Goal: Task Accomplishment & Management: Manage account settings

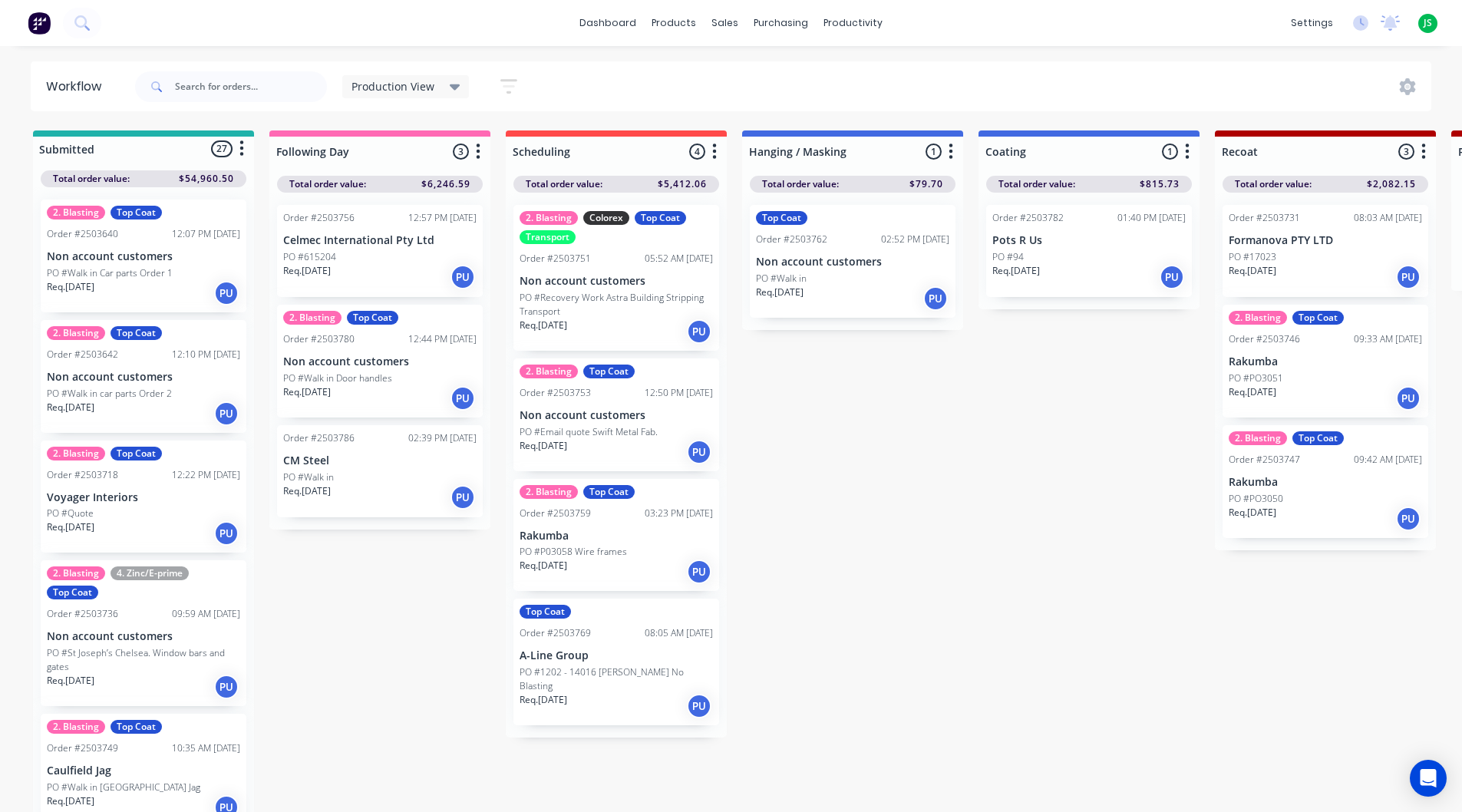
click at [874, 288] on div "Req. [DATE] PU" at bounding box center [852, 298] width 193 height 26
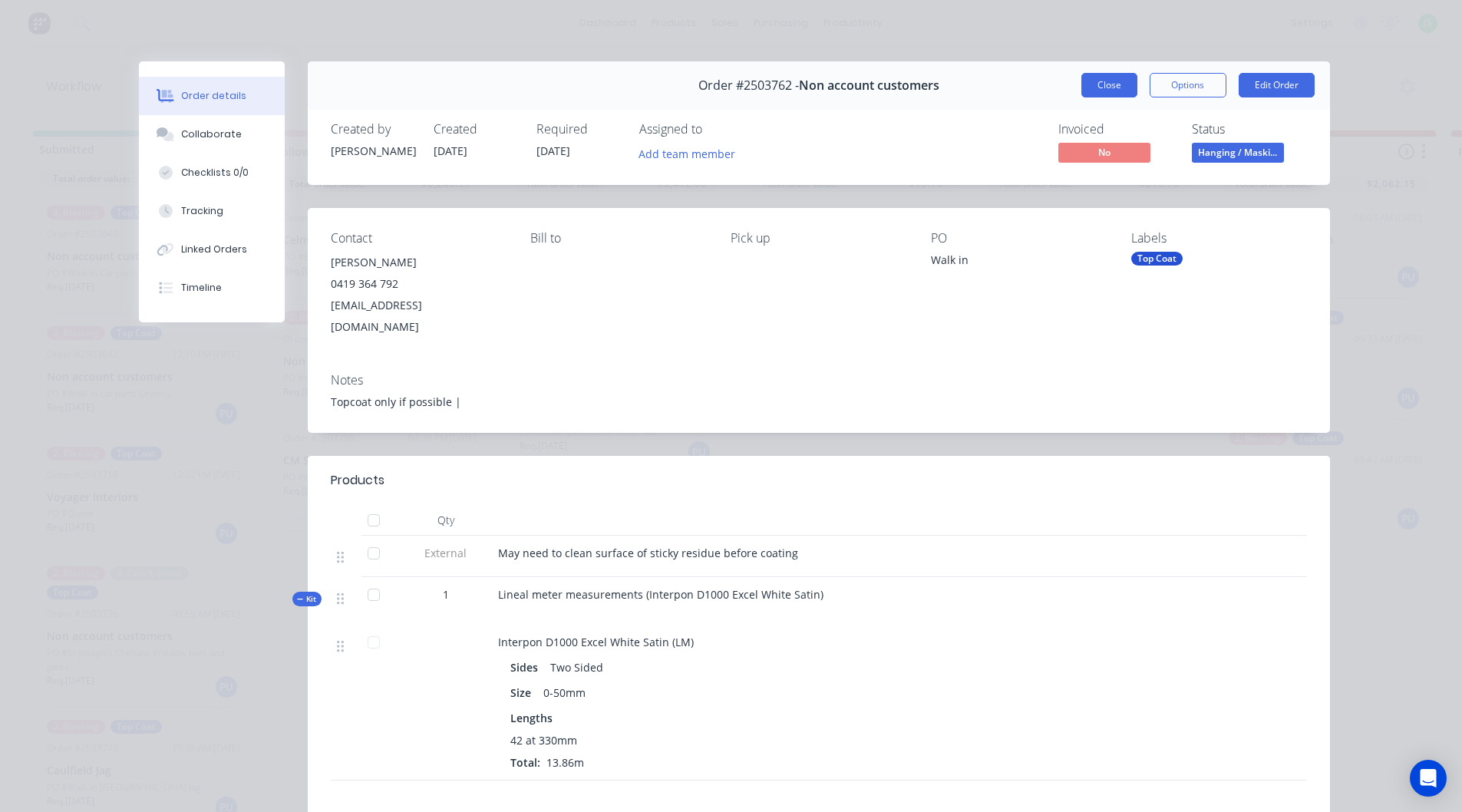
click at [1107, 82] on button "Close" at bounding box center [1109, 85] width 56 height 24
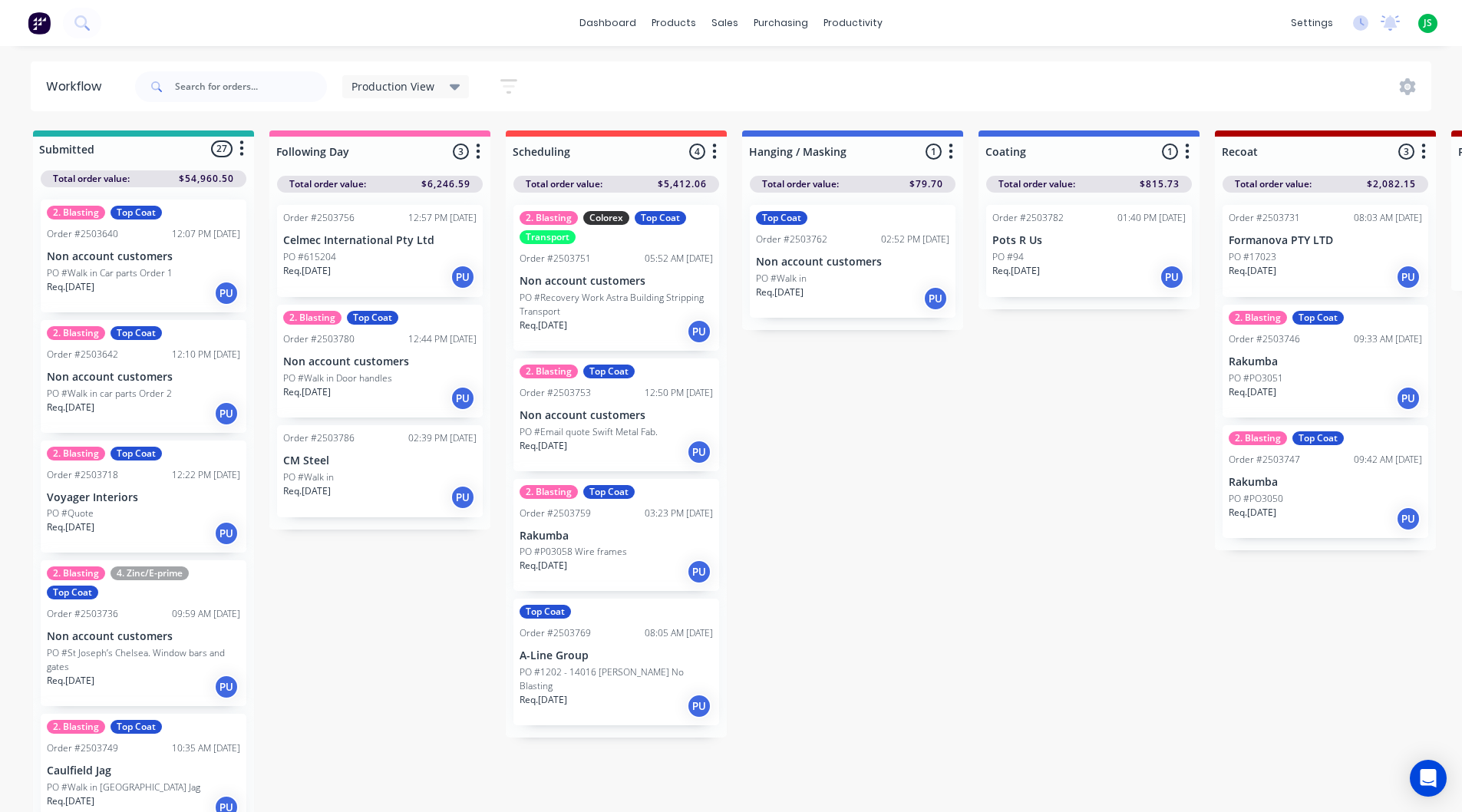
click at [614, 439] on div "Req. [DATE] PU" at bounding box center [615, 451] width 193 height 26
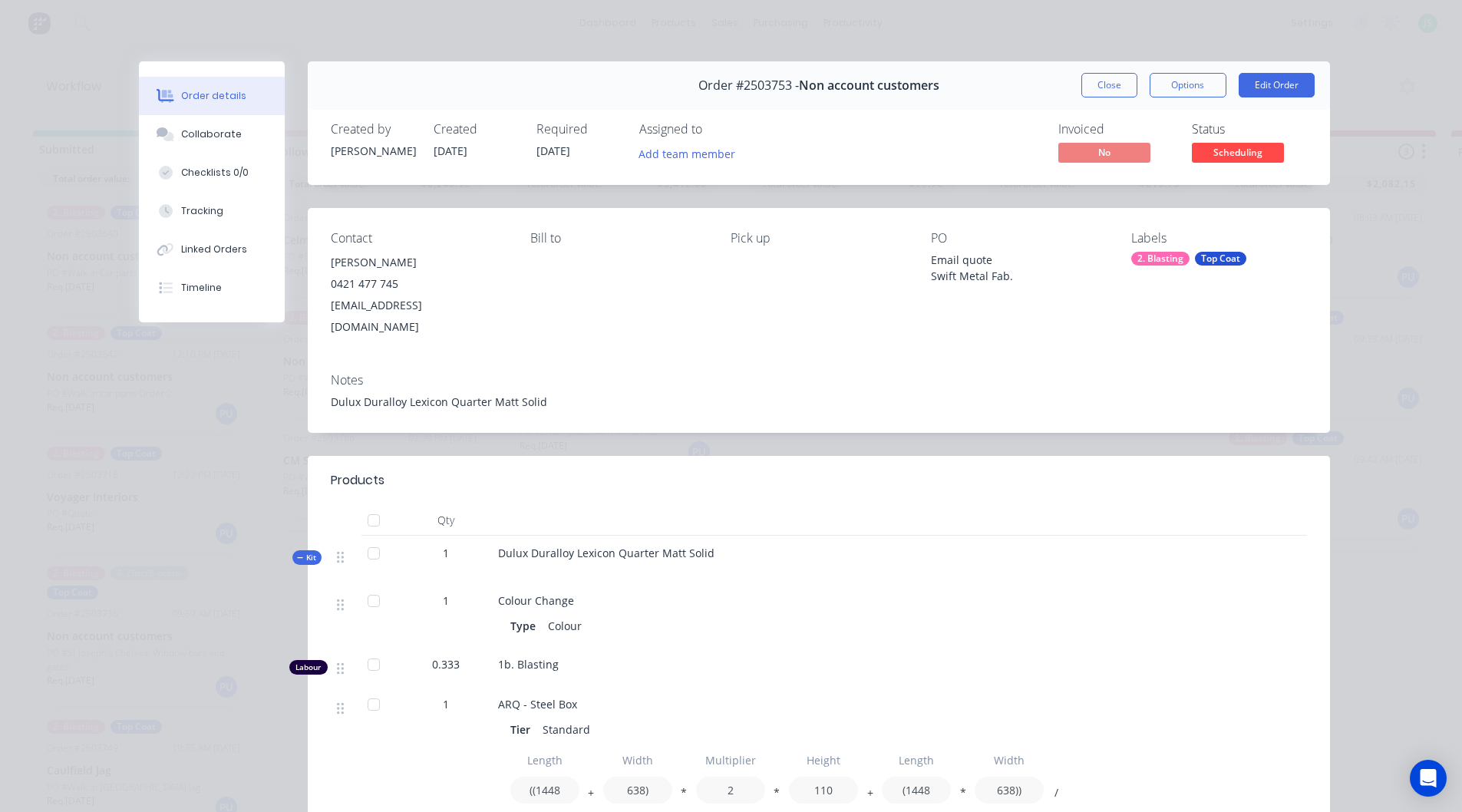
click at [1093, 84] on button "Close" at bounding box center [1109, 85] width 56 height 24
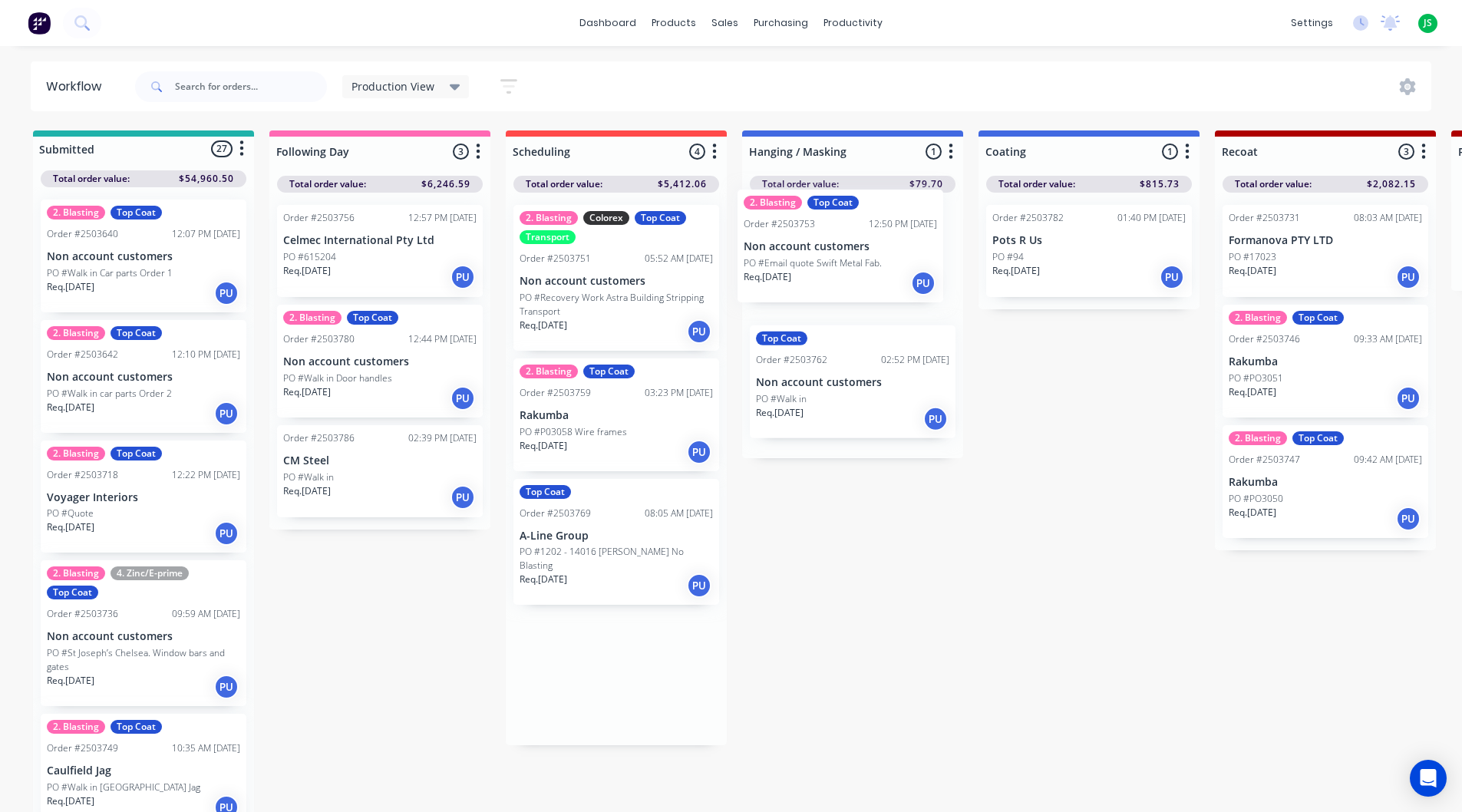
drag, startPoint x: 598, startPoint y: 452, endPoint x: 827, endPoint y: 274, distance: 290.0
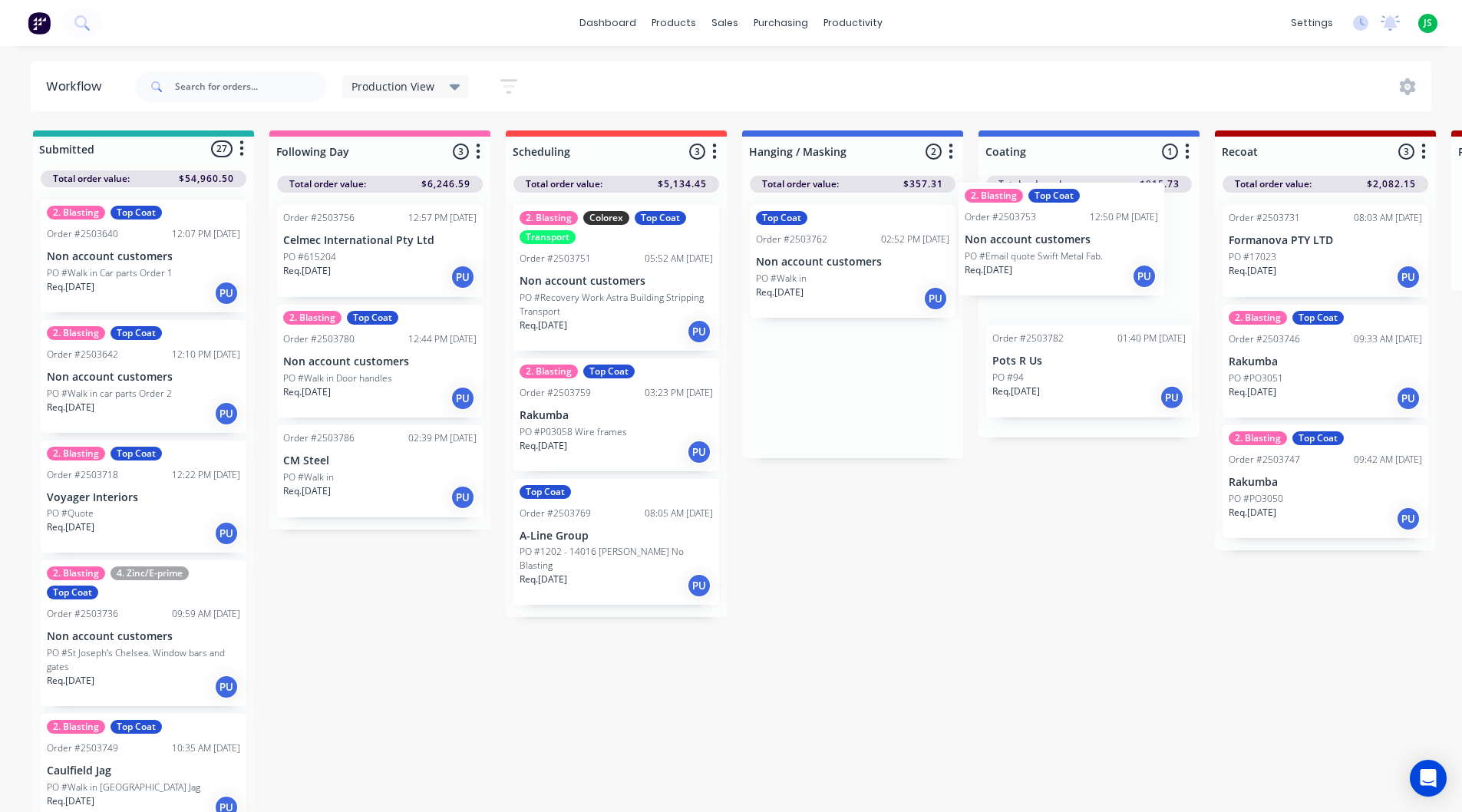
drag, startPoint x: 832, startPoint y: 268, endPoint x: 1004, endPoint y: 248, distance: 173.2
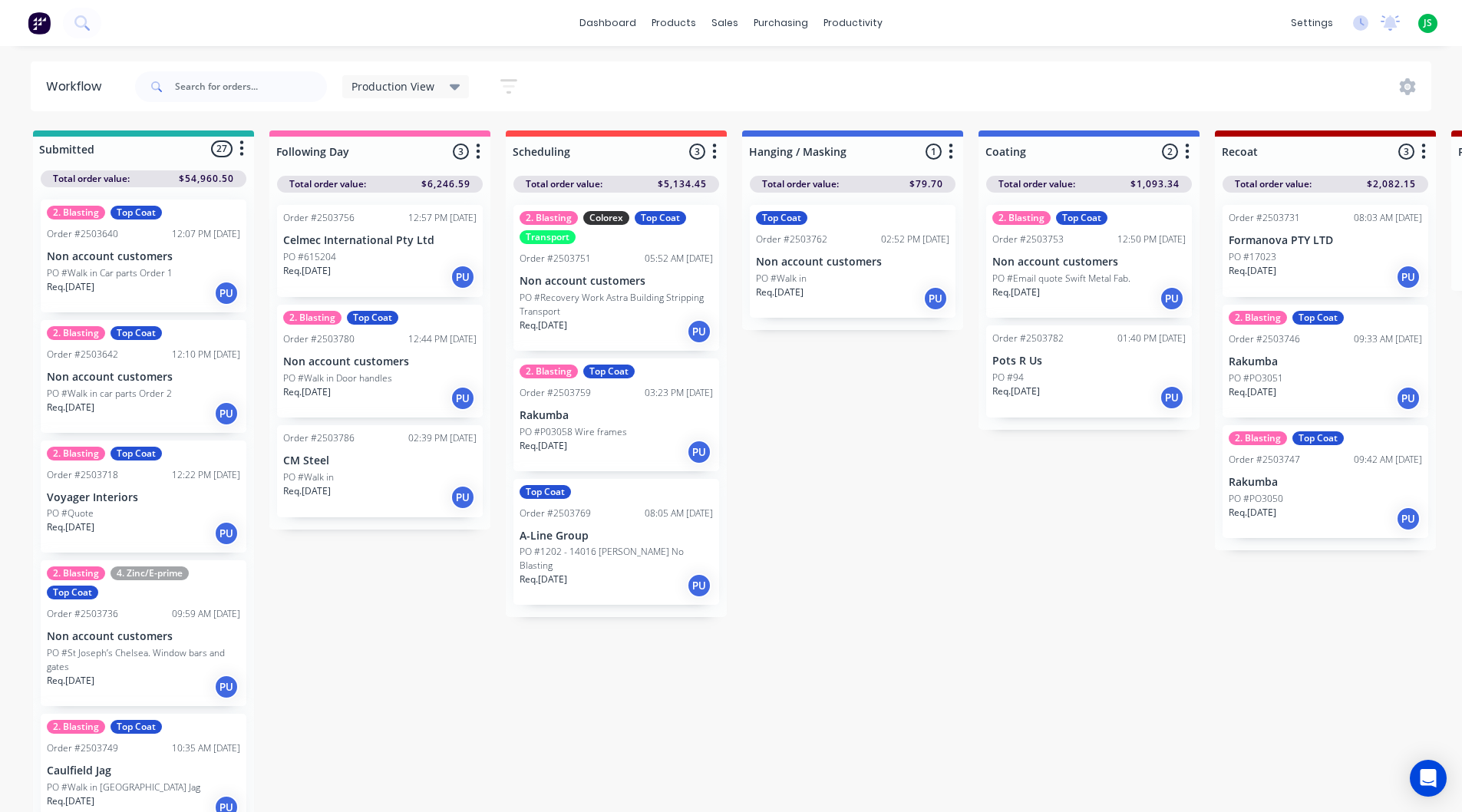
click at [848, 270] on div "Top Coat Order #2503762 02:52 PM [DATE] Non account customers PO #Walk in Req. …" at bounding box center [852, 261] width 205 height 113
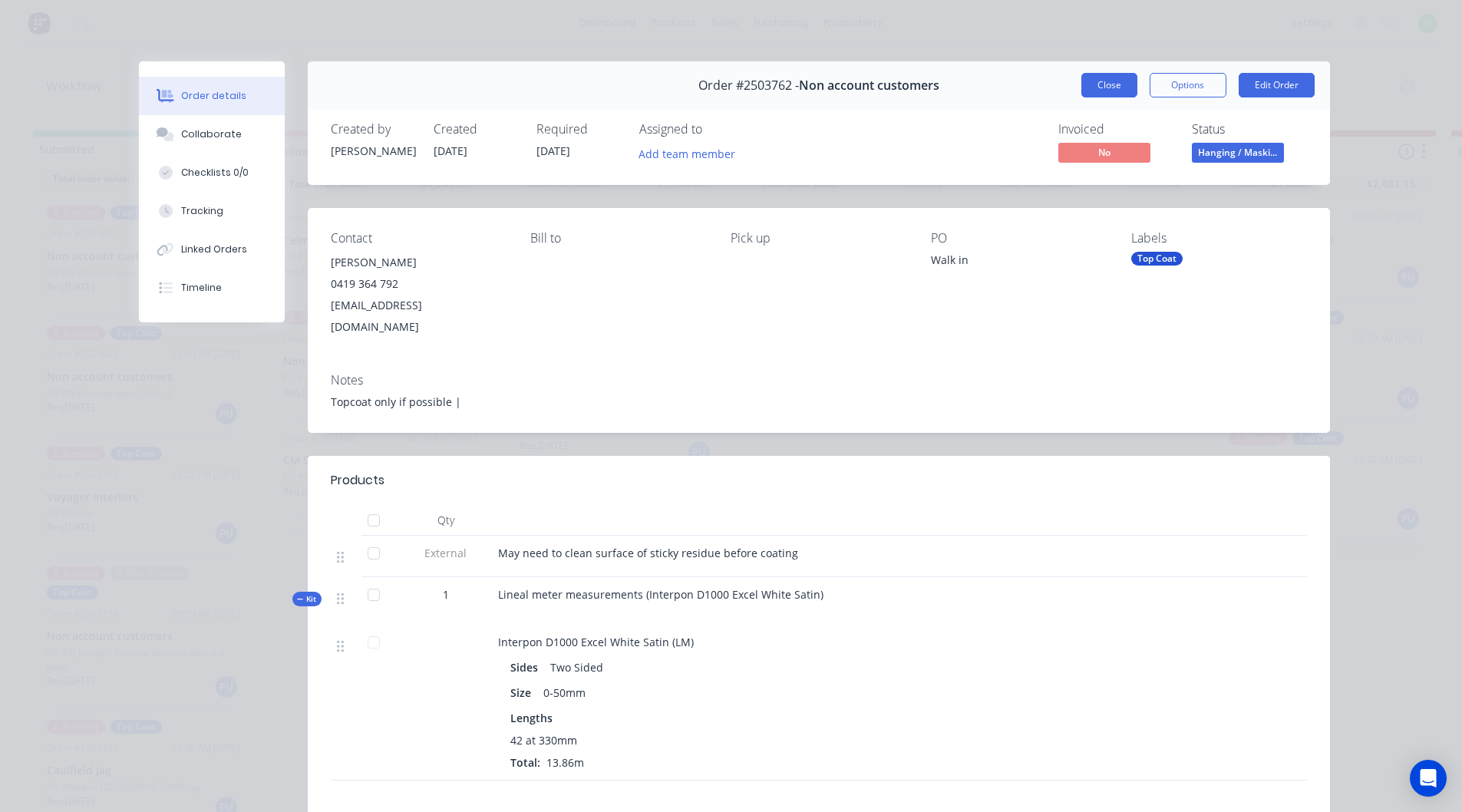
click at [1093, 77] on button "Close" at bounding box center [1109, 85] width 56 height 24
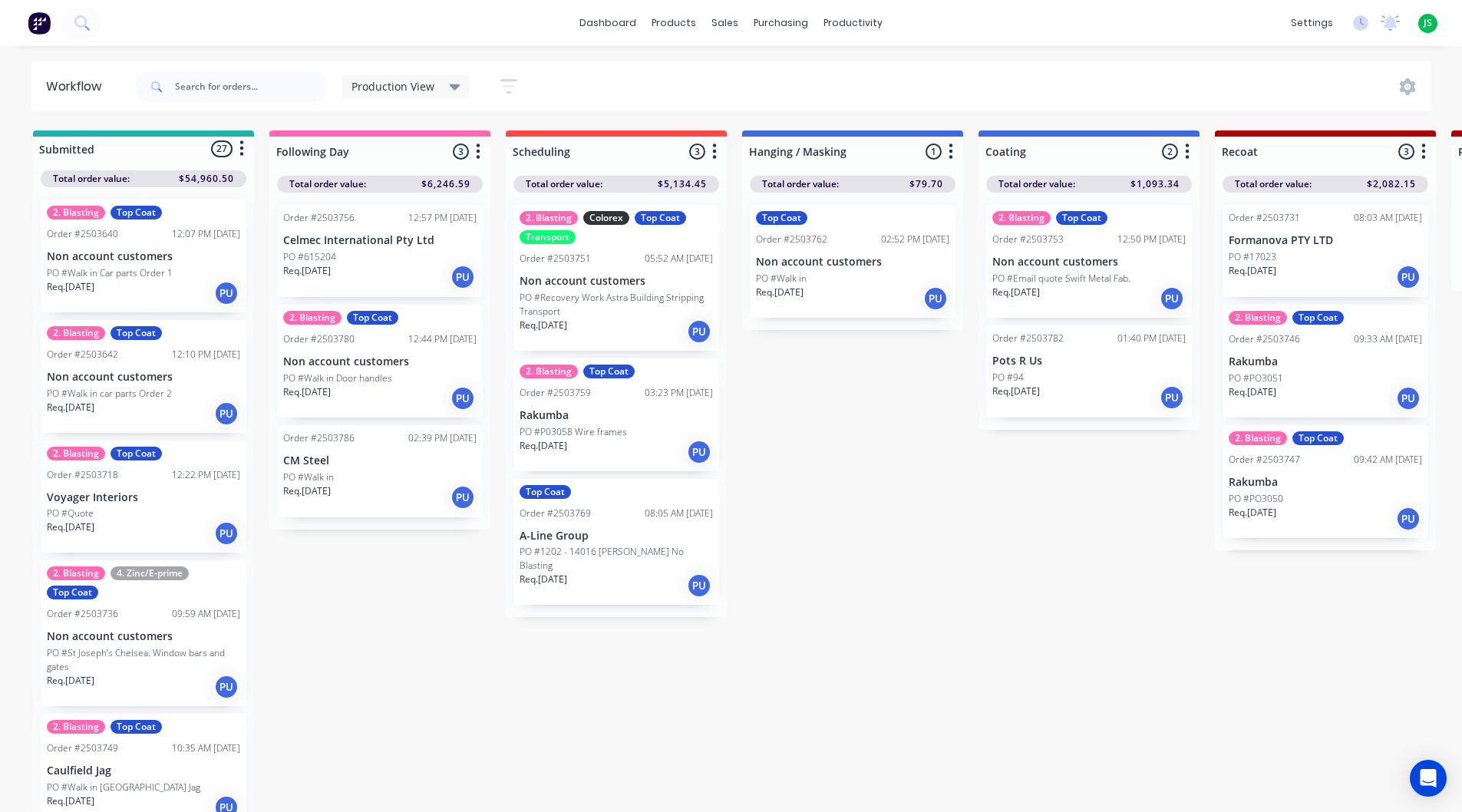
click at [1320, 363] on p "Rakumba" at bounding box center [1325, 361] width 193 height 13
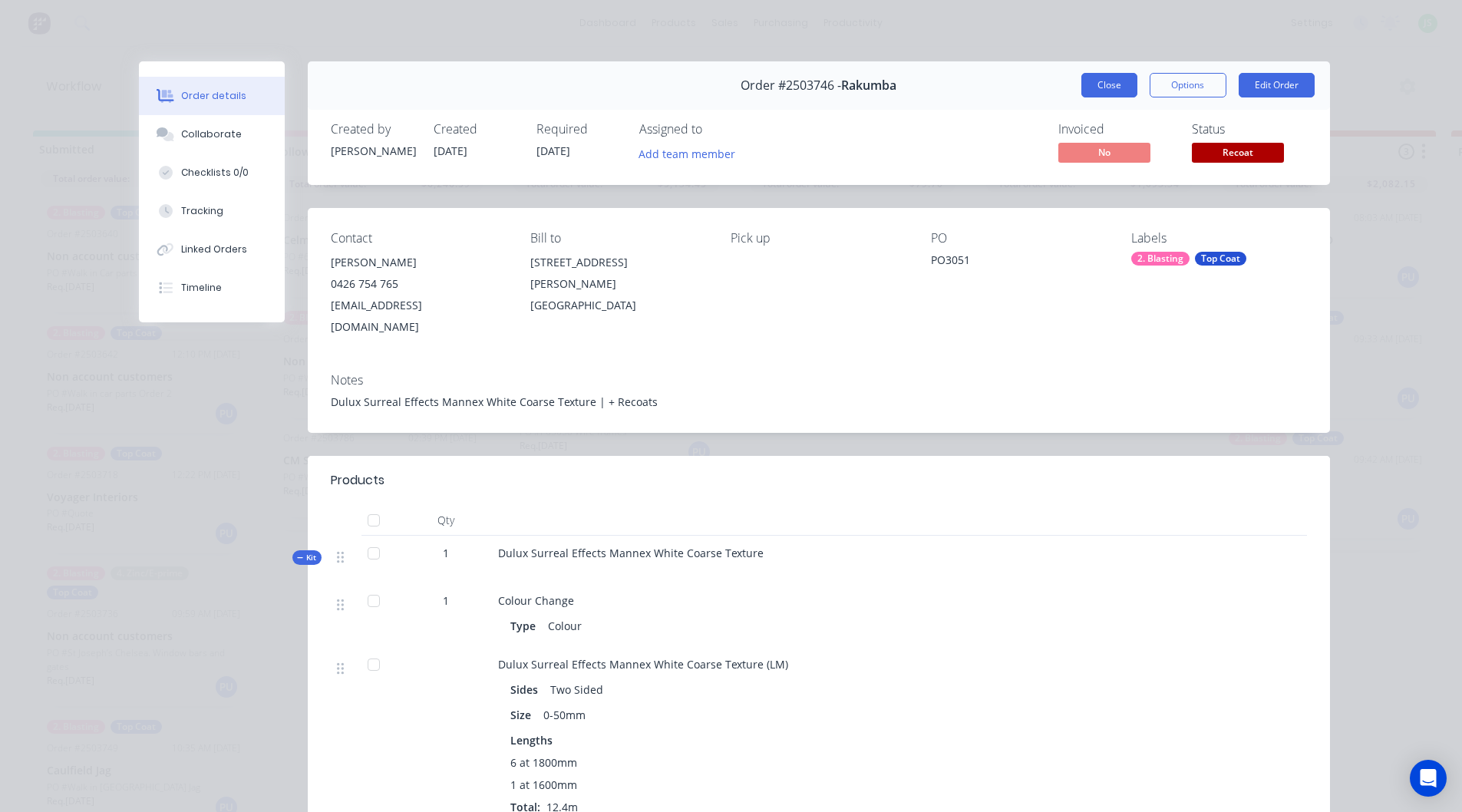
click at [1101, 84] on button "Close" at bounding box center [1109, 85] width 56 height 24
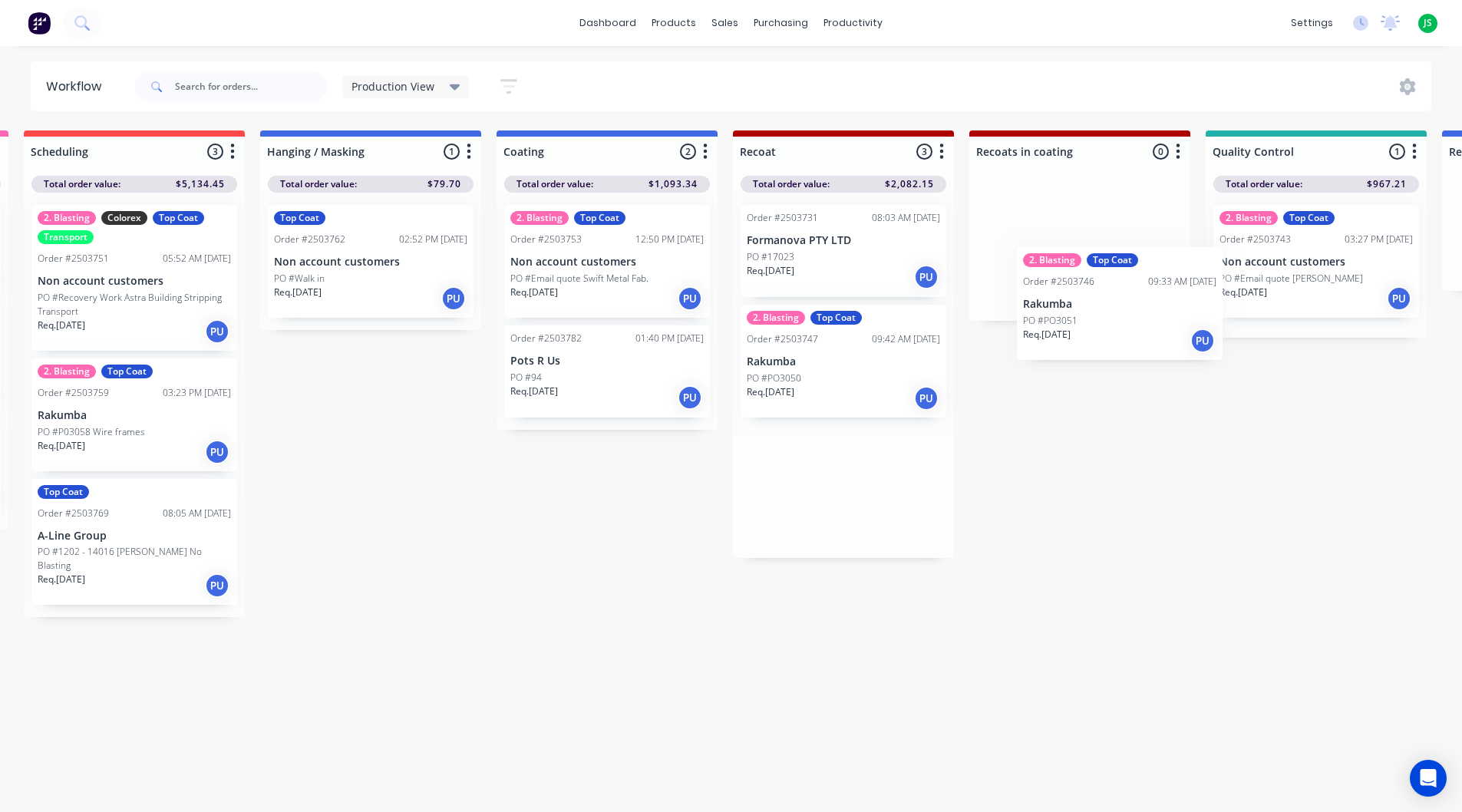
scroll to position [0, 517]
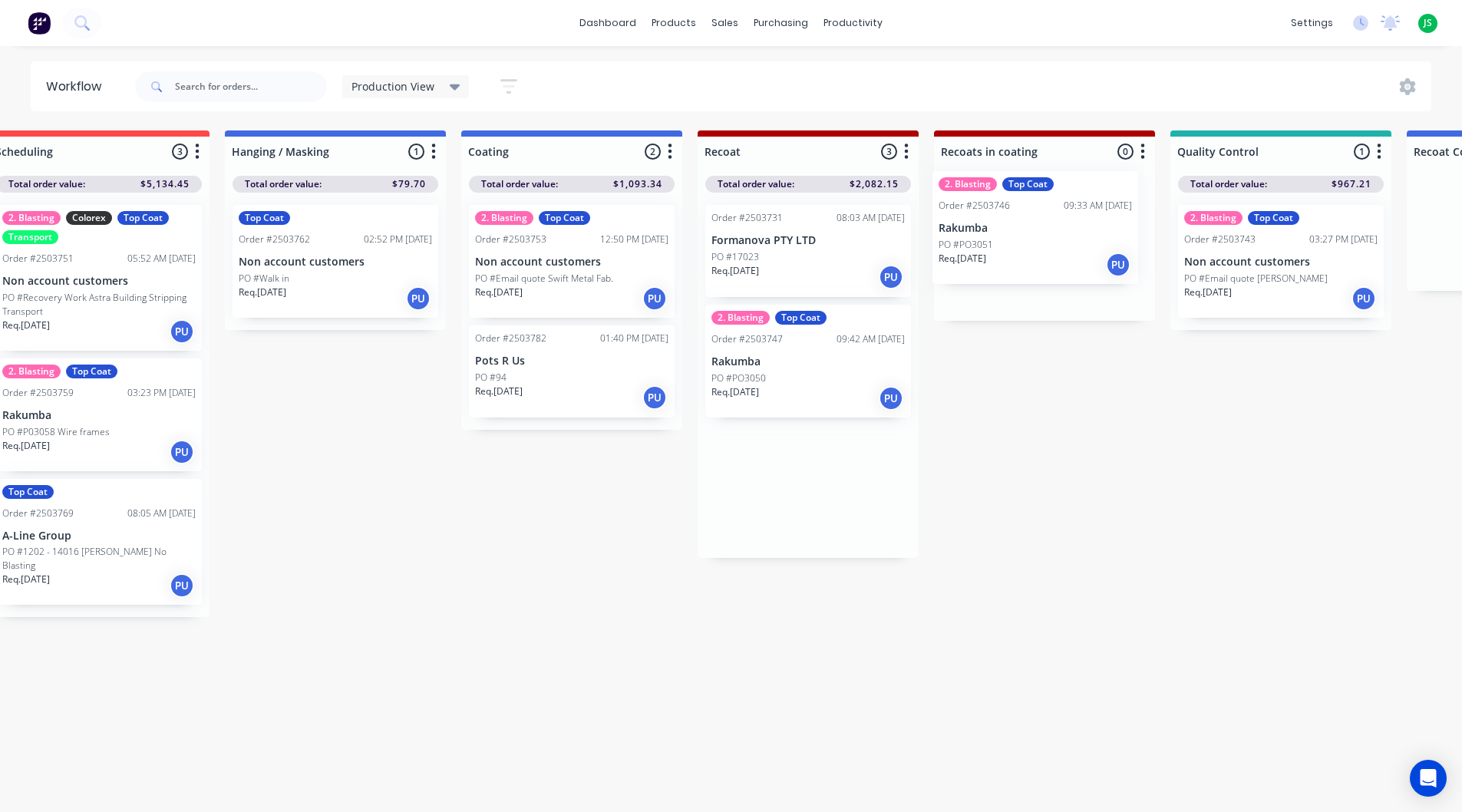
drag, startPoint x: 1266, startPoint y: 371, endPoint x: 986, endPoint y: 237, distance: 310.4
click at [807, 376] on div "PO #PO3050" at bounding box center [808, 379] width 193 height 14
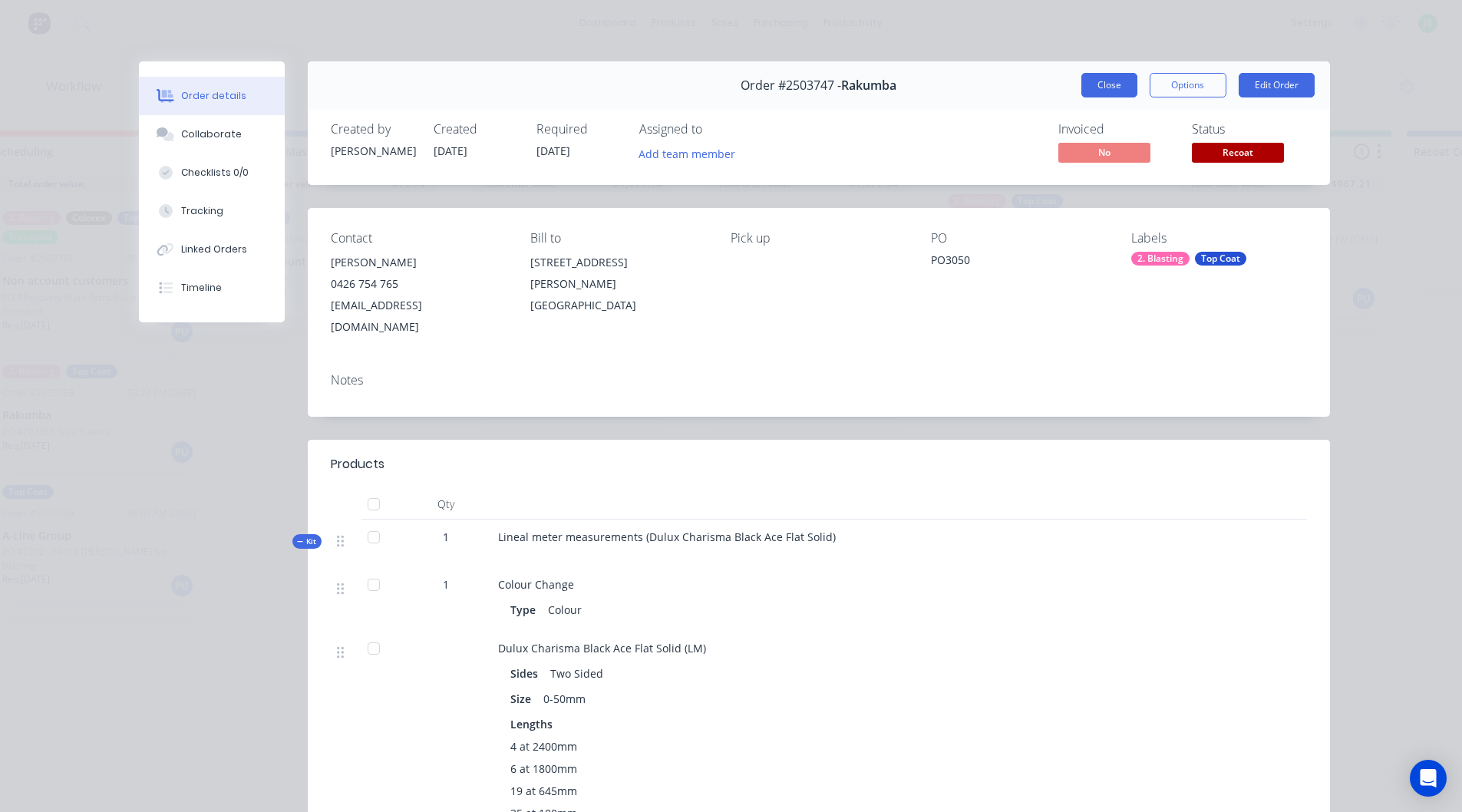
click at [1097, 84] on button "Close" at bounding box center [1109, 85] width 56 height 24
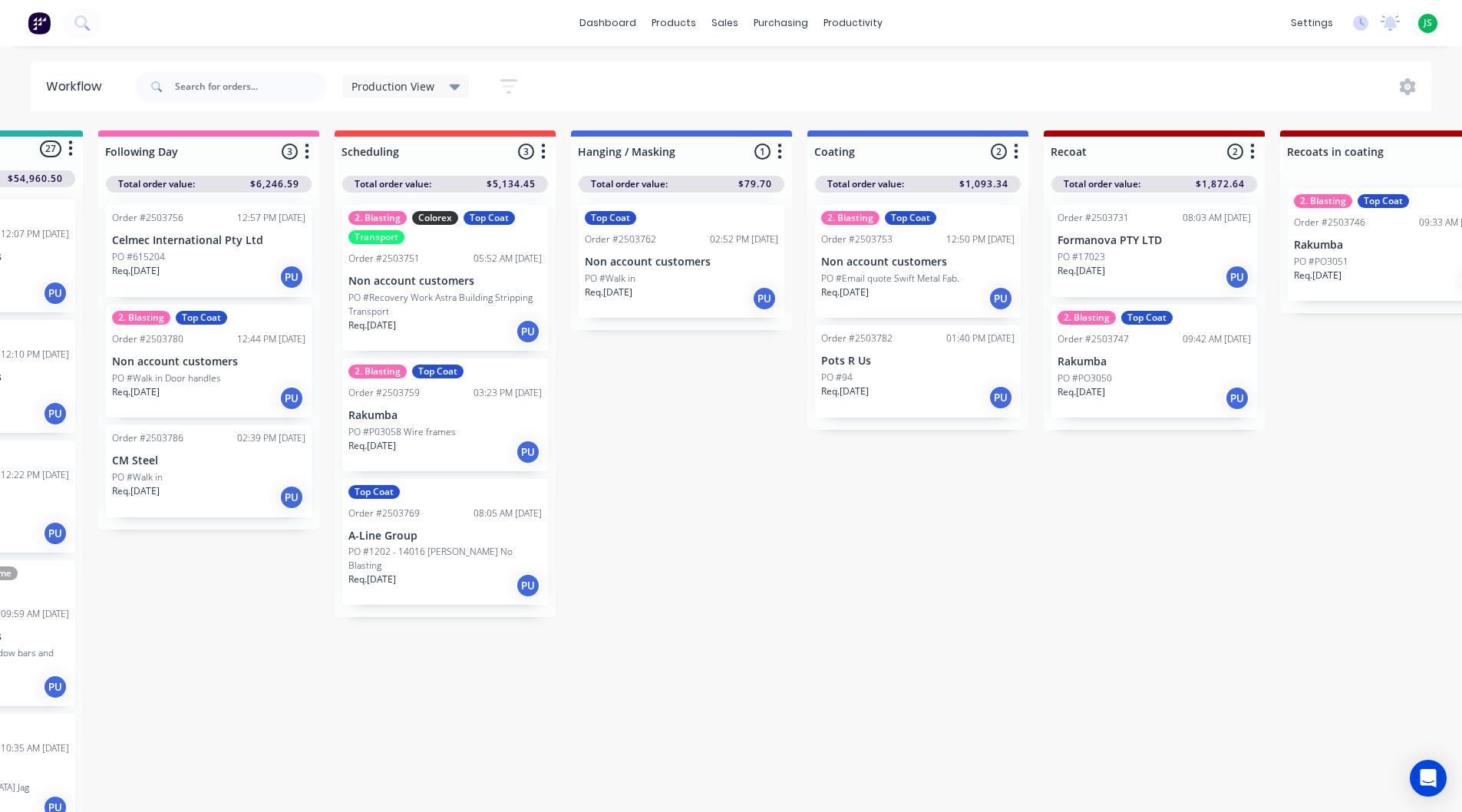
scroll to position [0, 147]
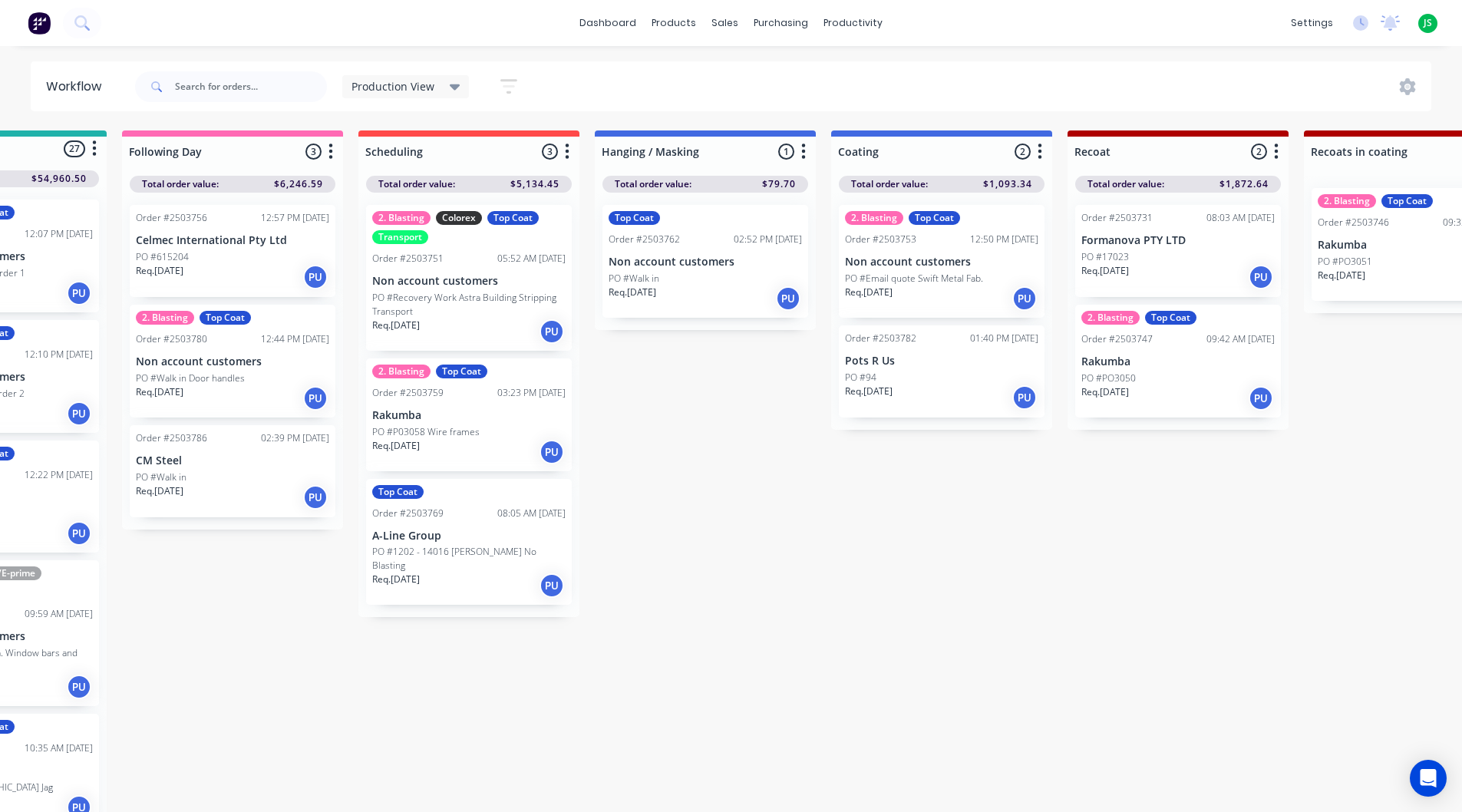
drag, startPoint x: 391, startPoint y: 810, endPoint x: 1072, endPoint y: 662, distance: 696.9
click at [694, 271] on div "PO #Walk in" at bounding box center [705, 278] width 193 height 14
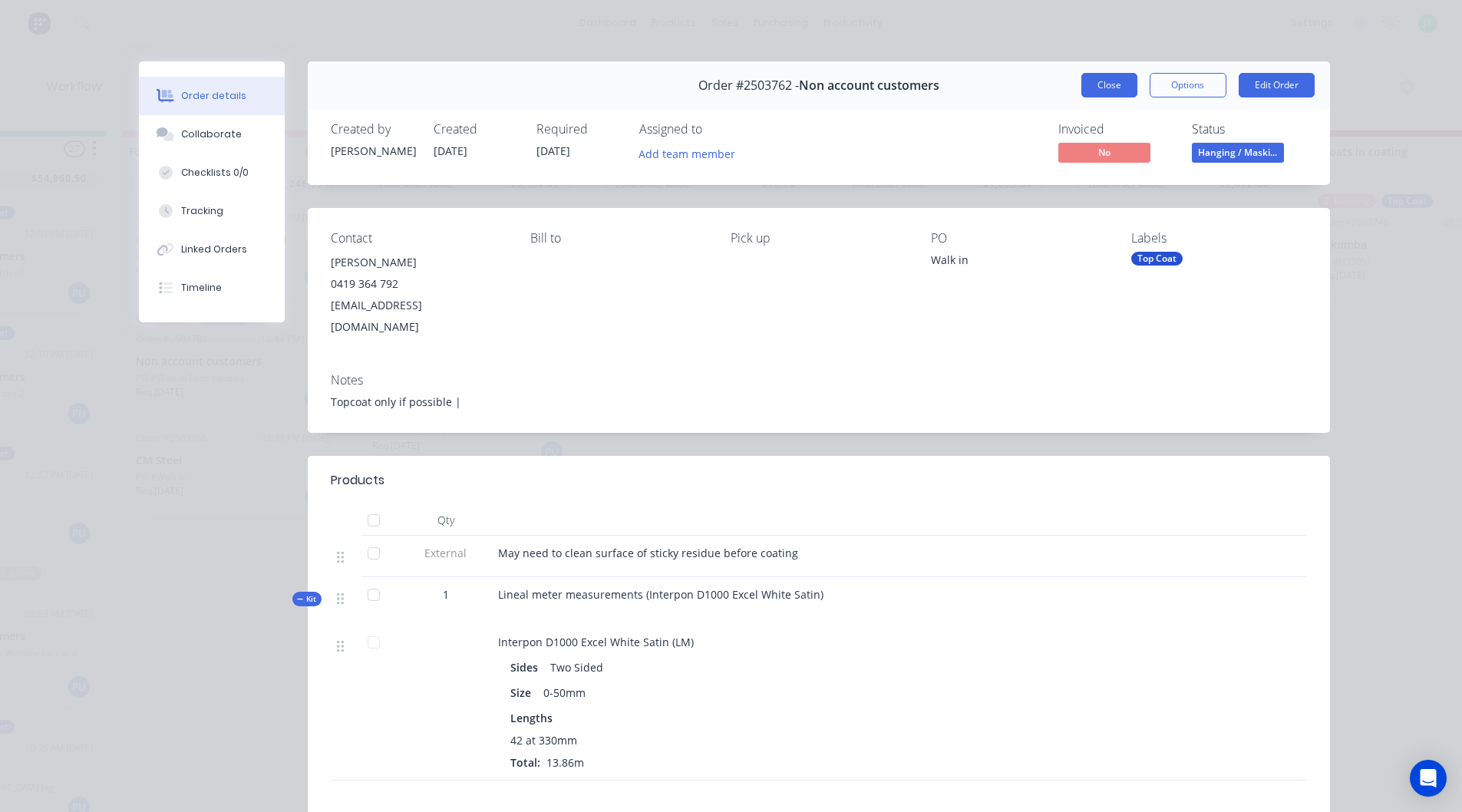
click at [1121, 84] on button "Close" at bounding box center [1109, 85] width 56 height 24
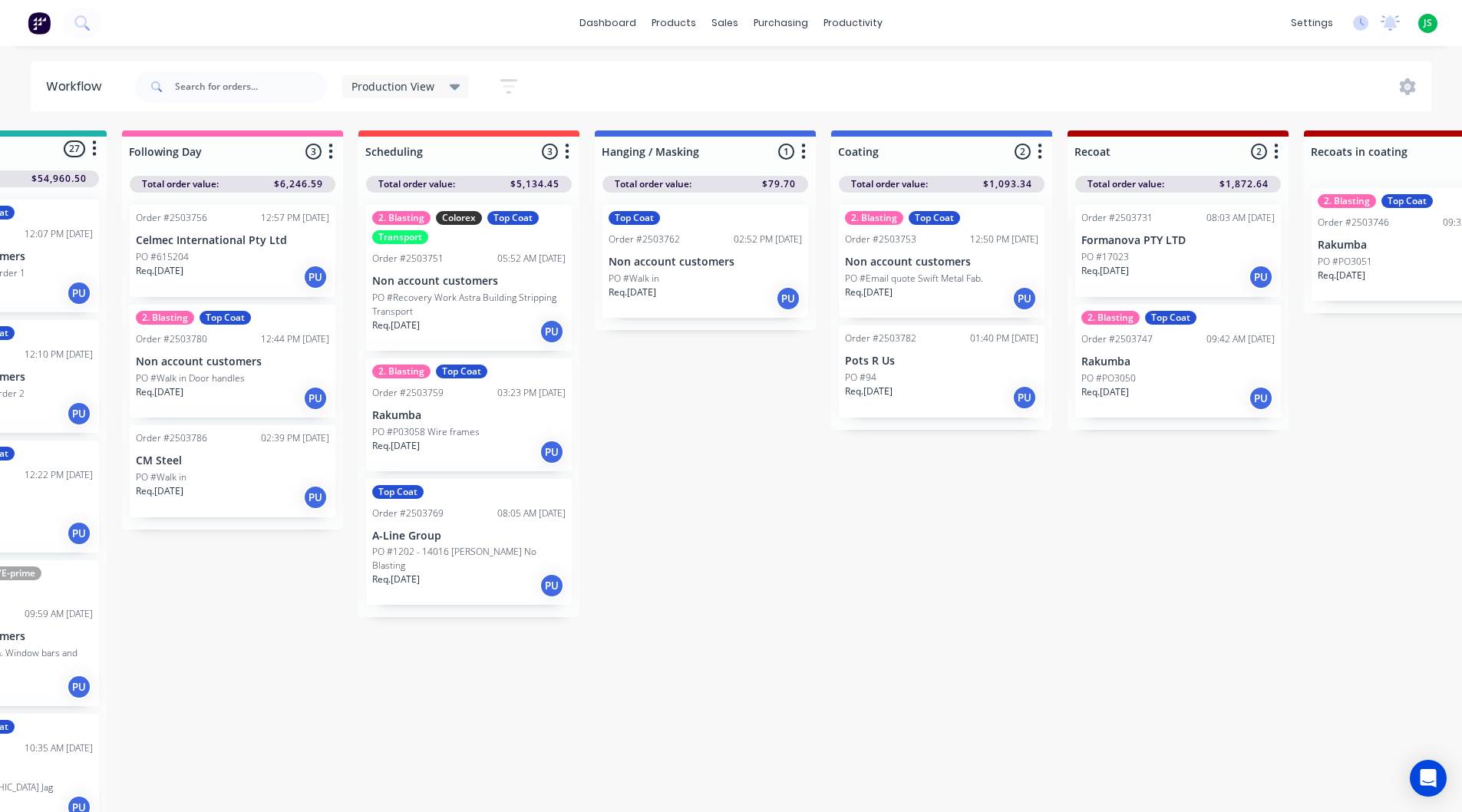
click at [893, 392] on p "Req. [DATE]" at bounding box center [868, 392] width 48 height 14
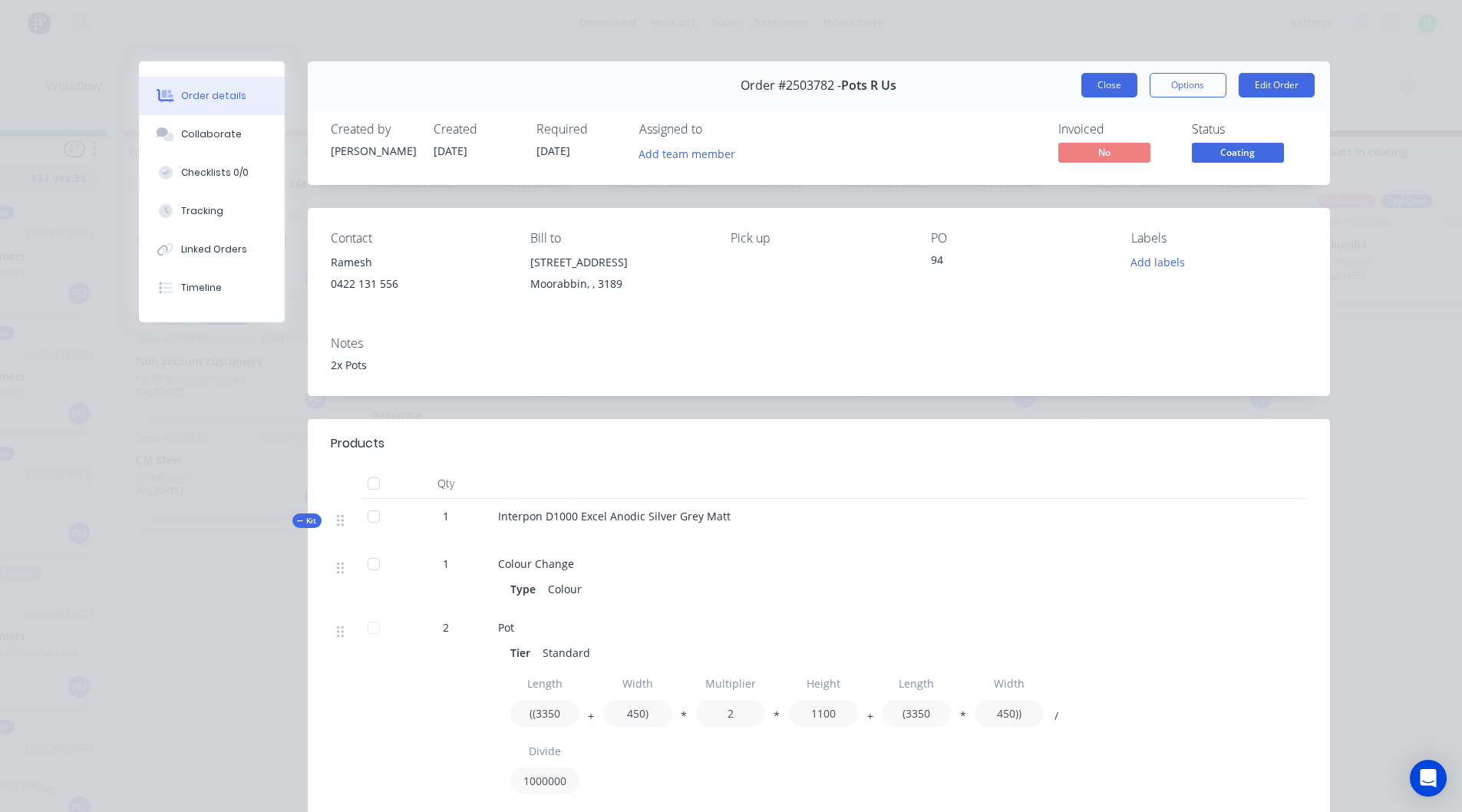
click at [1114, 81] on button "Close" at bounding box center [1109, 85] width 56 height 24
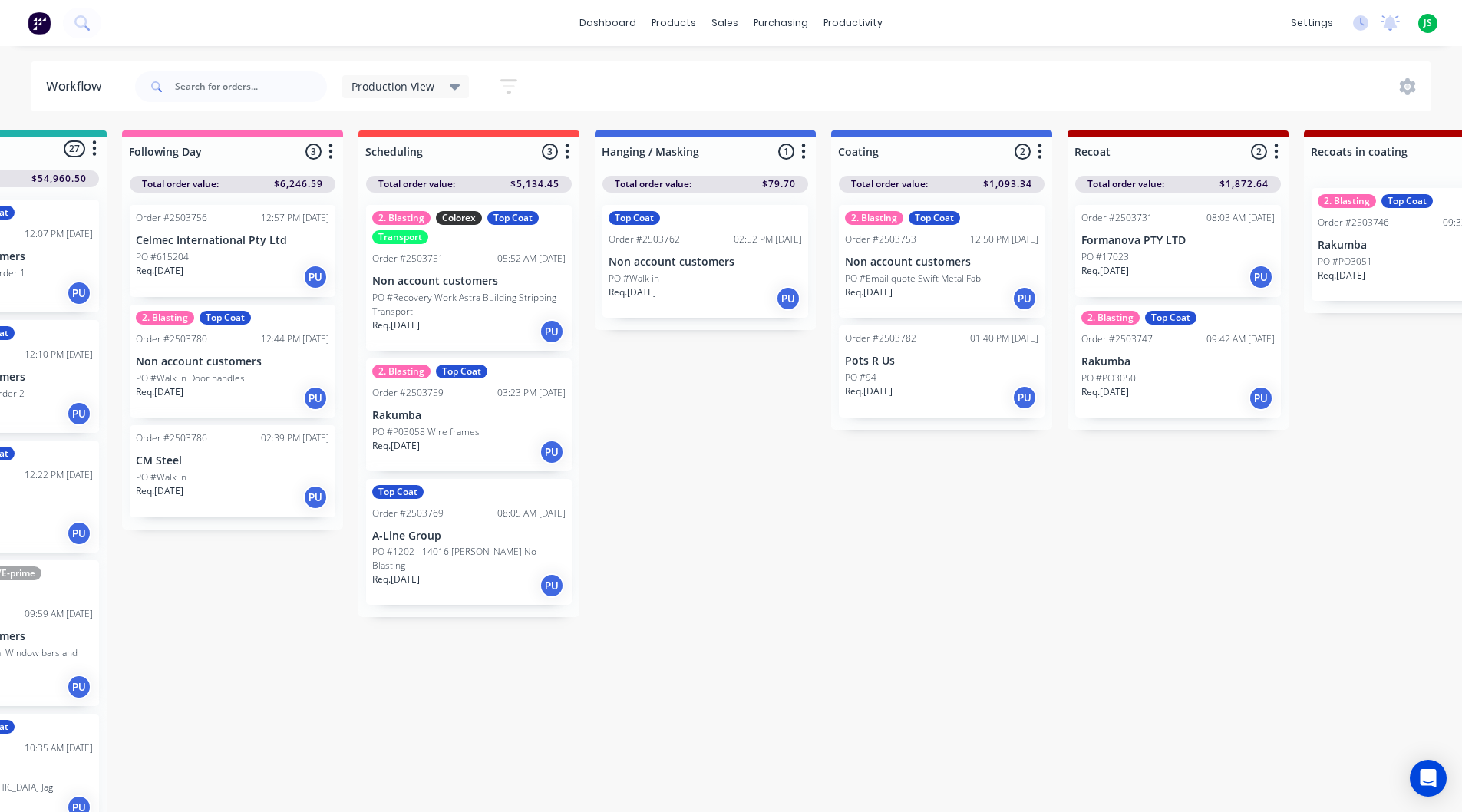
click at [957, 275] on p "PO #Email quote Swift Metal Fab." at bounding box center [913, 278] width 138 height 14
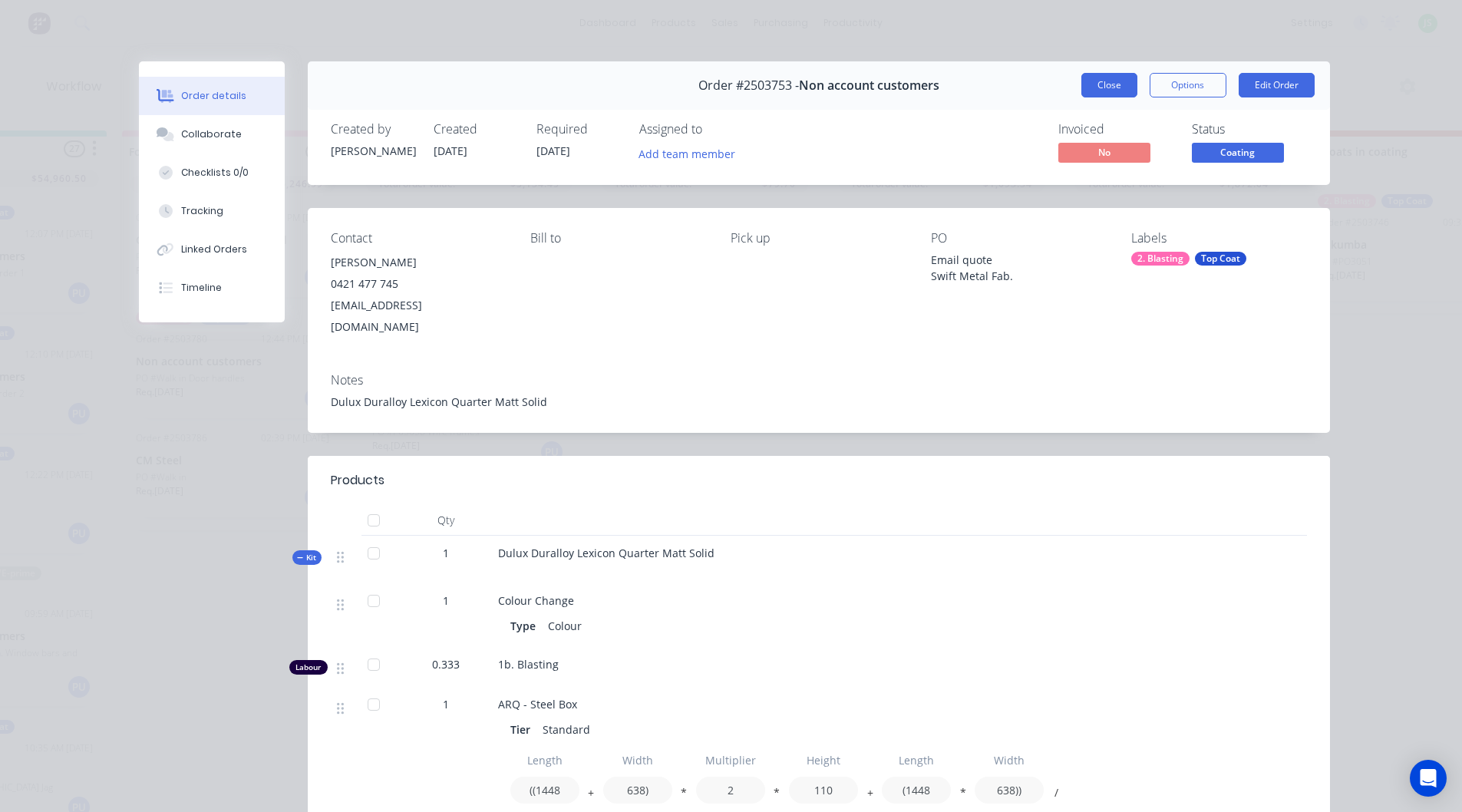
click at [1098, 82] on button "Close" at bounding box center [1109, 85] width 56 height 24
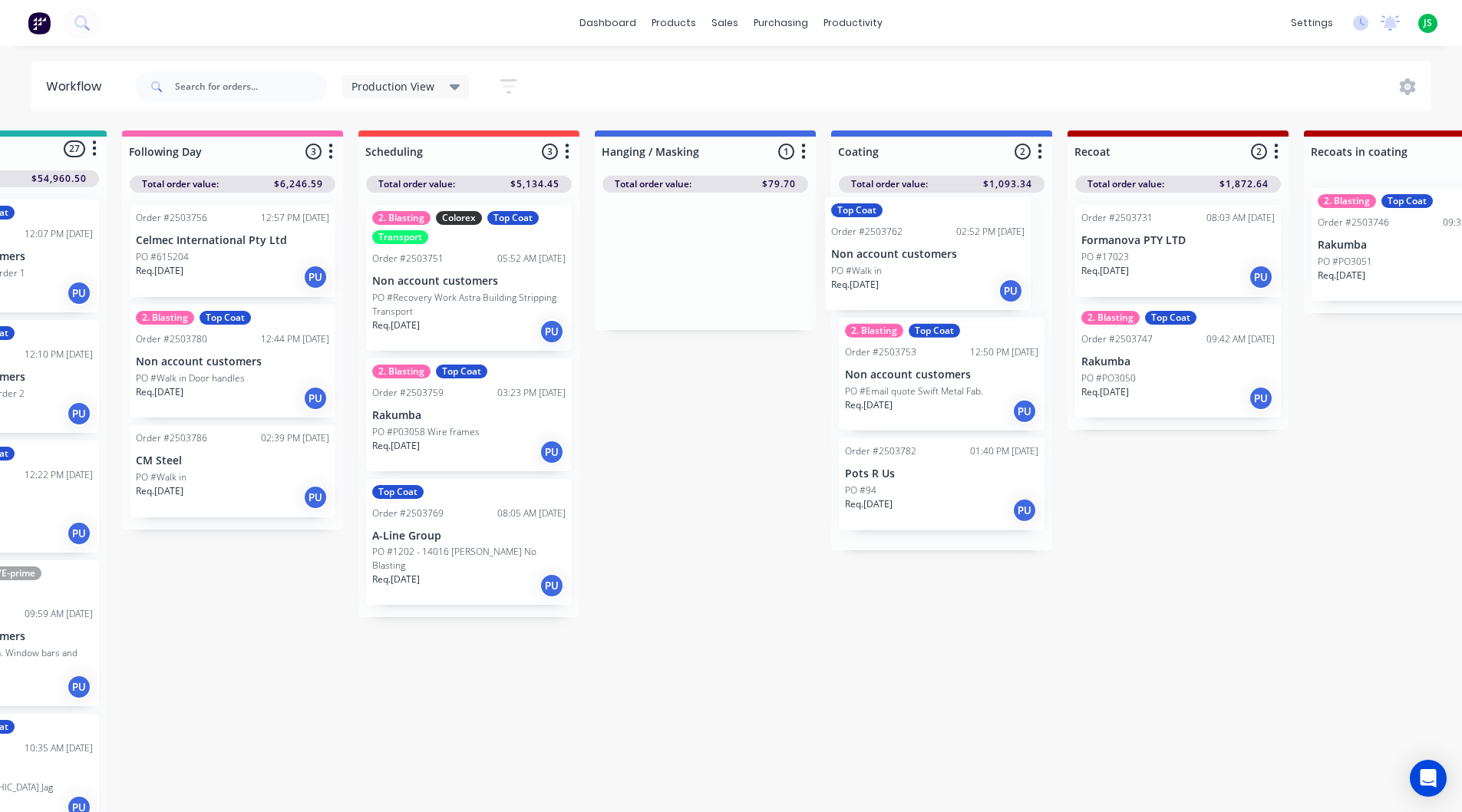
drag, startPoint x: 728, startPoint y: 269, endPoint x: 954, endPoint y: 261, distance: 226.1
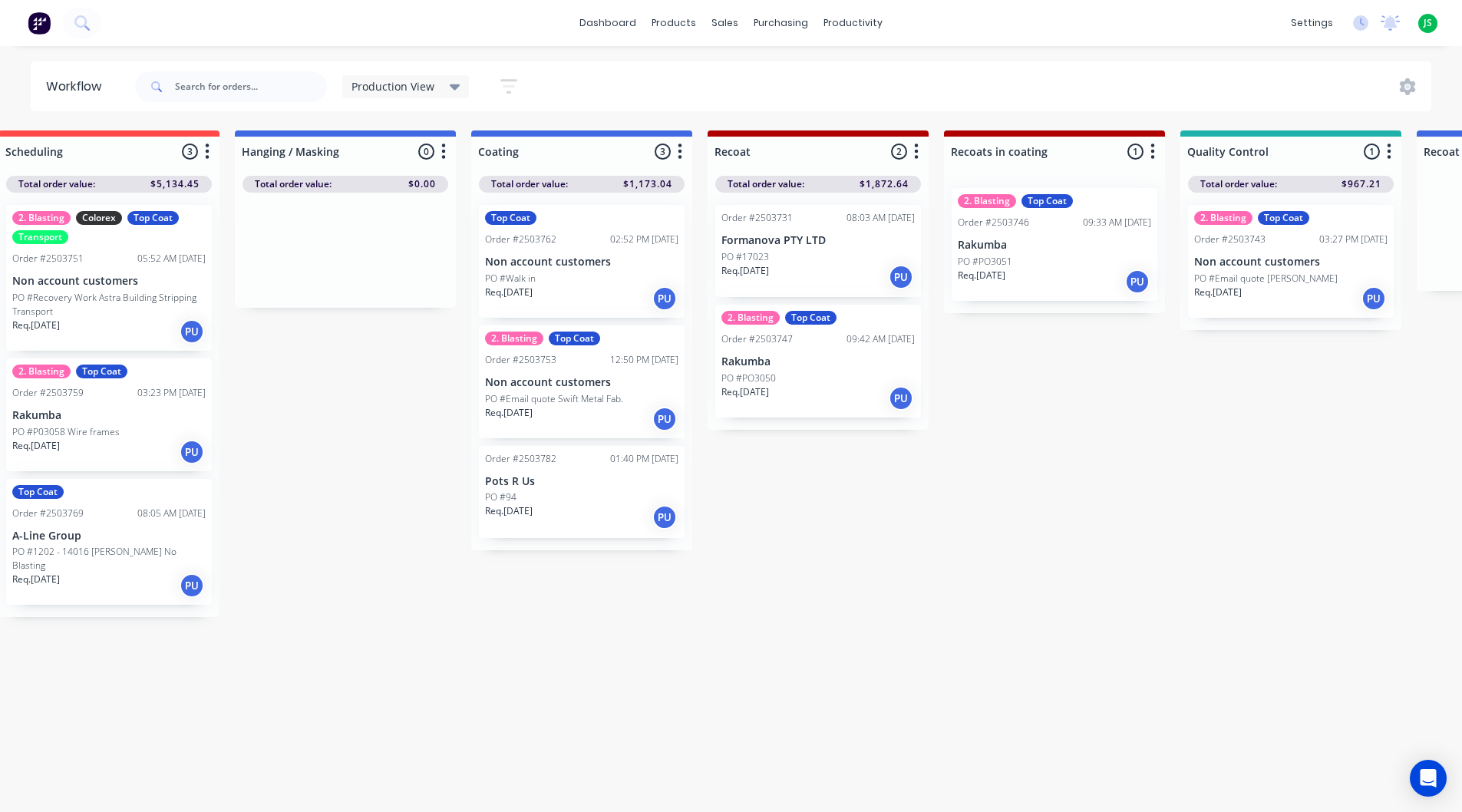
scroll to position [0, 504]
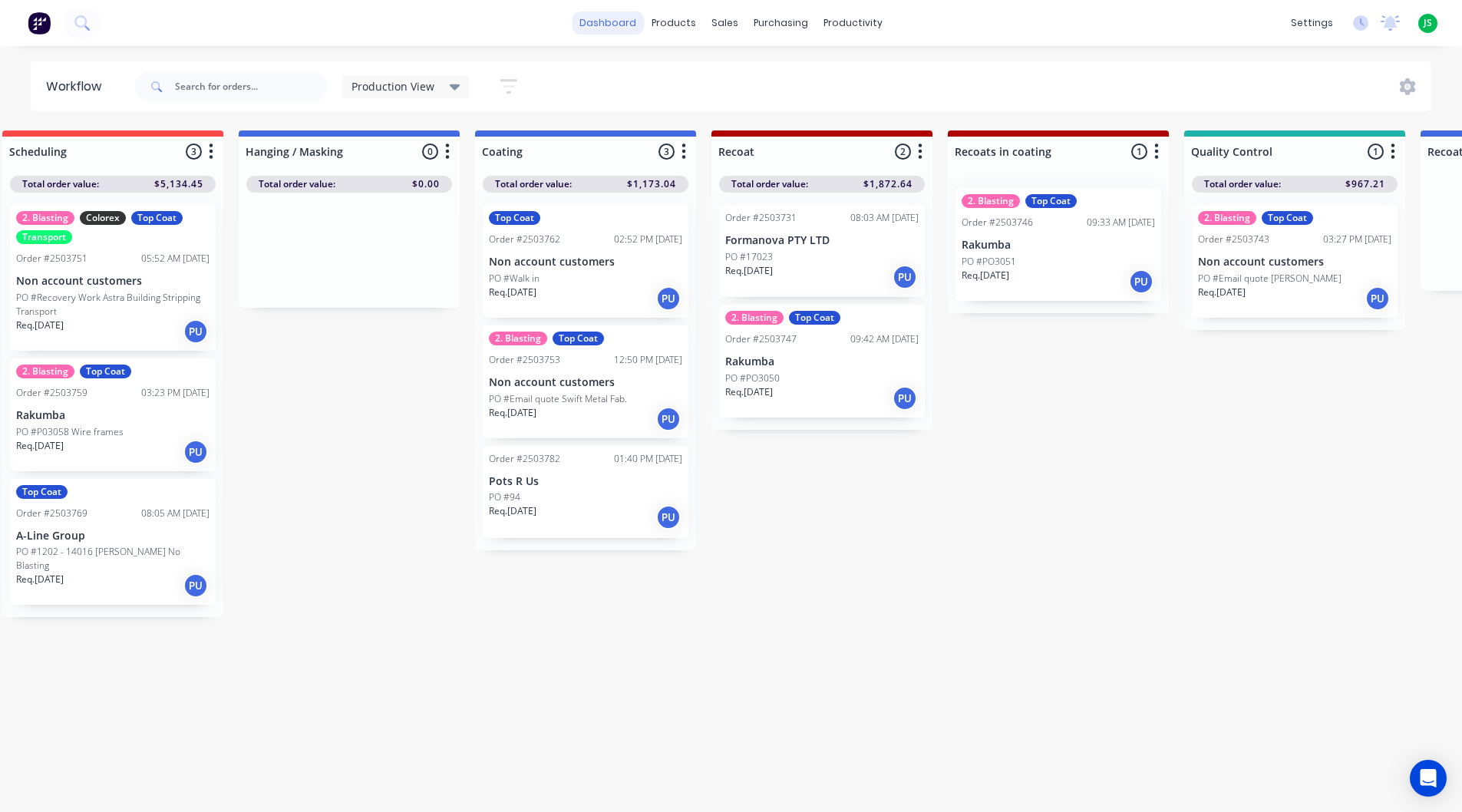
click at [631, 24] on link "dashboard" at bounding box center [608, 23] width 72 height 23
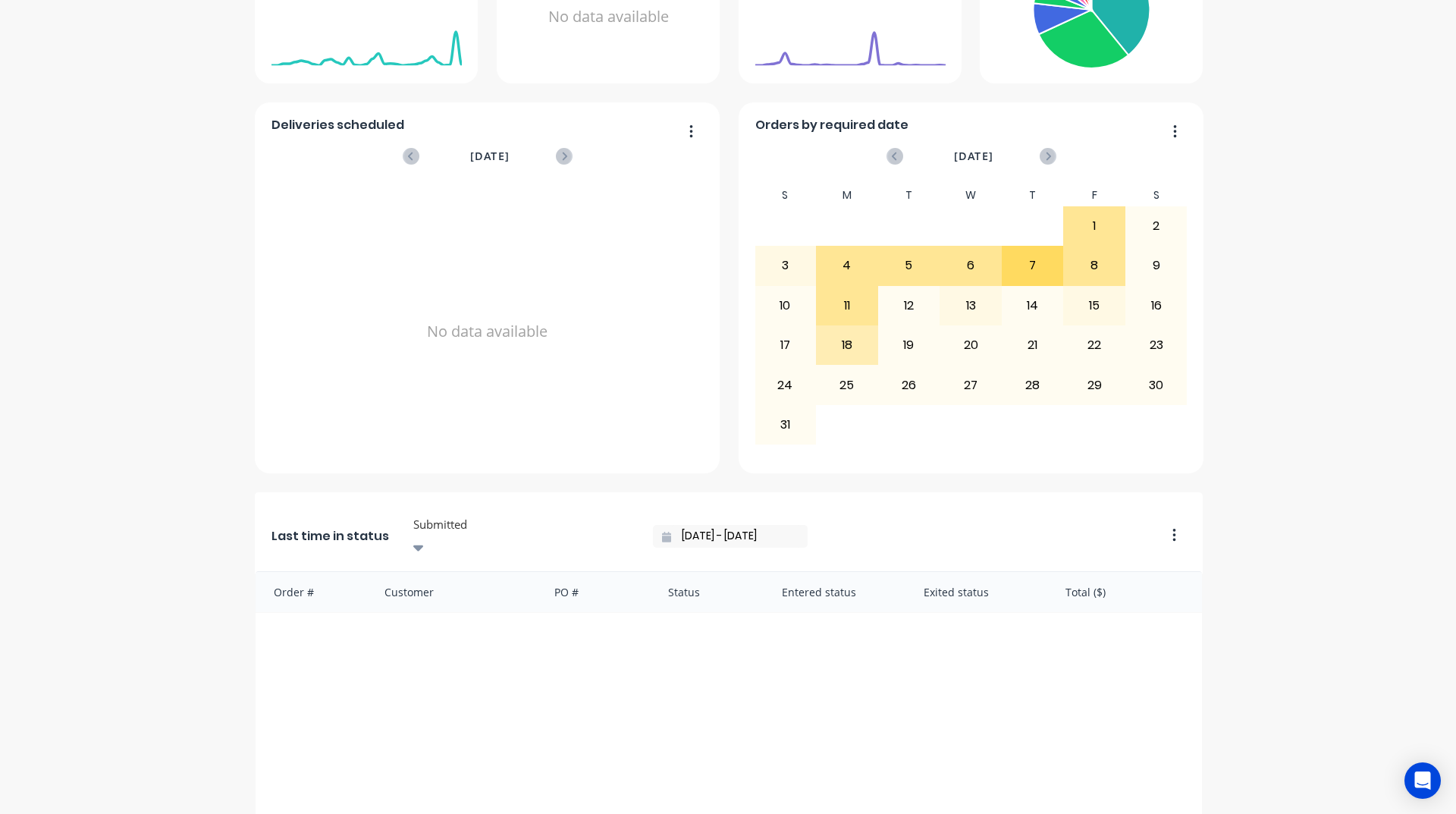
scroll to position [639, 0]
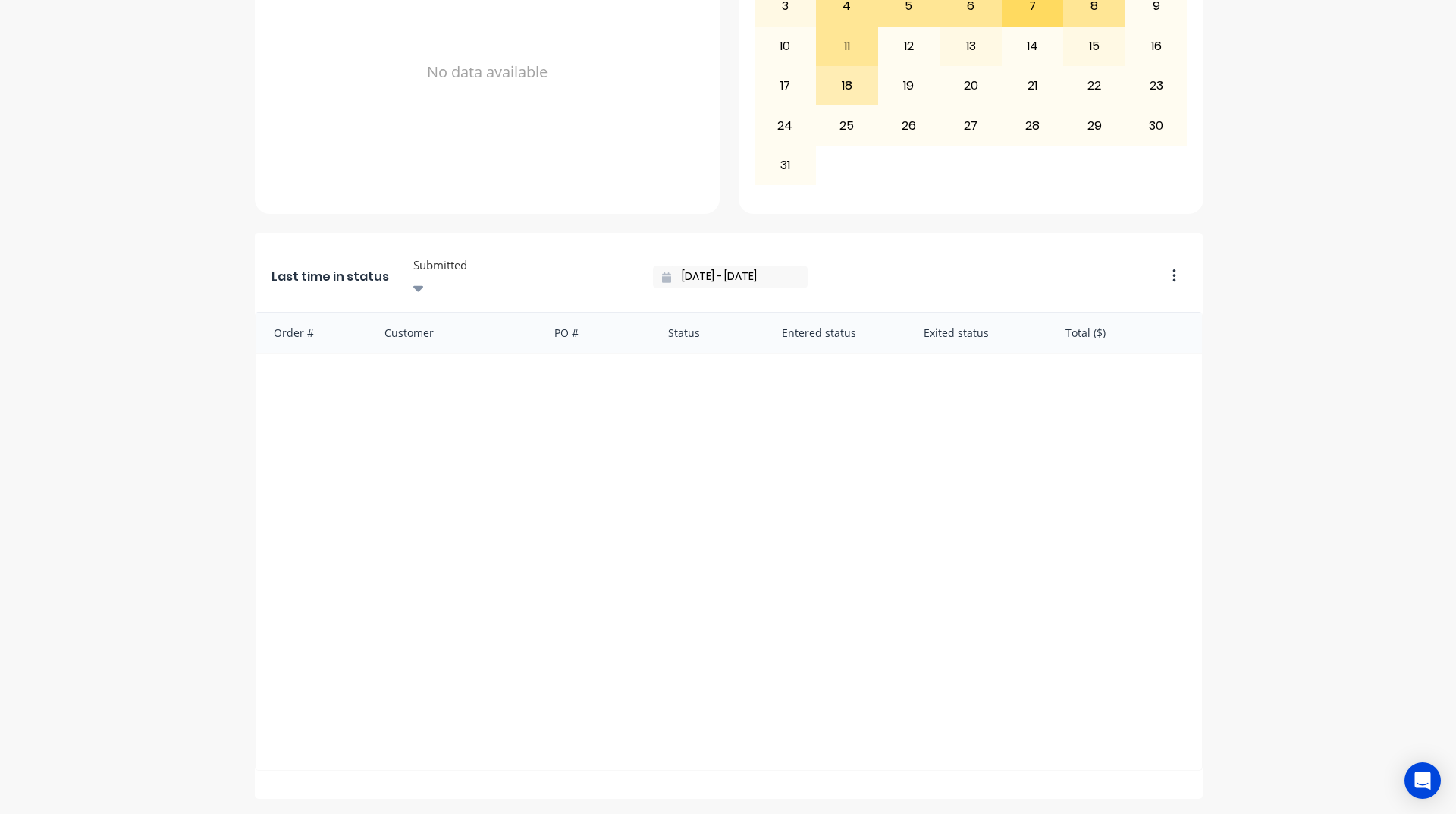
click at [416, 260] on div at bounding box center [521, 265] width 218 height 19
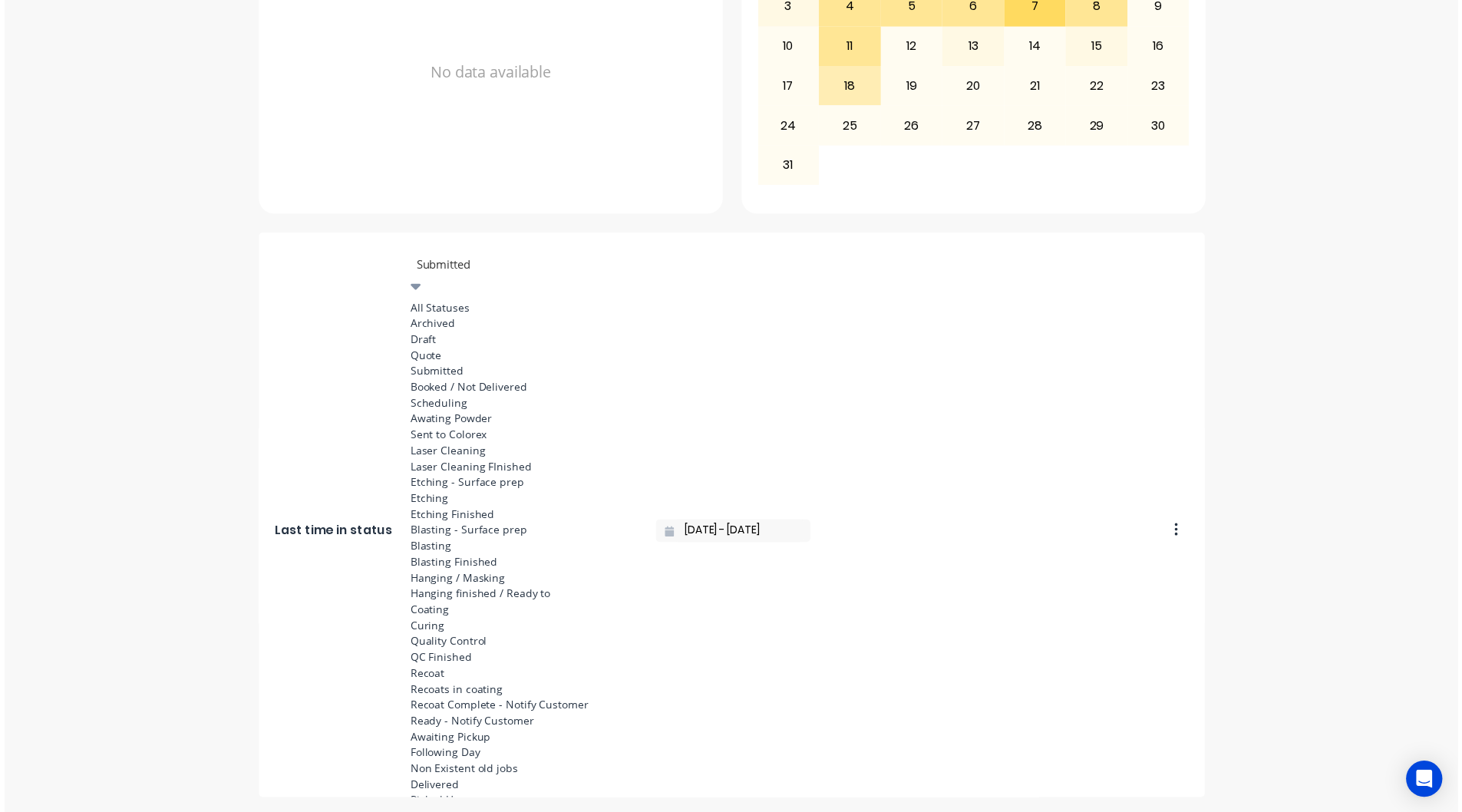
scroll to position [537, 0]
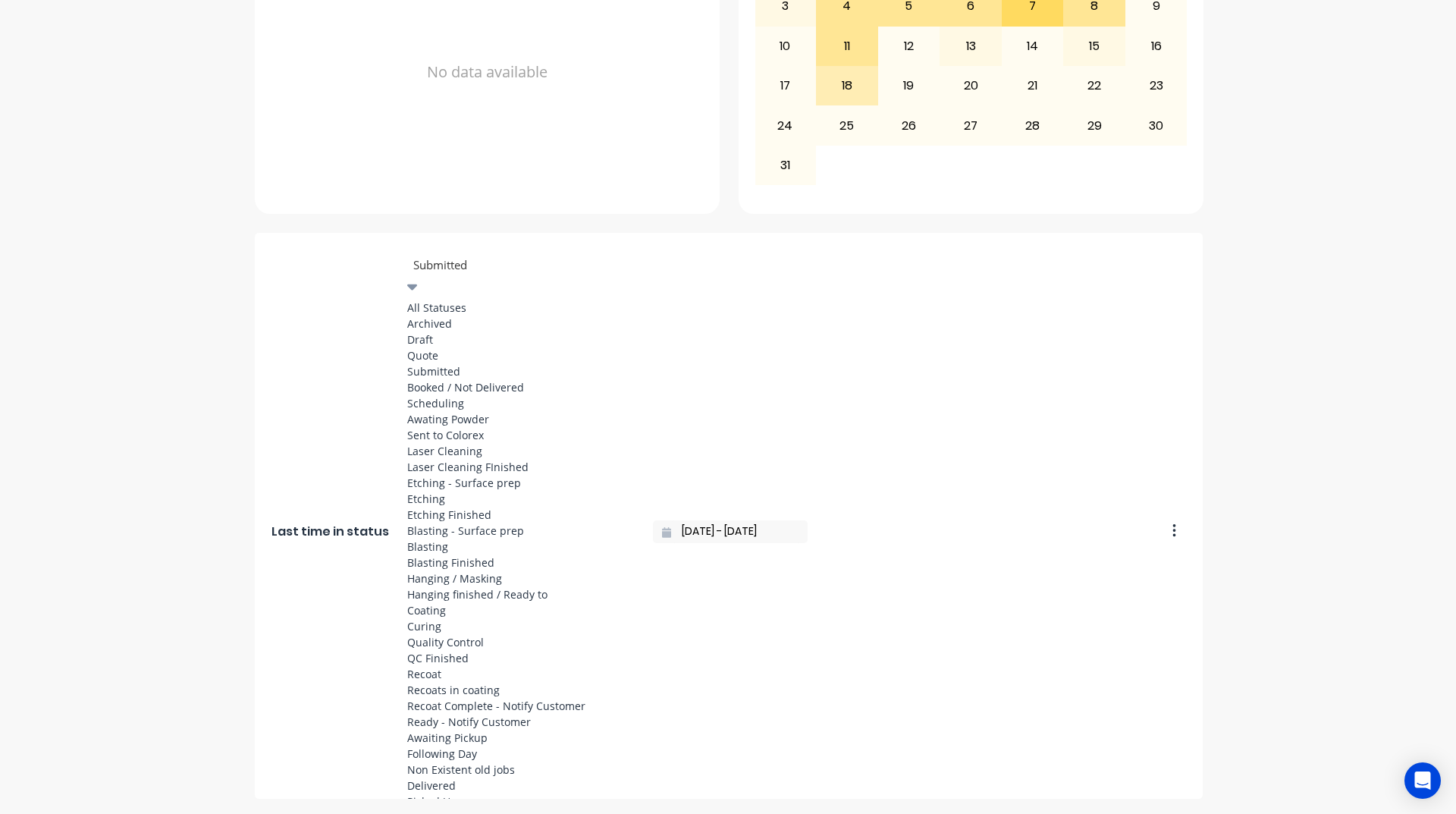
click at [436, 602] on div "Coating" at bounding box center [521, 610] width 228 height 16
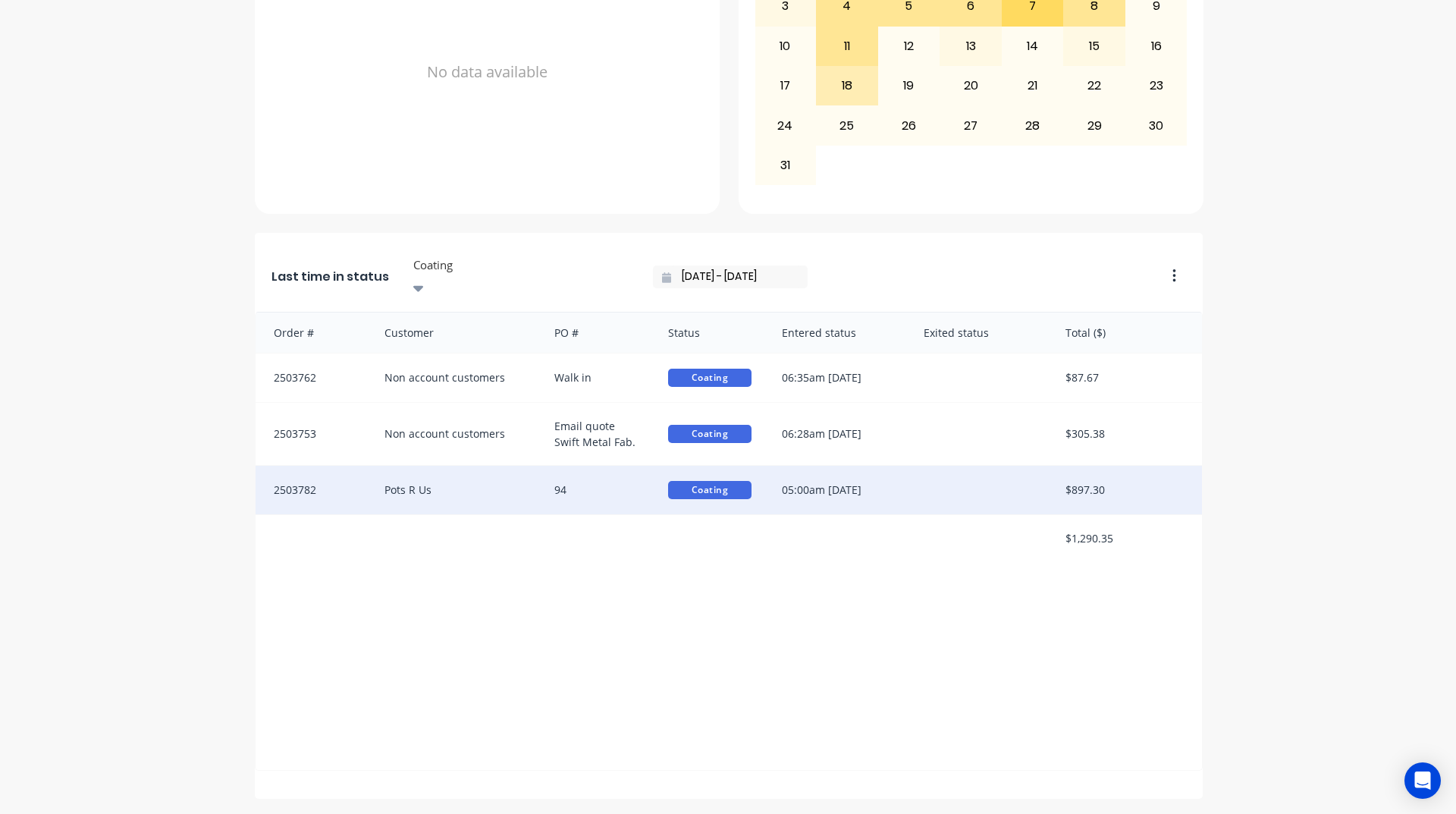
click at [510, 468] on div "Pots R Us" at bounding box center [454, 490] width 170 height 49
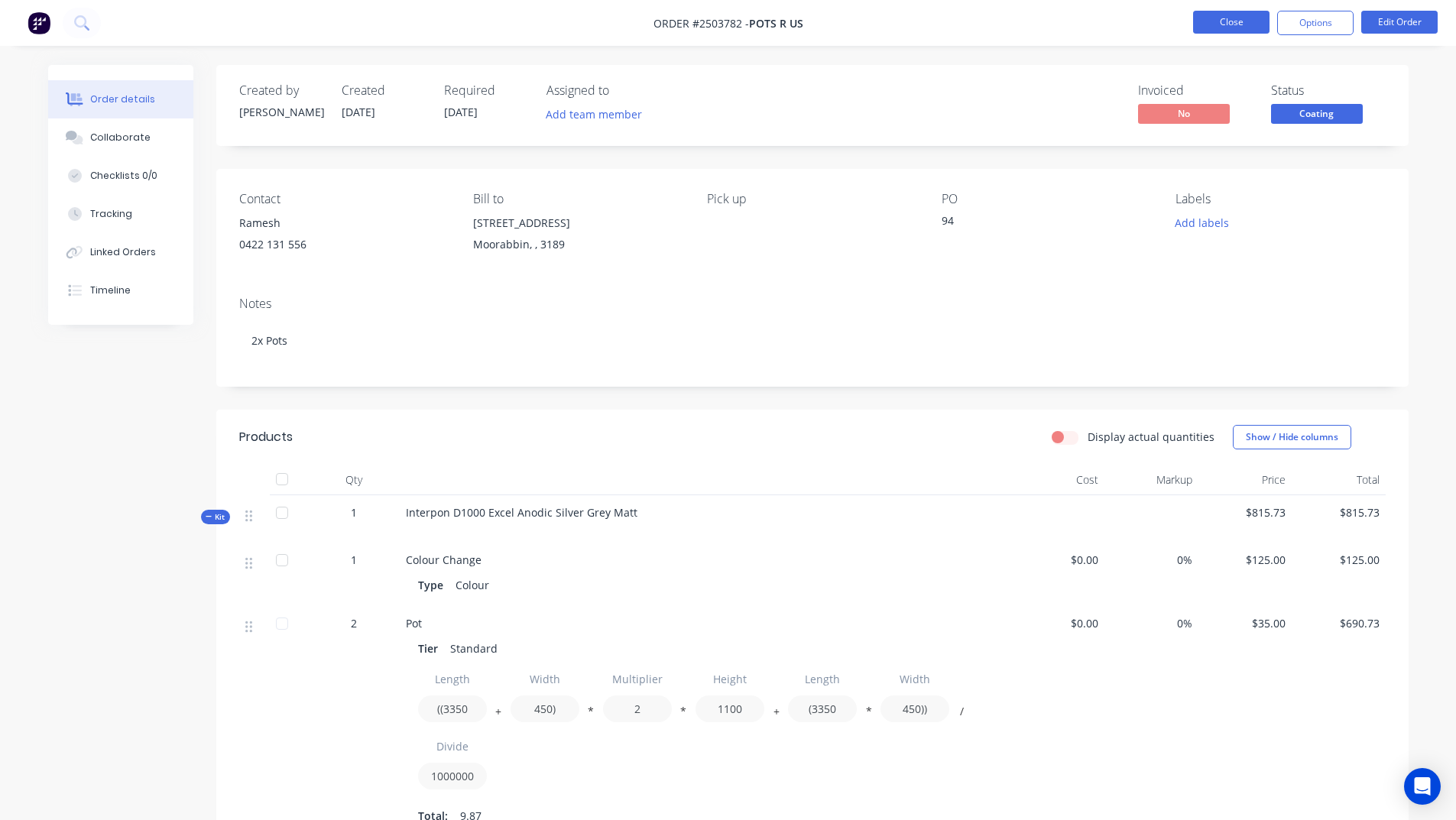
click at [1214, 17] on button "Close" at bounding box center [1231, 22] width 77 height 23
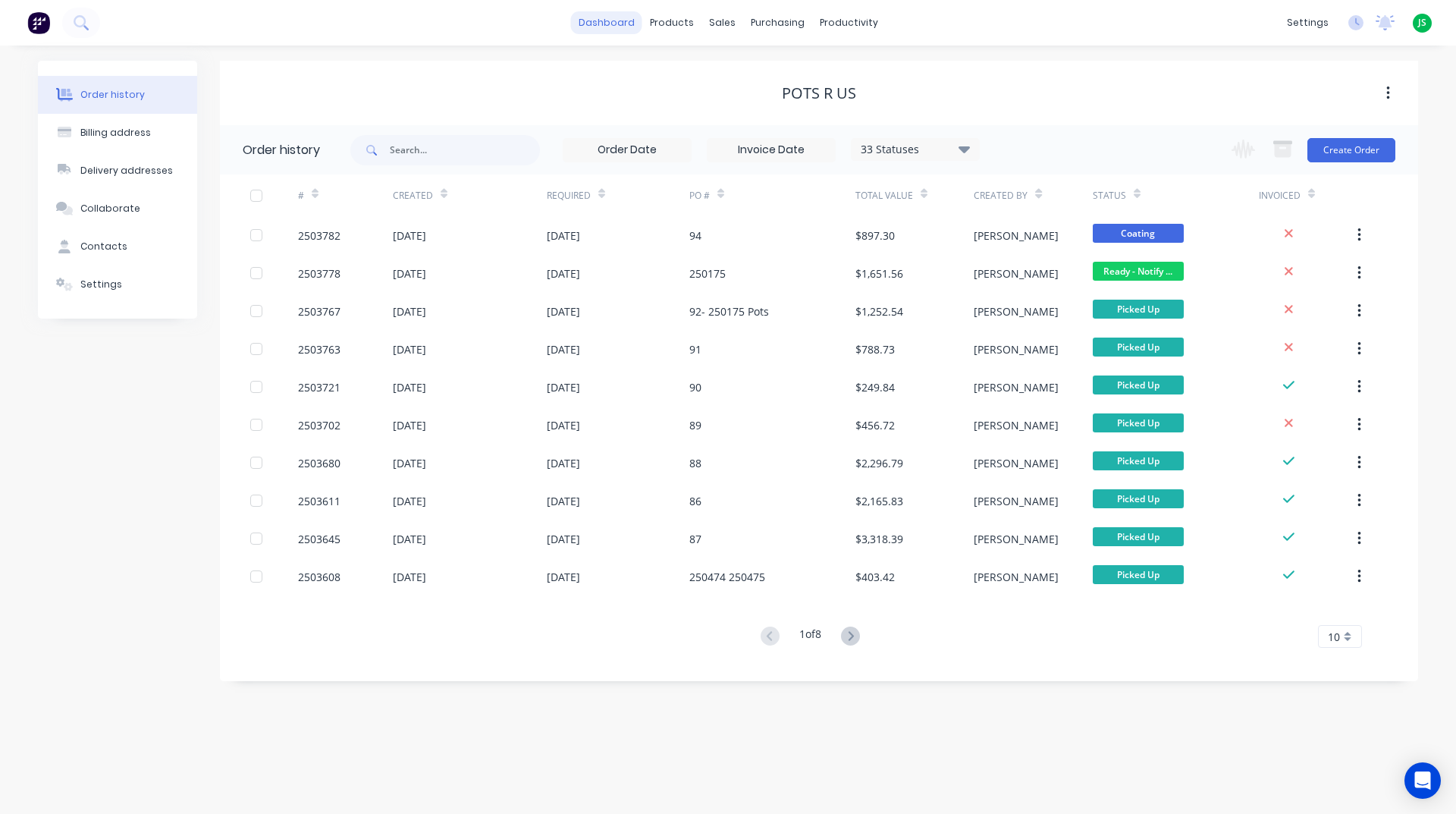
click at [631, 19] on link "dashboard" at bounding box center [606, 22] width 71 height 23
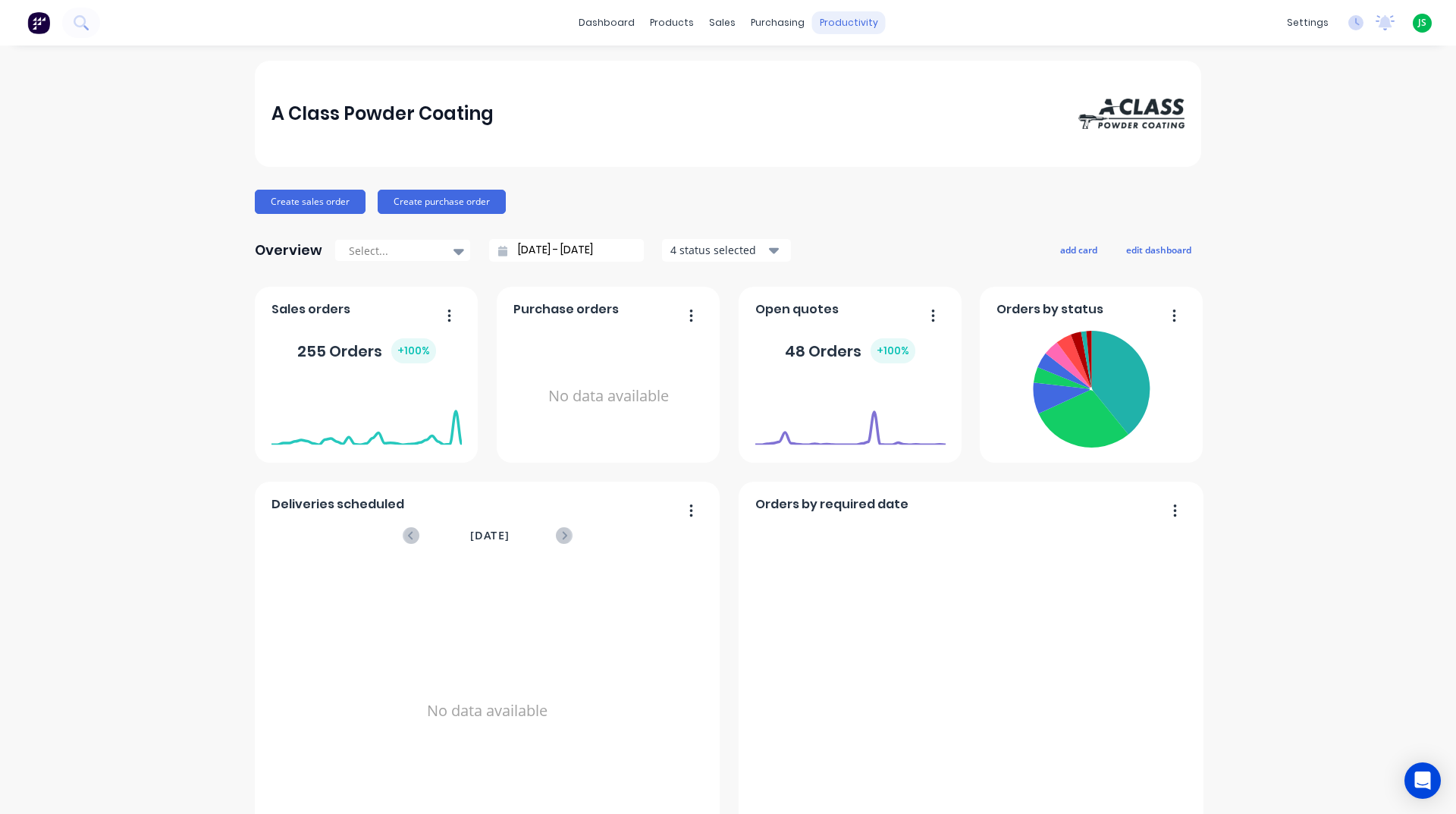
click at [820, 22] on div "productivity" at bounding box center [849, 22] width 74 height 23
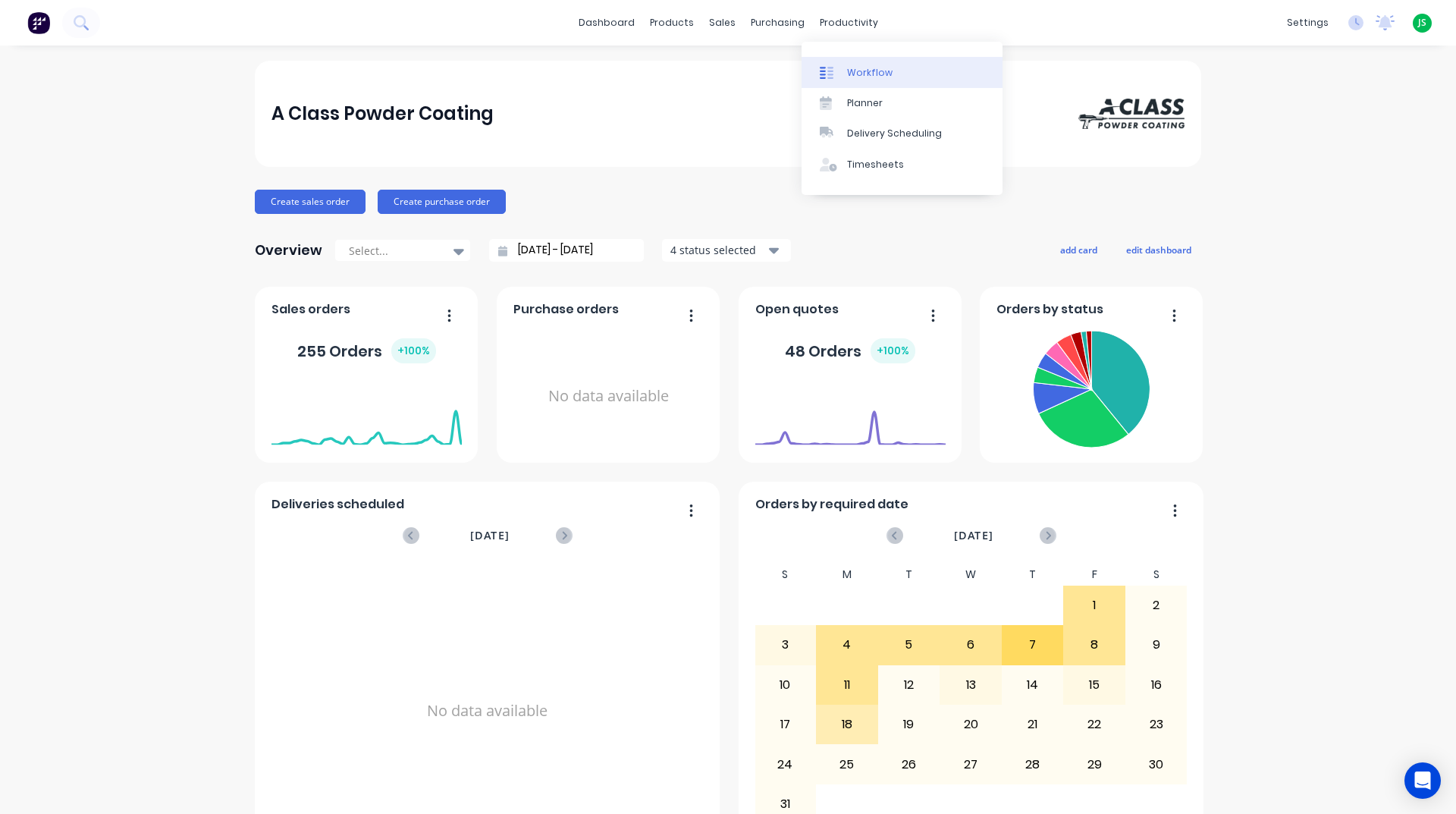
click at [850, 77] on div "Workflow" at bounding box center [869, 73] width 45 height 14
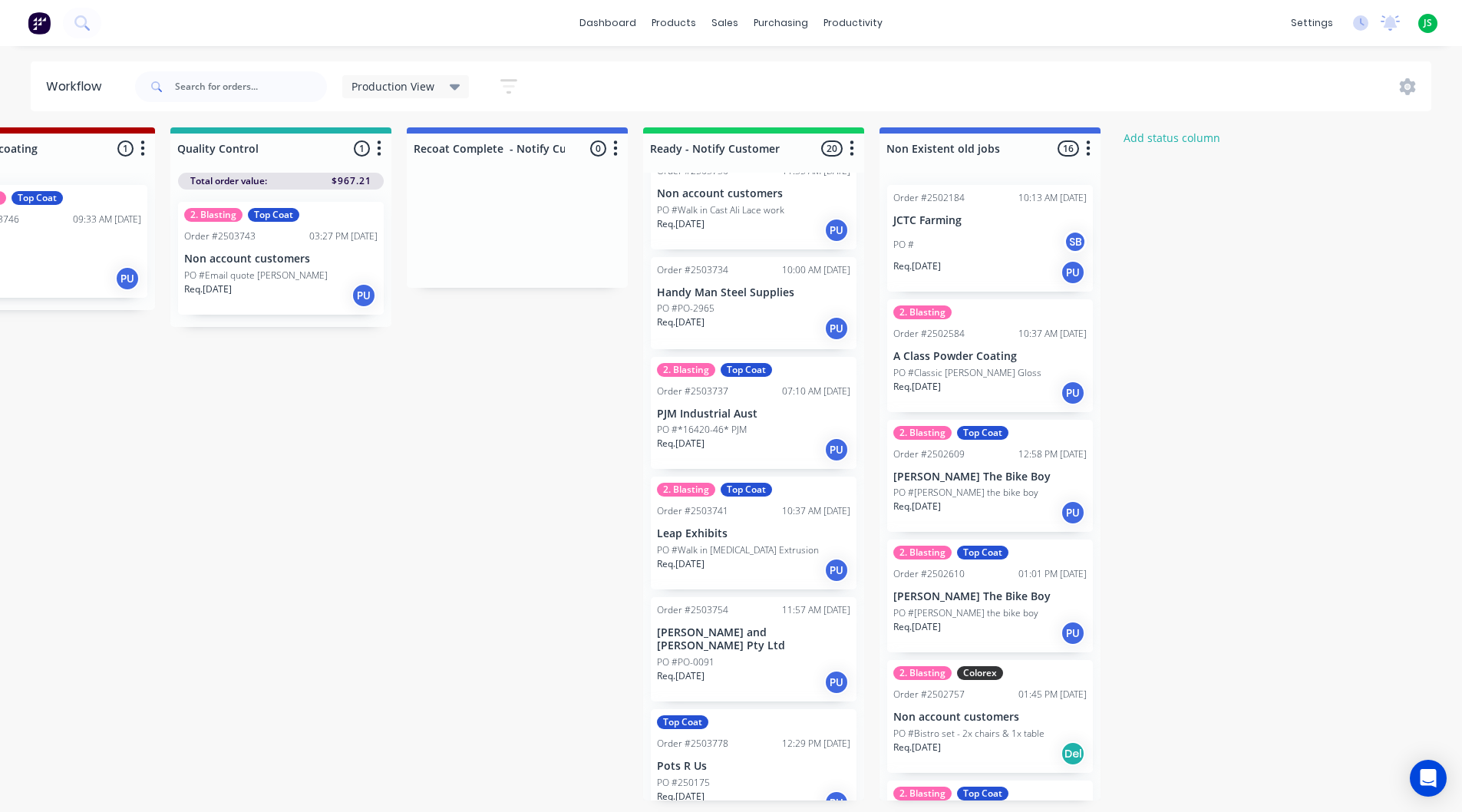
scroll to position [1700, 0]
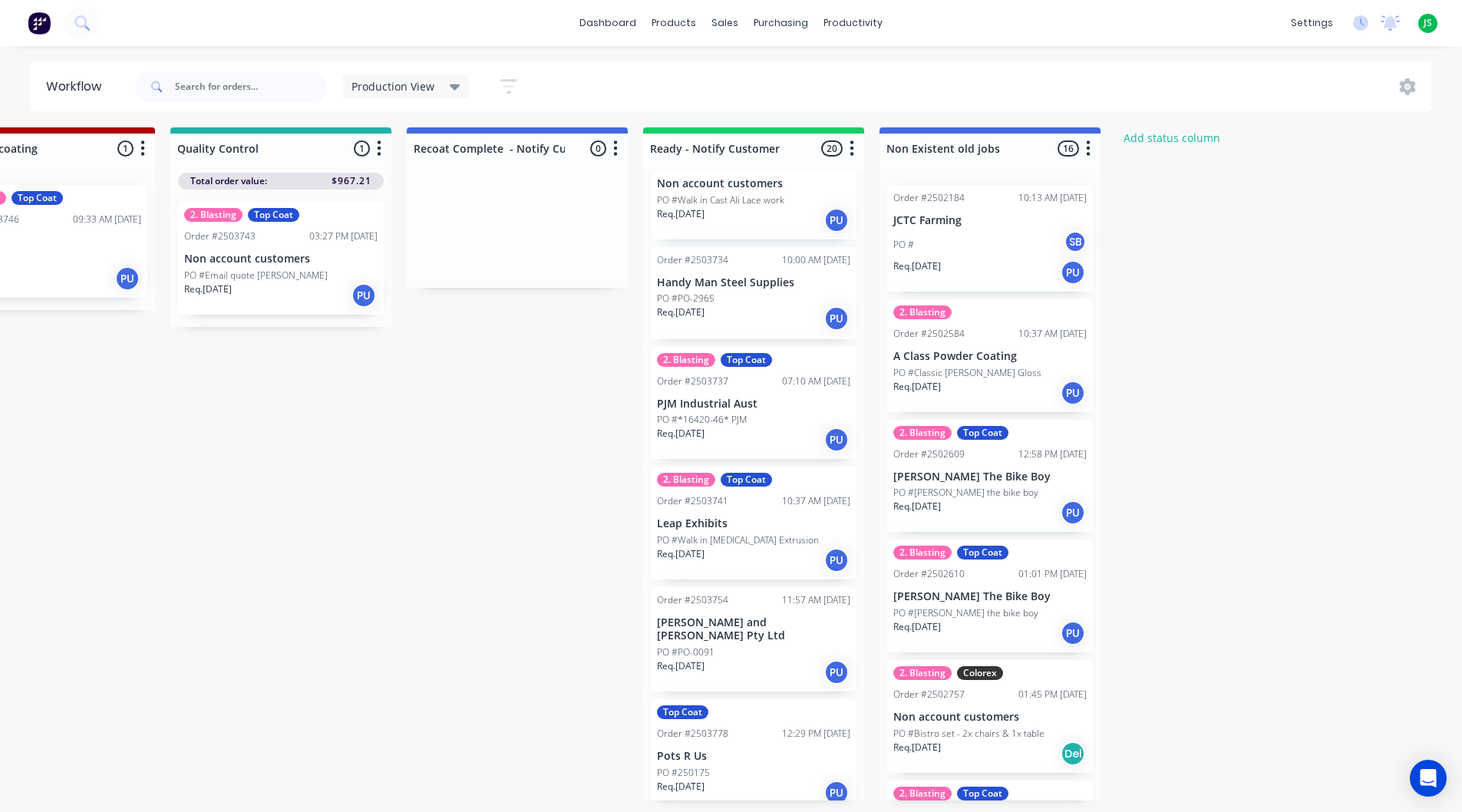
click at [713, 750] on p "Pots R Us" at bounding box center [753, 756] width 193 height 13
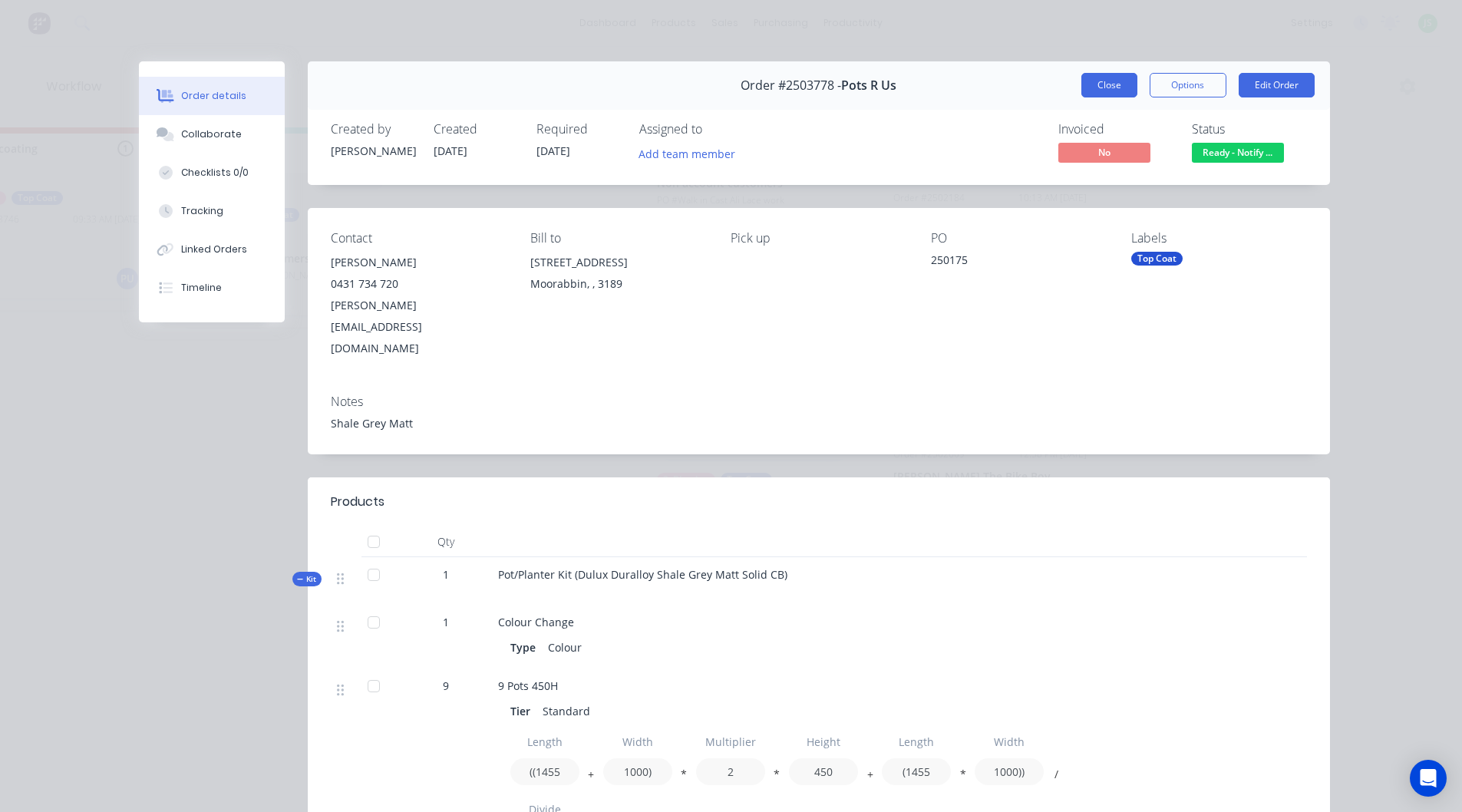
click at [1113, 88] on button "Close" at bounding box center [1109, 85] width 56 height 24
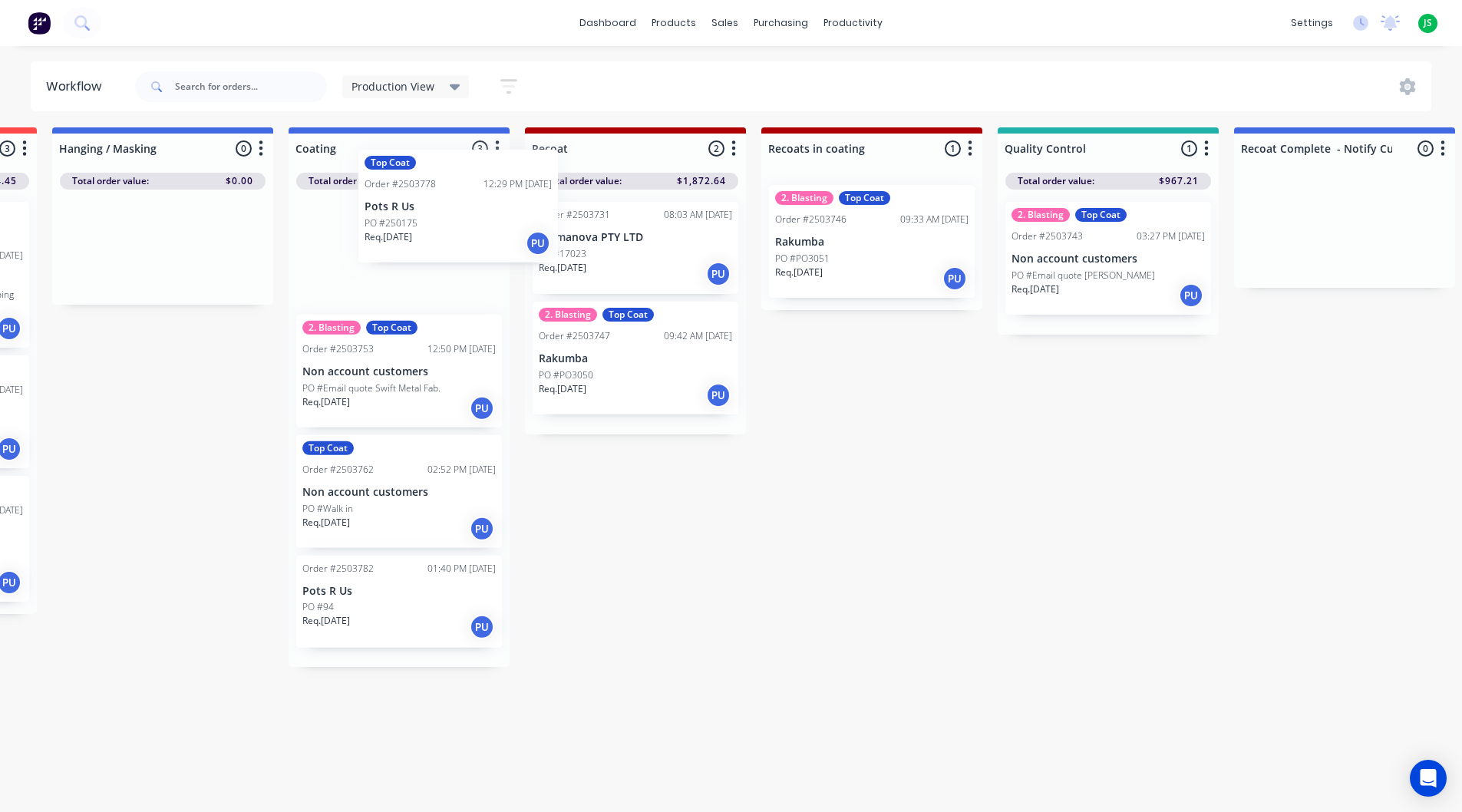
scroll to position [4, 690]
drag, startPoint x: 719, startPoint y: 734, endPoint x: 358, endPoint y: 244, distance: 608.6
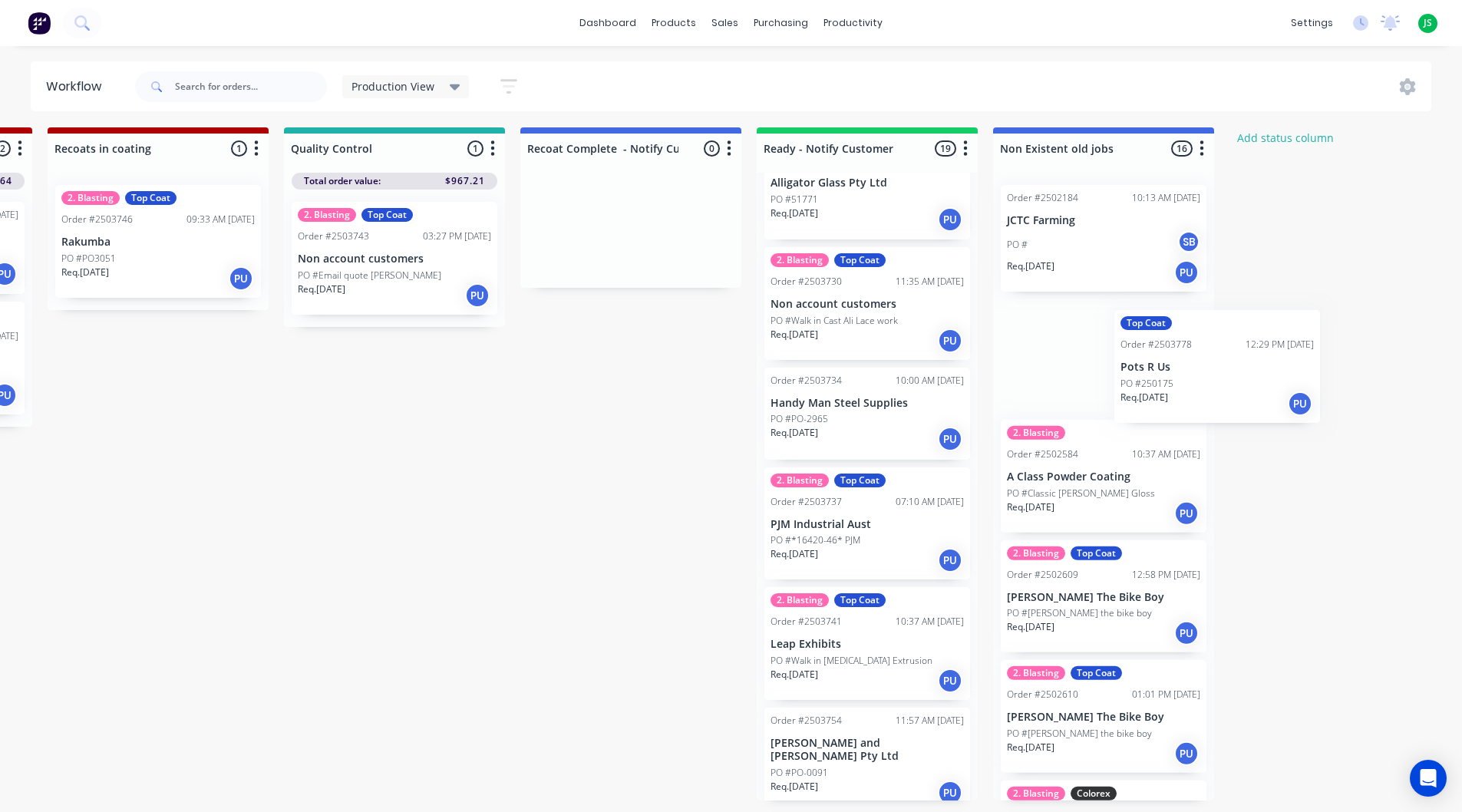
scroll to position [4, 1407]
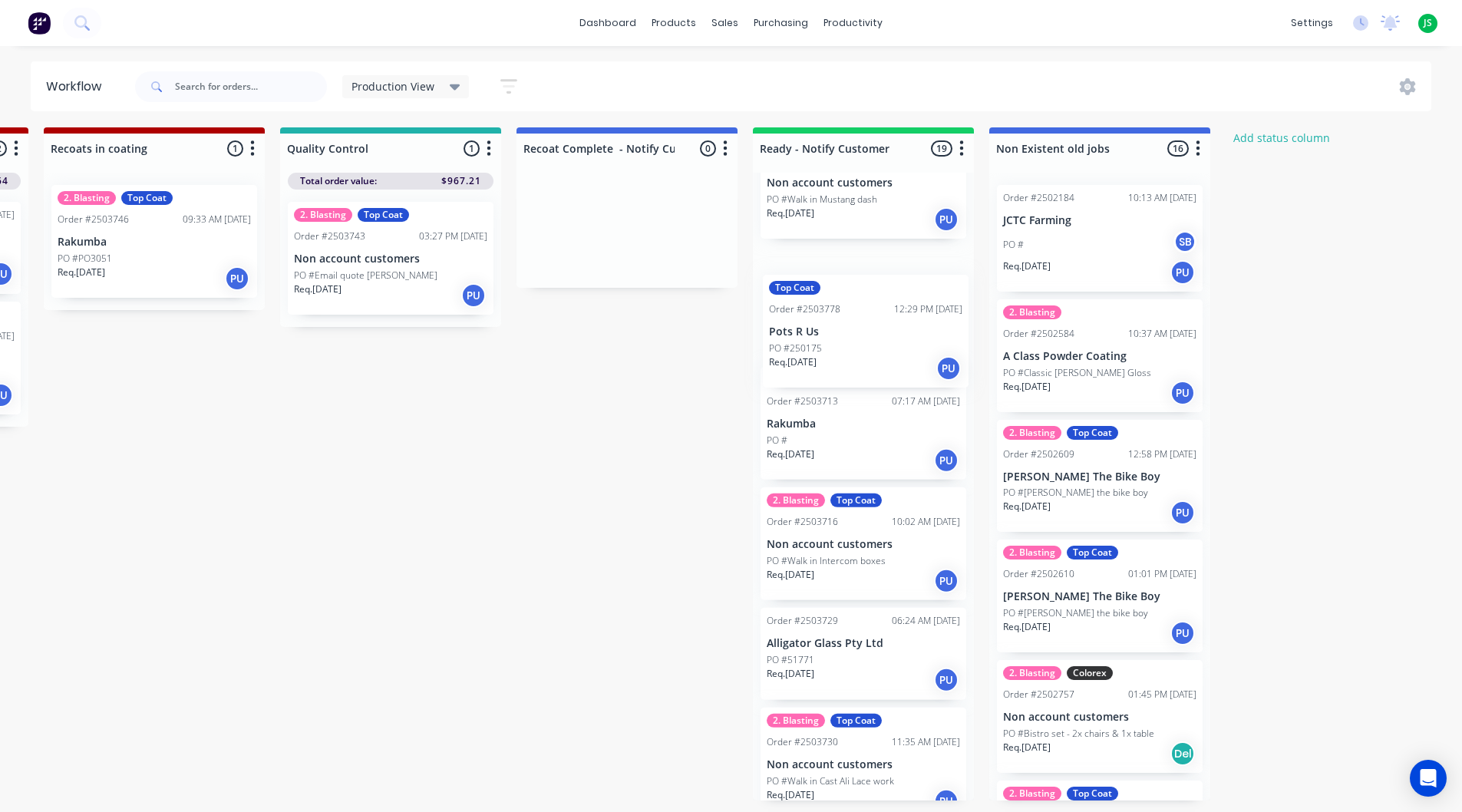
drag, startPoint x: 373, startPoint y: 246, endPoint x: 854, endPoint y: 319, distance: 486.5
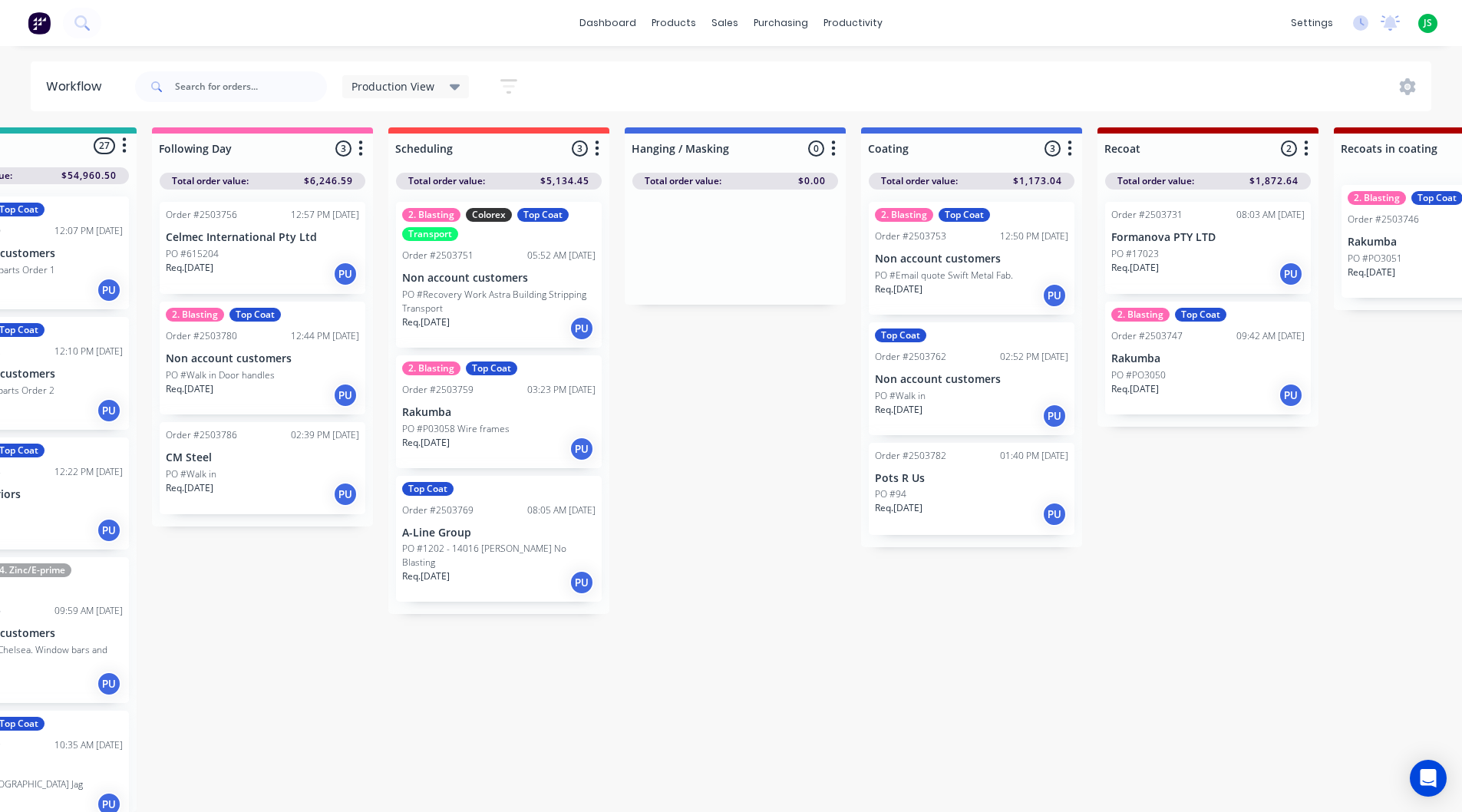
scroll to position [15, 0]
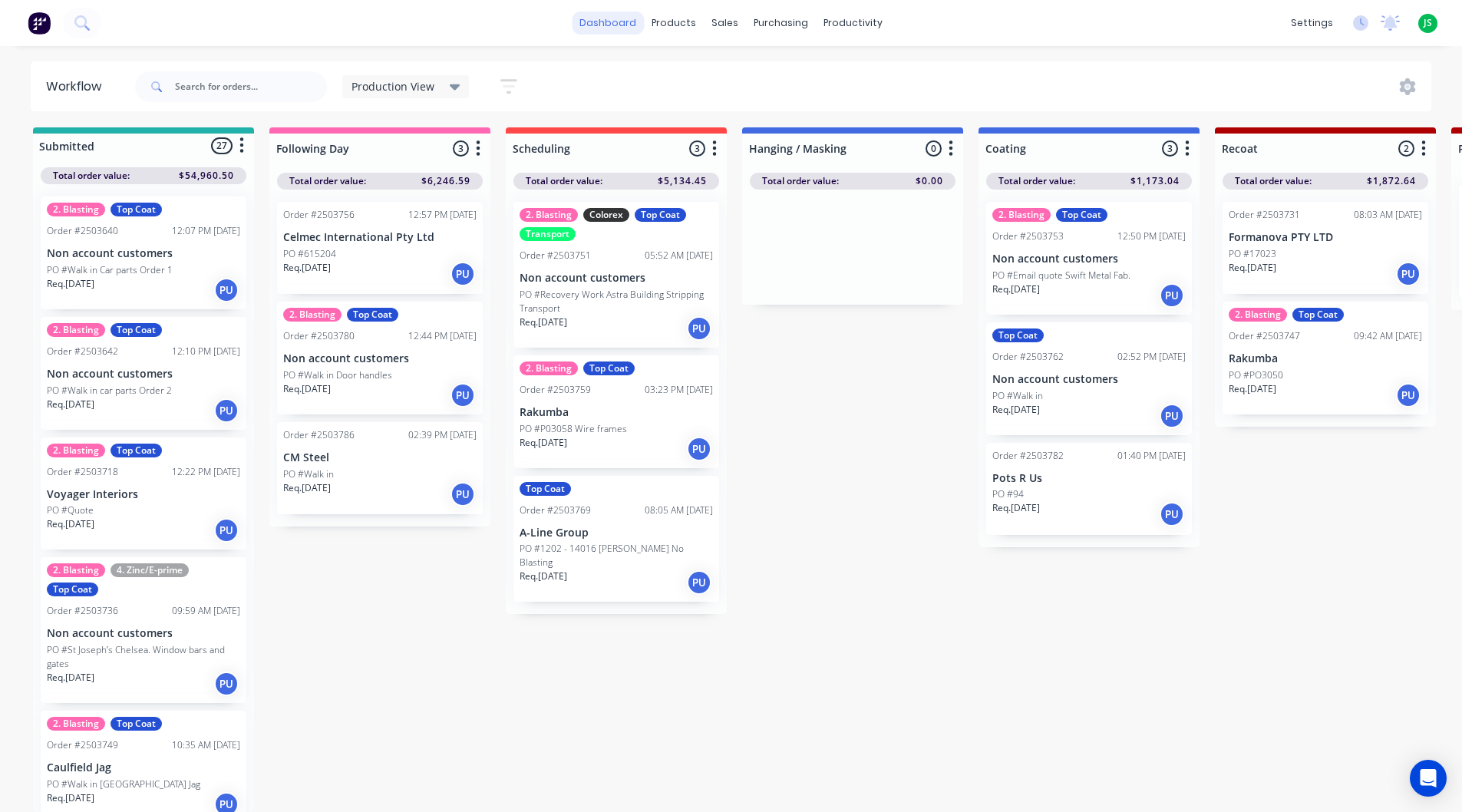
click at [639, 18] on link "dashboard" at bounding box center [608, 23] width 72 height 23
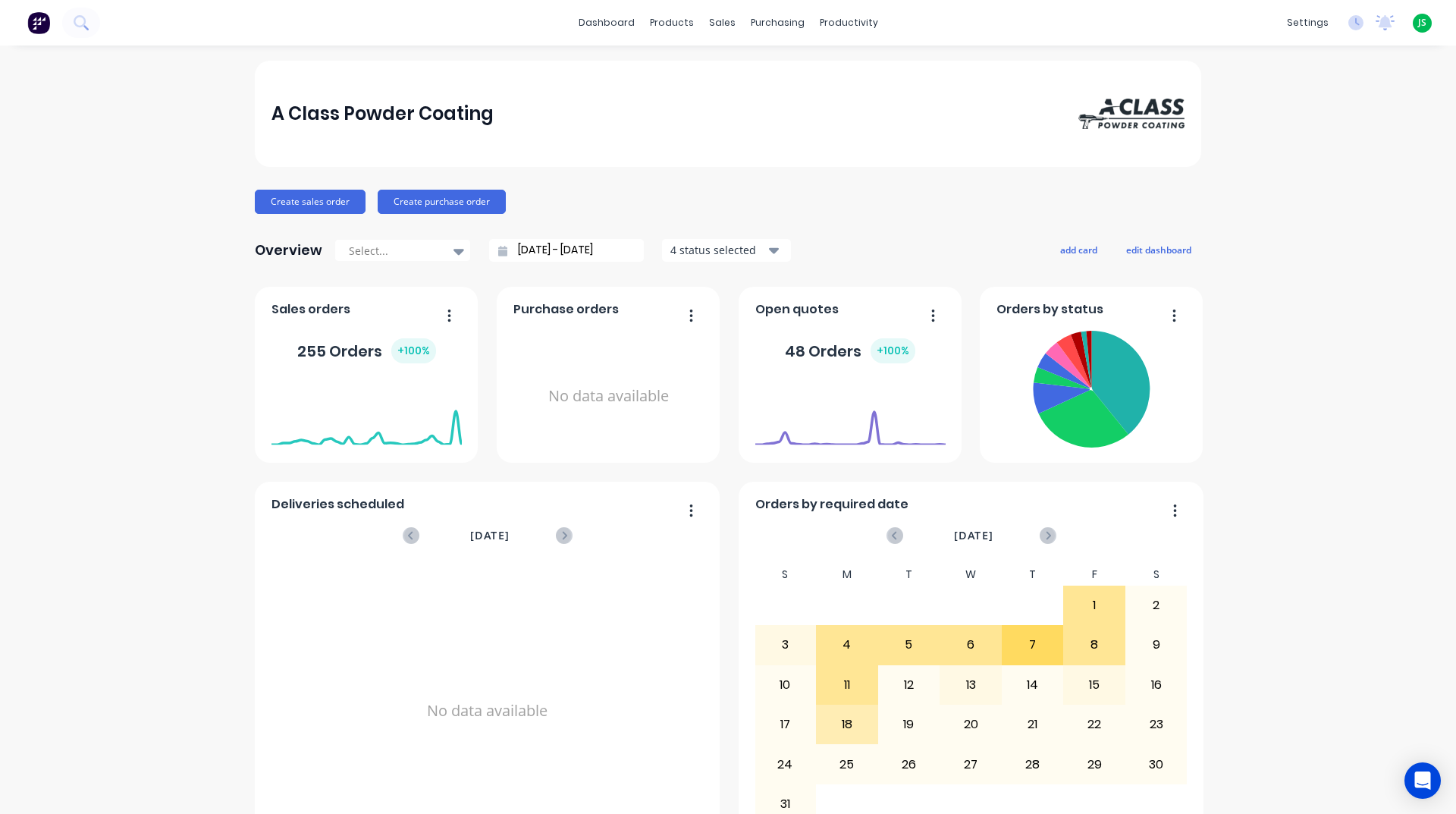
scroll to position [639, 0]
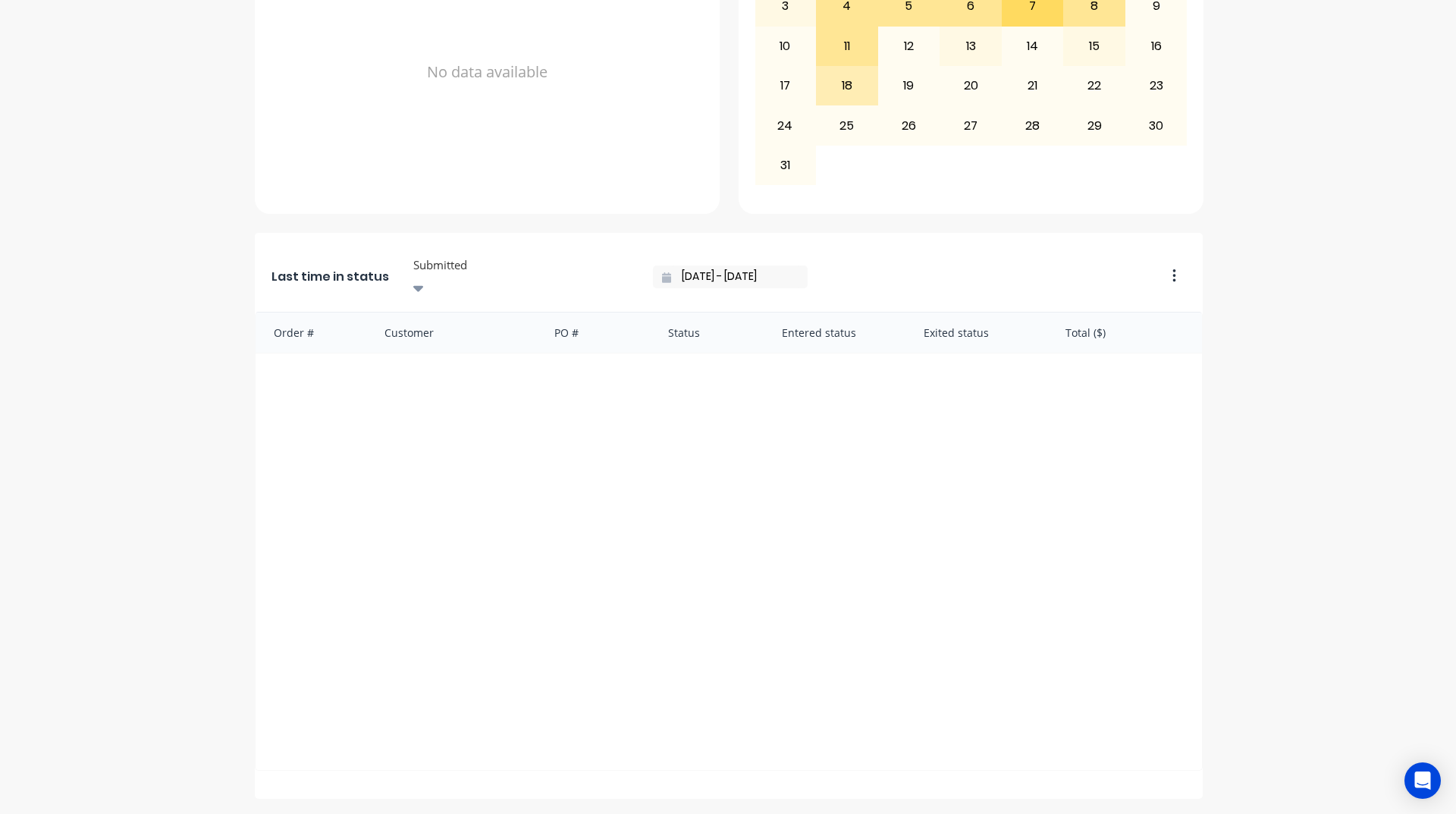
click at [460, 254] on div "Submitted" at bounding box center [521, 266] width 228 height 23
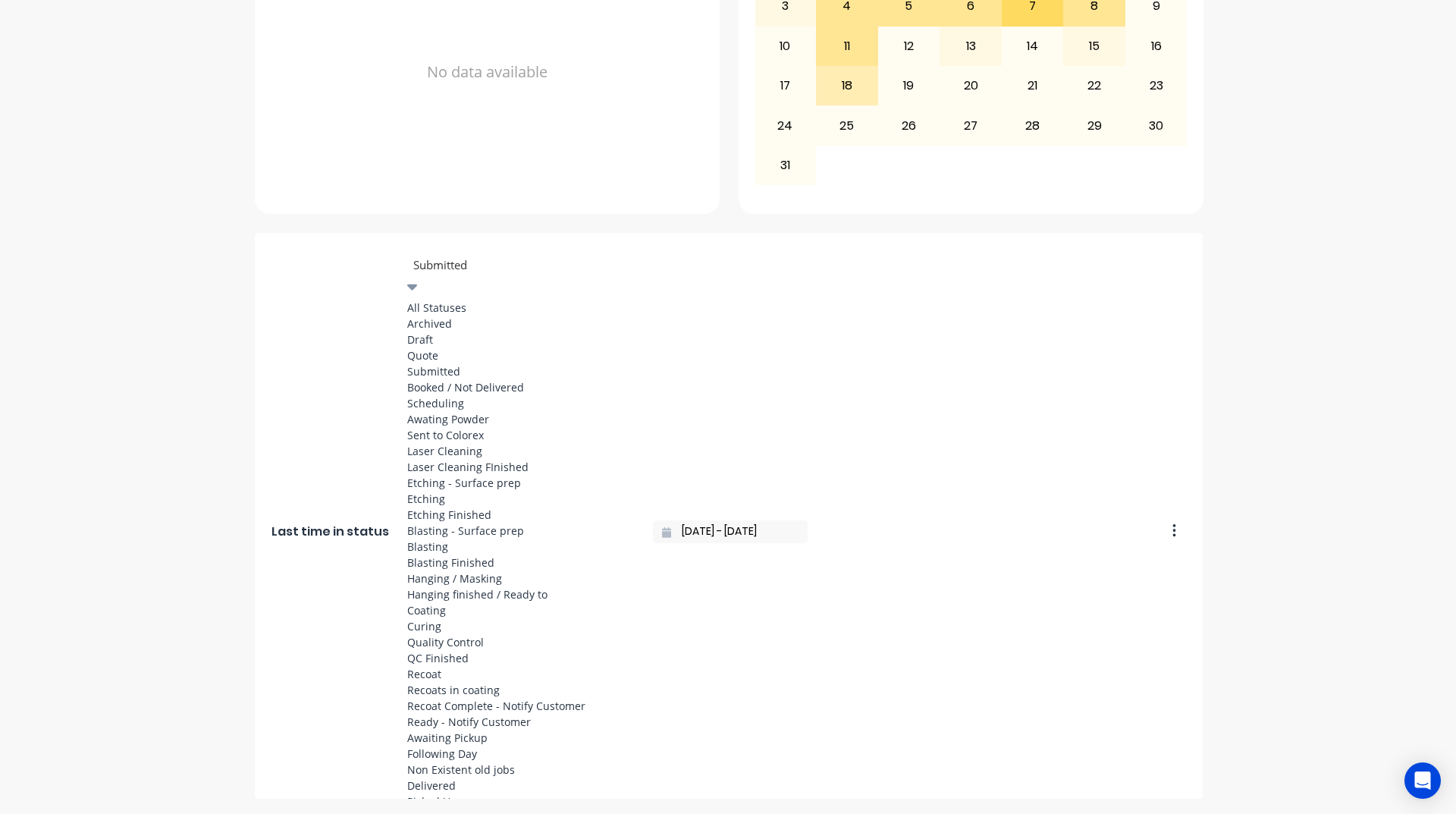
scroll to position [531, 0]
click at [473, 602] on div "Coating" at bounding box center [521, 610] width 228 height 16
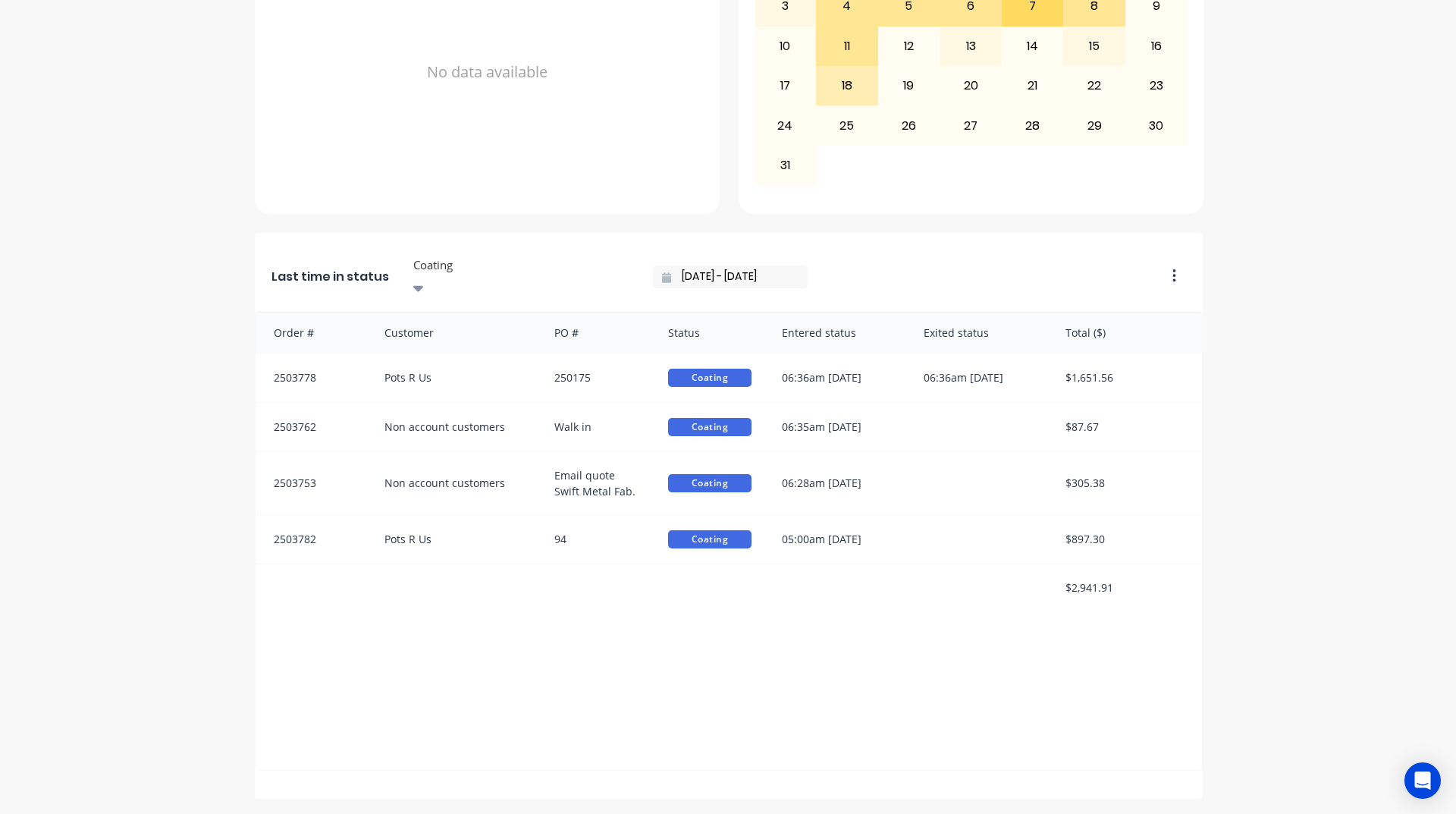
click at [486, 260] on div at bounding box center [521, 265] width 218 height 19
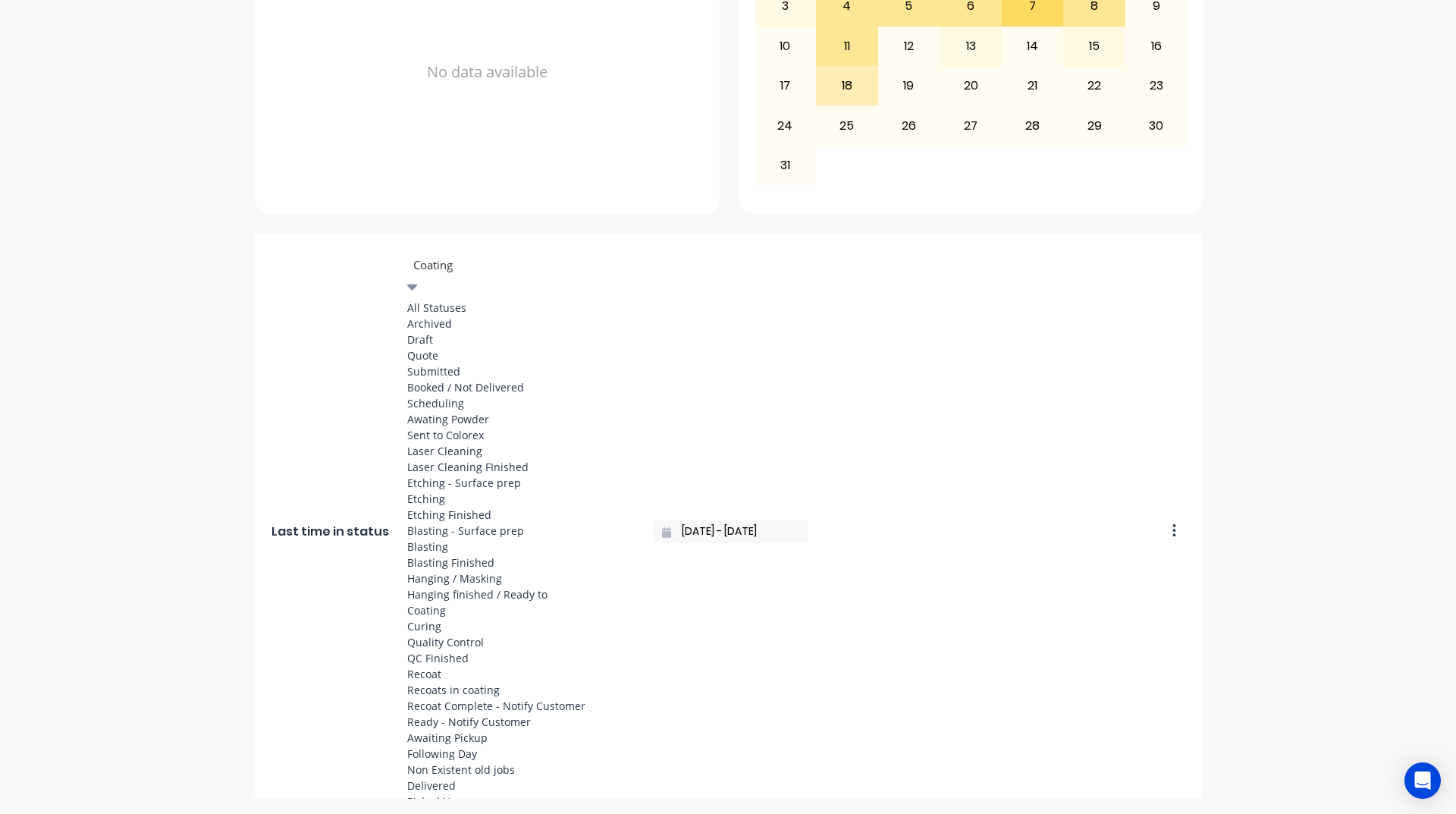
scroll to position [683, 0]
click at [474, 698] on div "Recoat Complete - Notify Customer" at bounding box center [521, 706] width 228 height 16
click at [508, 268] on div "Recoat Complete - Notify Customer" at bounding box center [521, 266] width 228 height 23
click at [460, 714] on div "Ready - Notify Customer" at bounding box center [521, 721] width 228 height 16
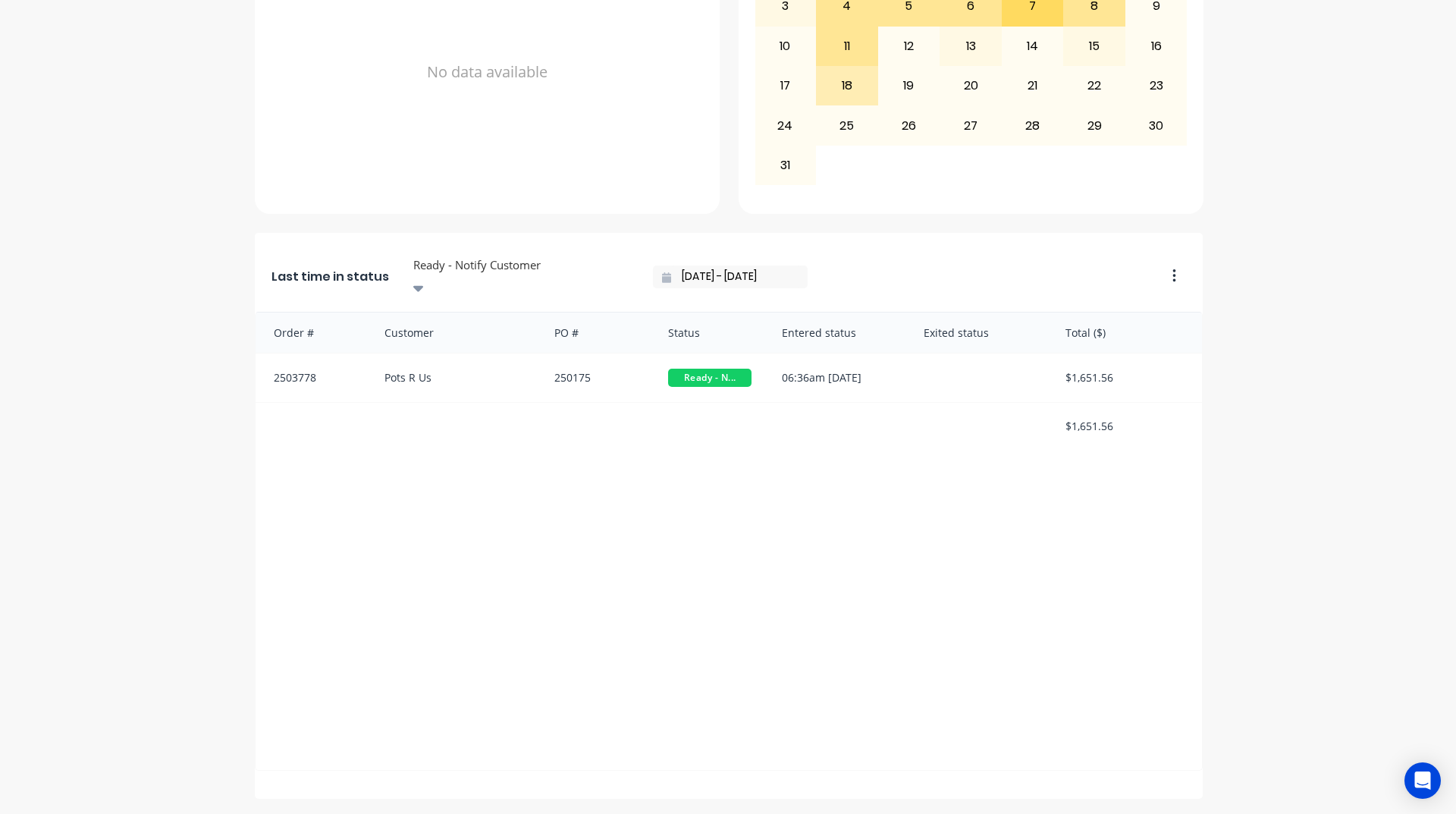
click at [1310, 497] on div "A Class Powder Coating Create sales order Create purchase order Overview Select…" at bounding box center [728, 110] width 1456 height 1377
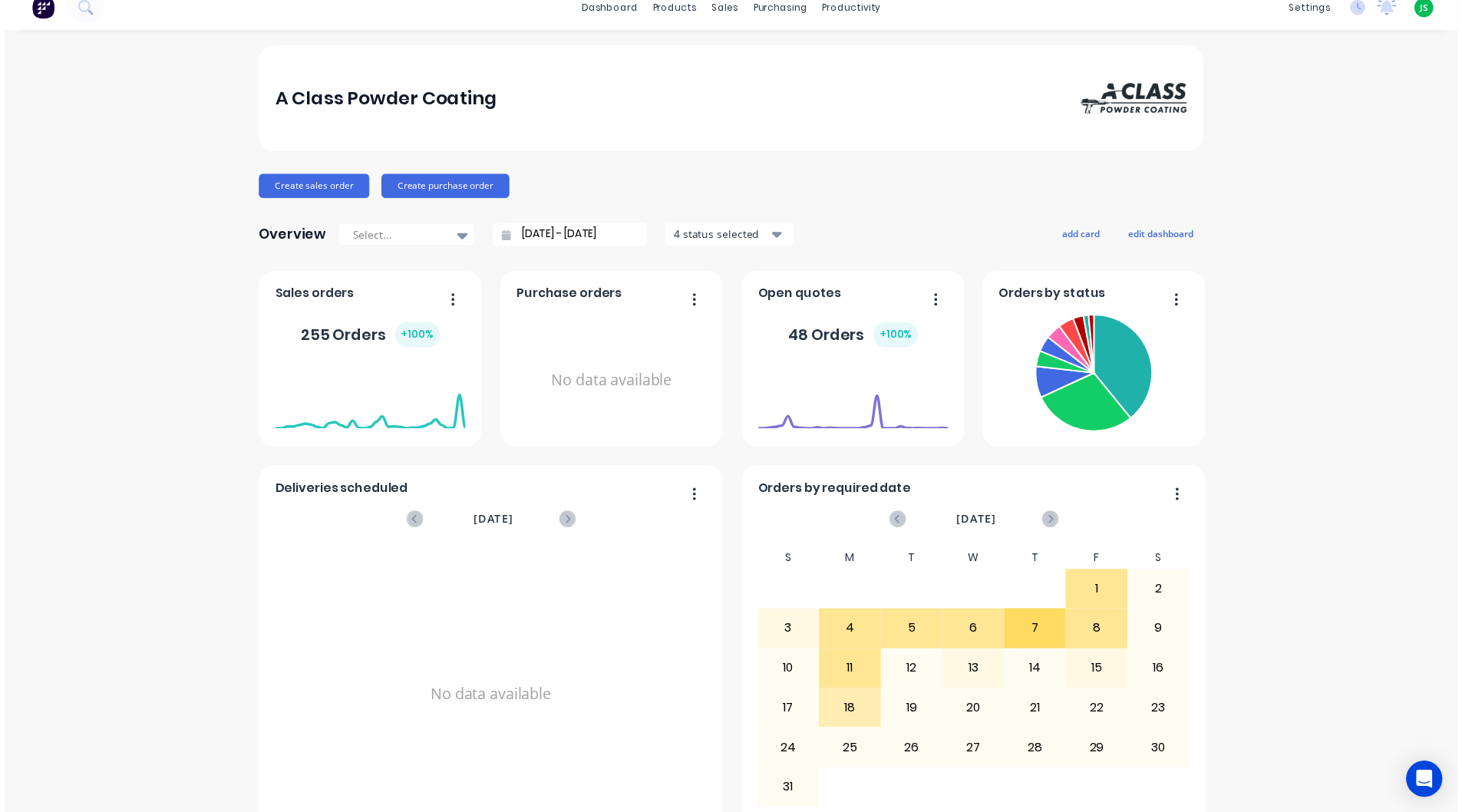
scroll to position [0, 0]
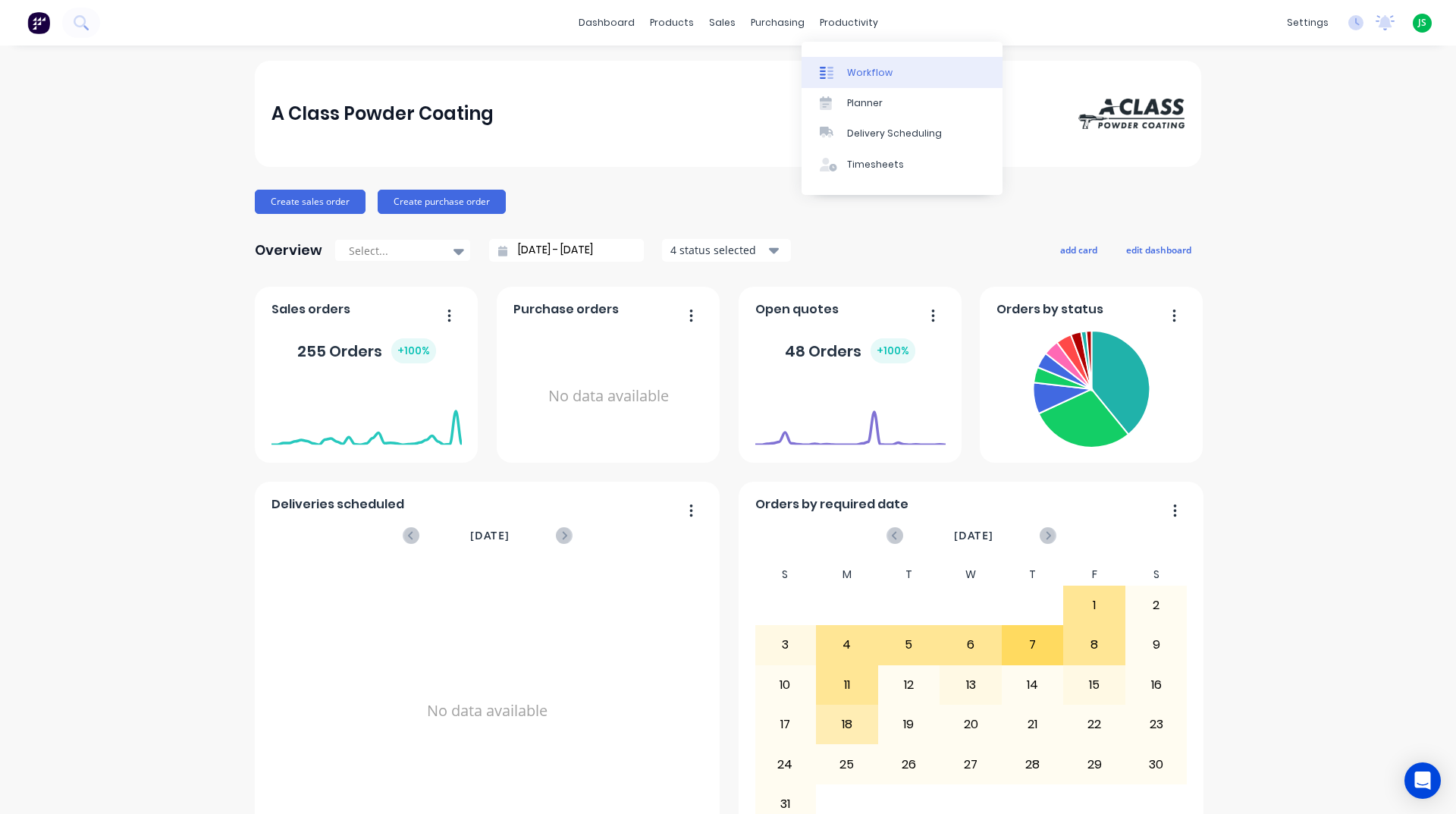
click at [860, 83] on link "Workflow" at bounding box center [902, 71] width 201 height 30
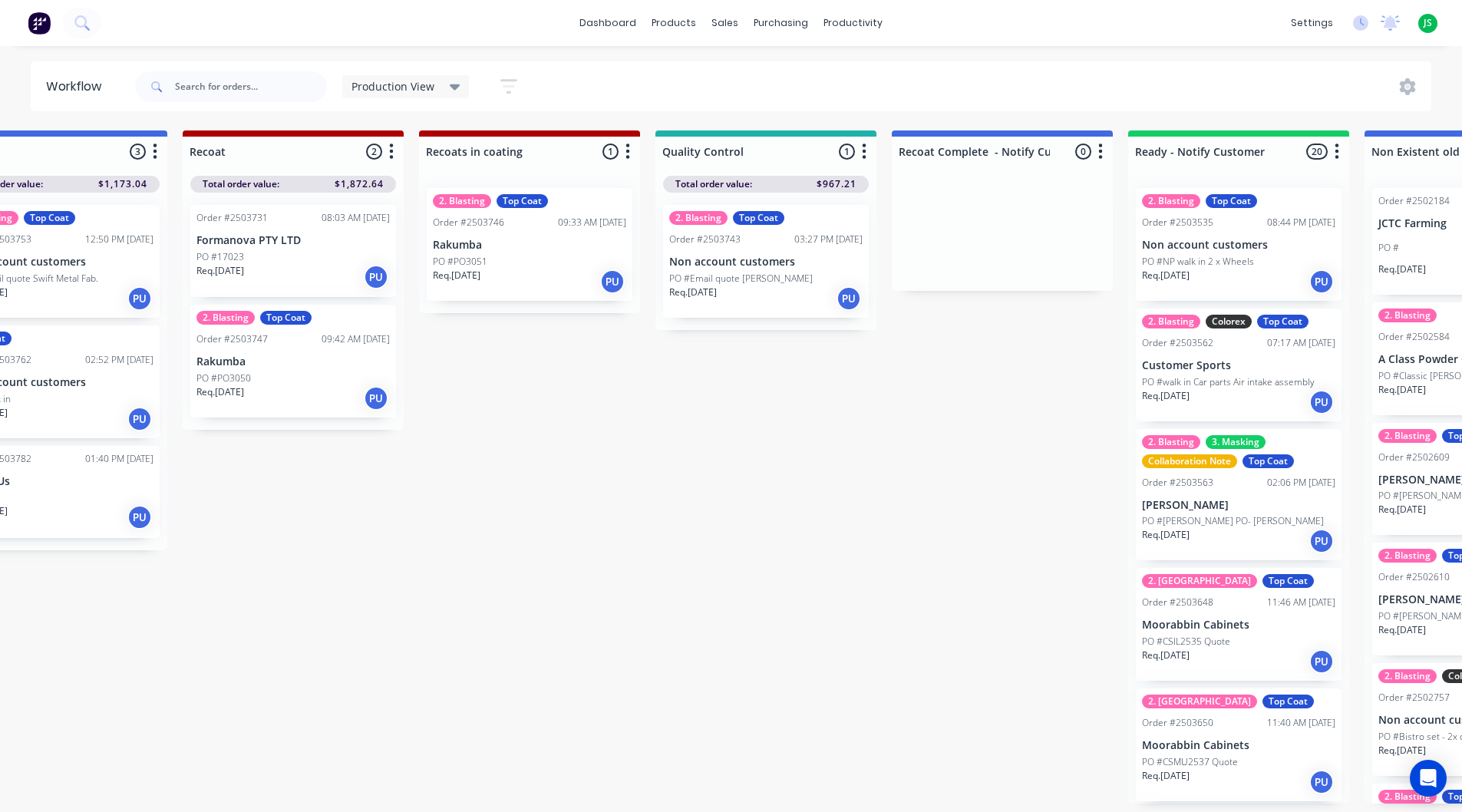
scroll to position [0, 1045]
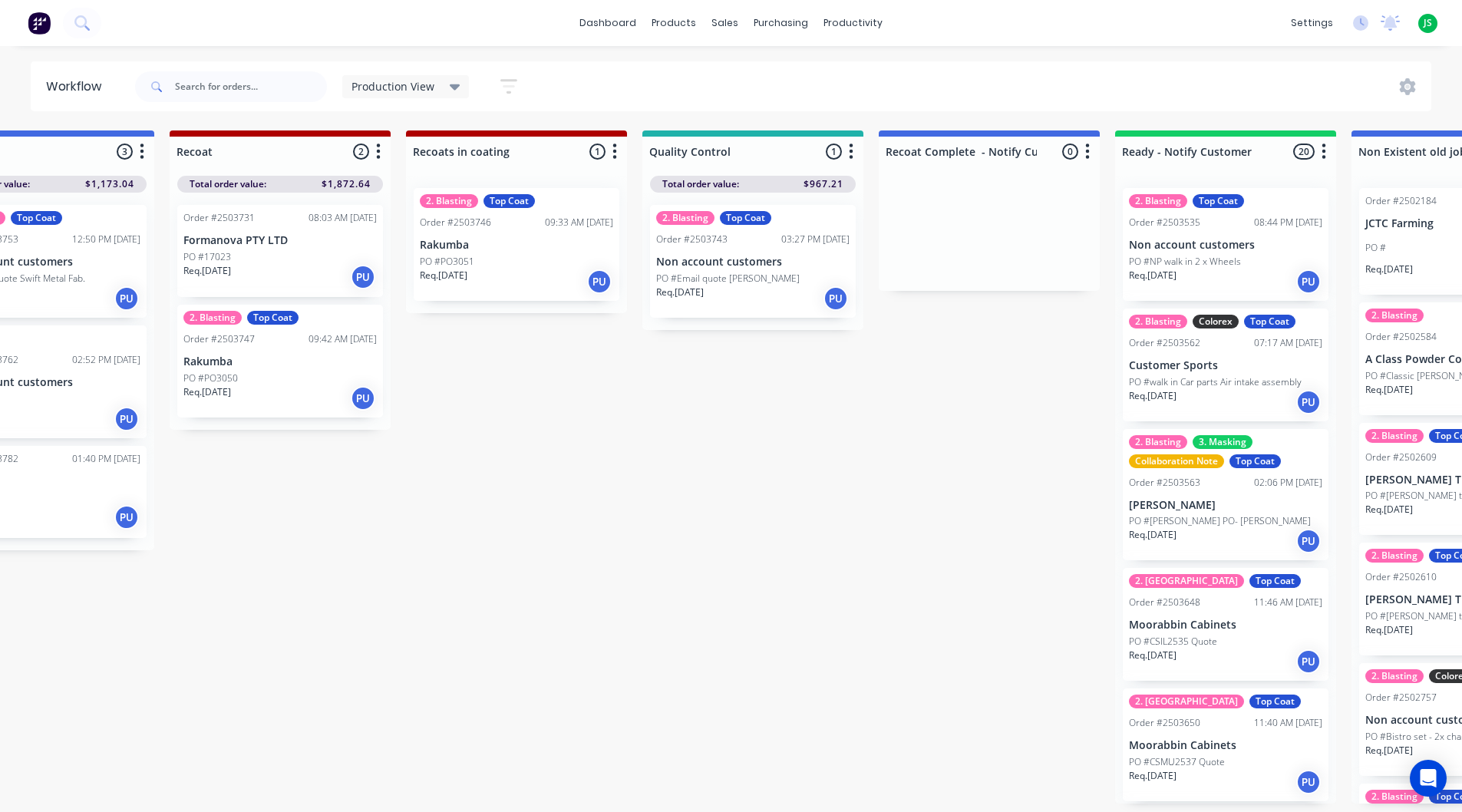
click at [1088, 150] on icon "button" at bounding box center [1087, 152] width 4 height 19
click at [739, 65] on link "Sales Orders" at bounding box center [806, 72] width 204 height 30
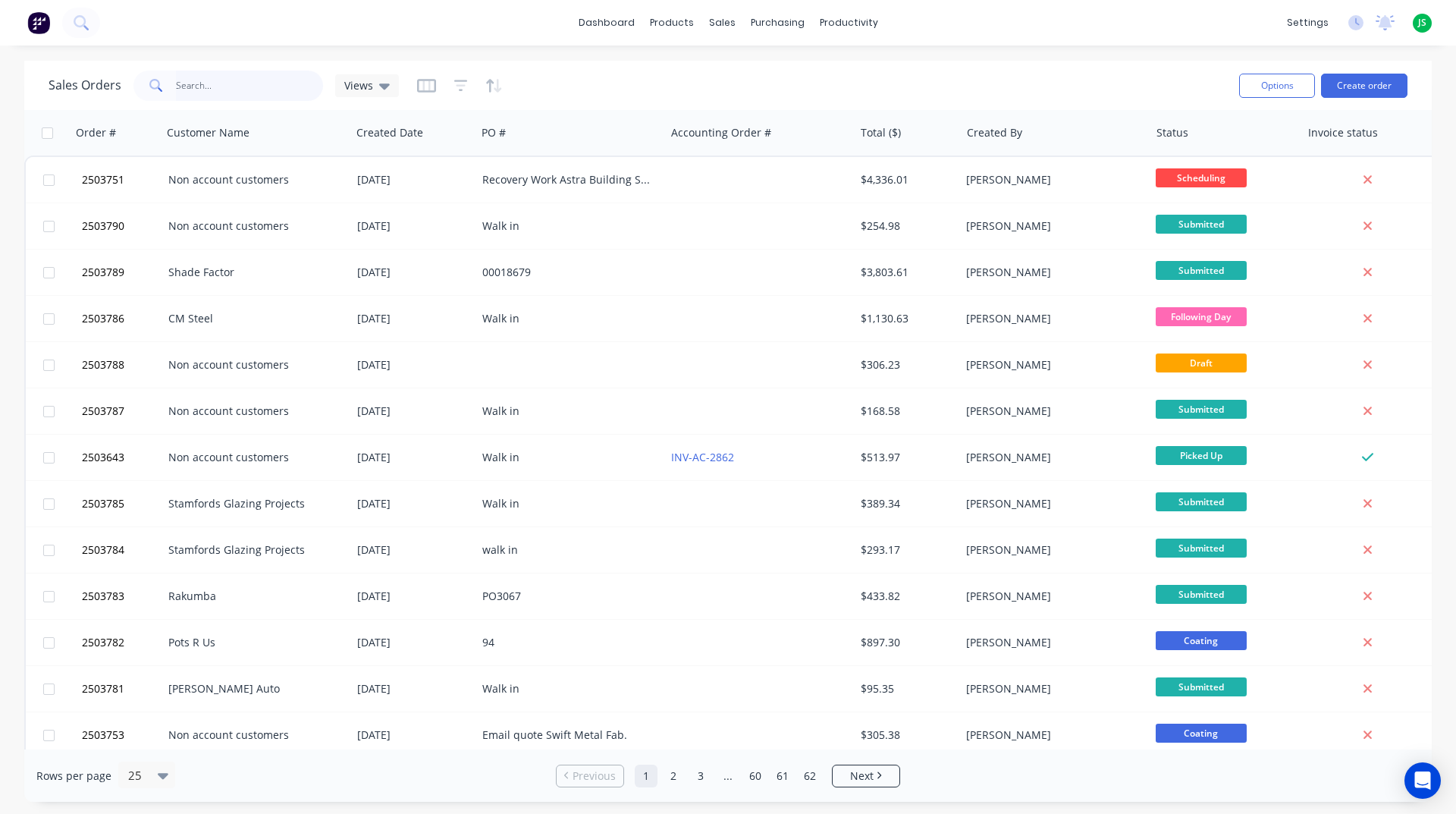
click at [274, 84] on input "text" at bounding box center [249, 85] width 148 height 30
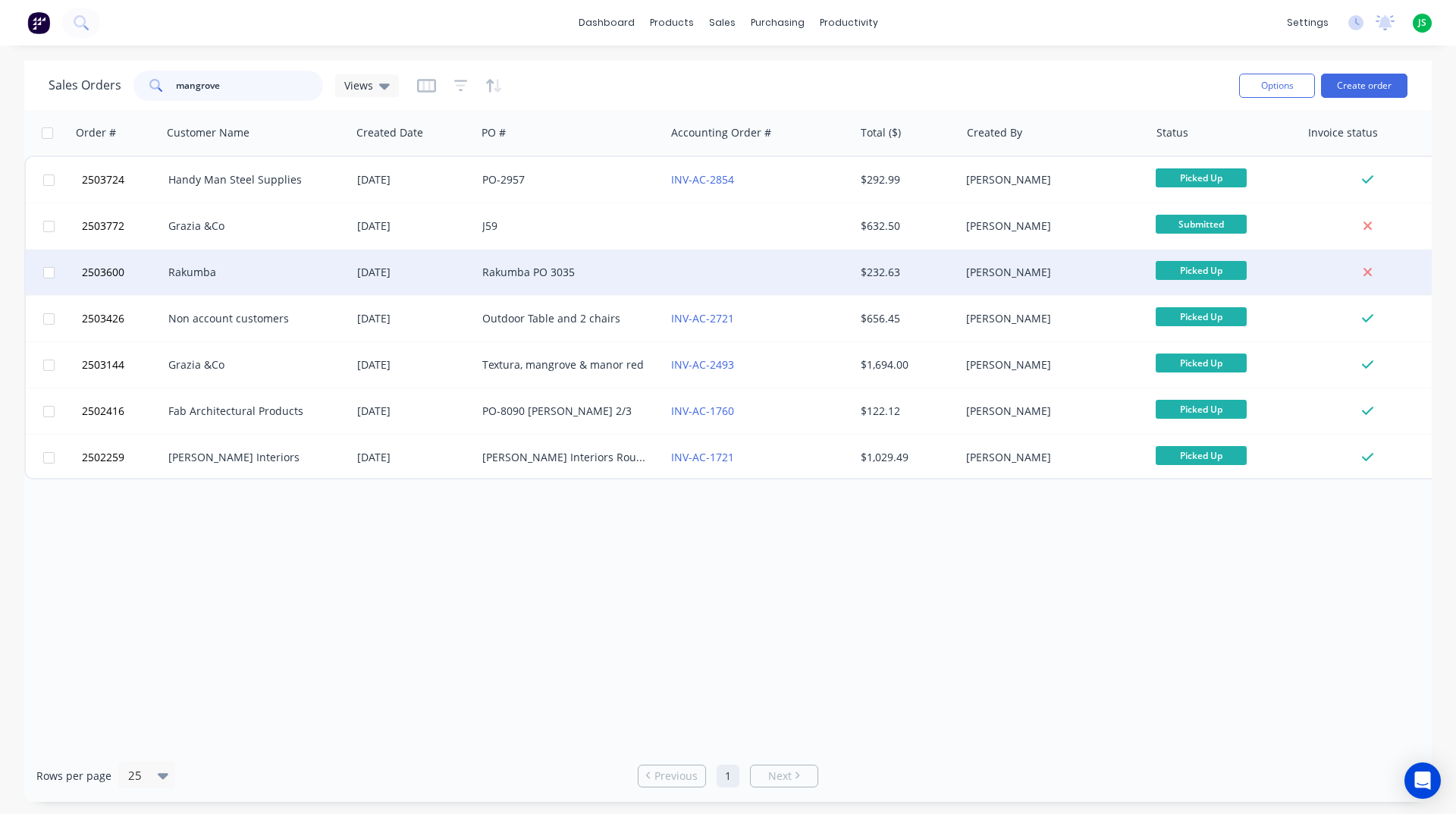
type input "mangrove"
click at [307, 260] on div "Rakumba" at bounding box center [256, 272] width 188 height 45
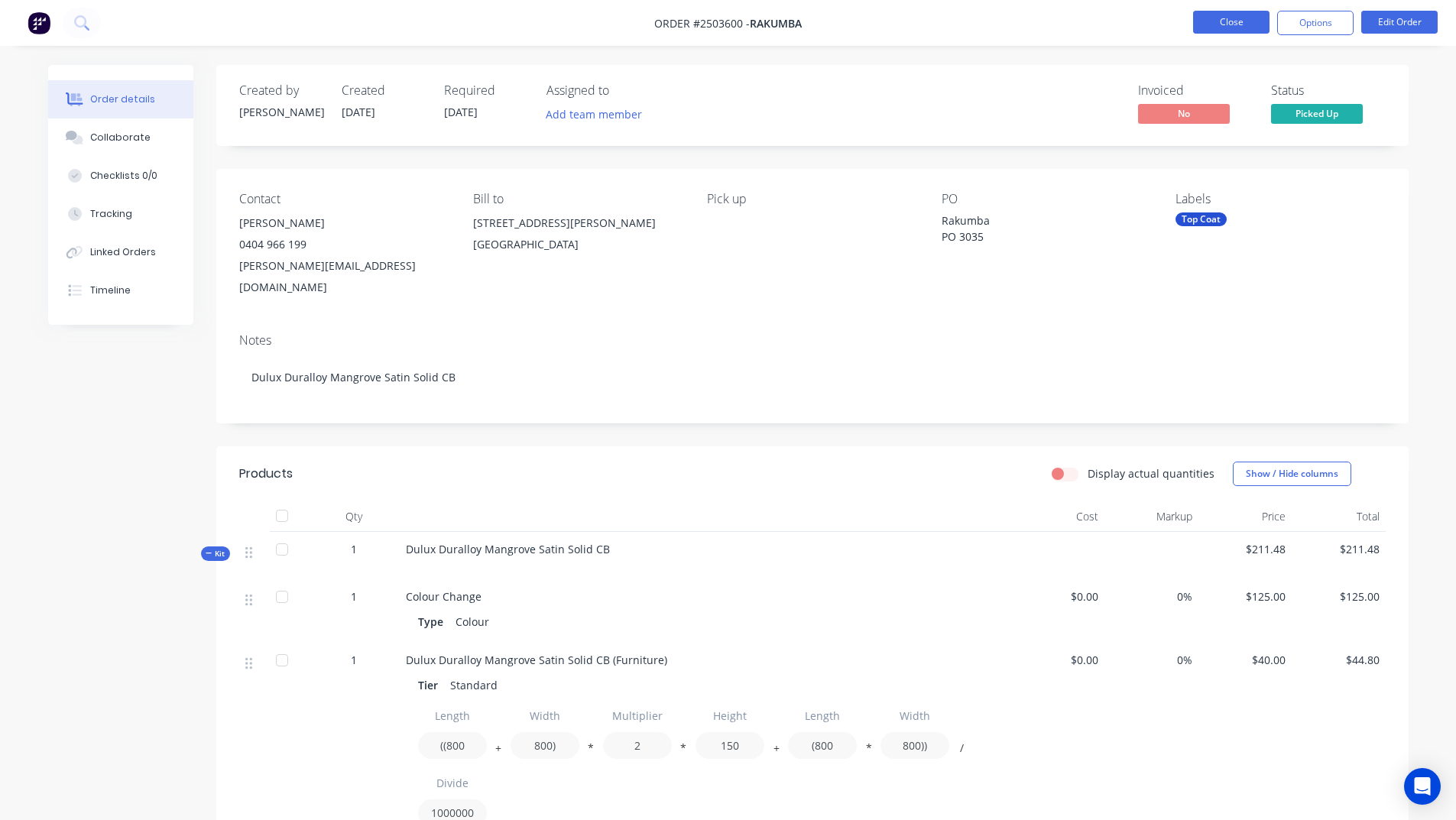
click at [1204, 32] on button "Close" at bounding box center [1231, 22] width 77 height 23
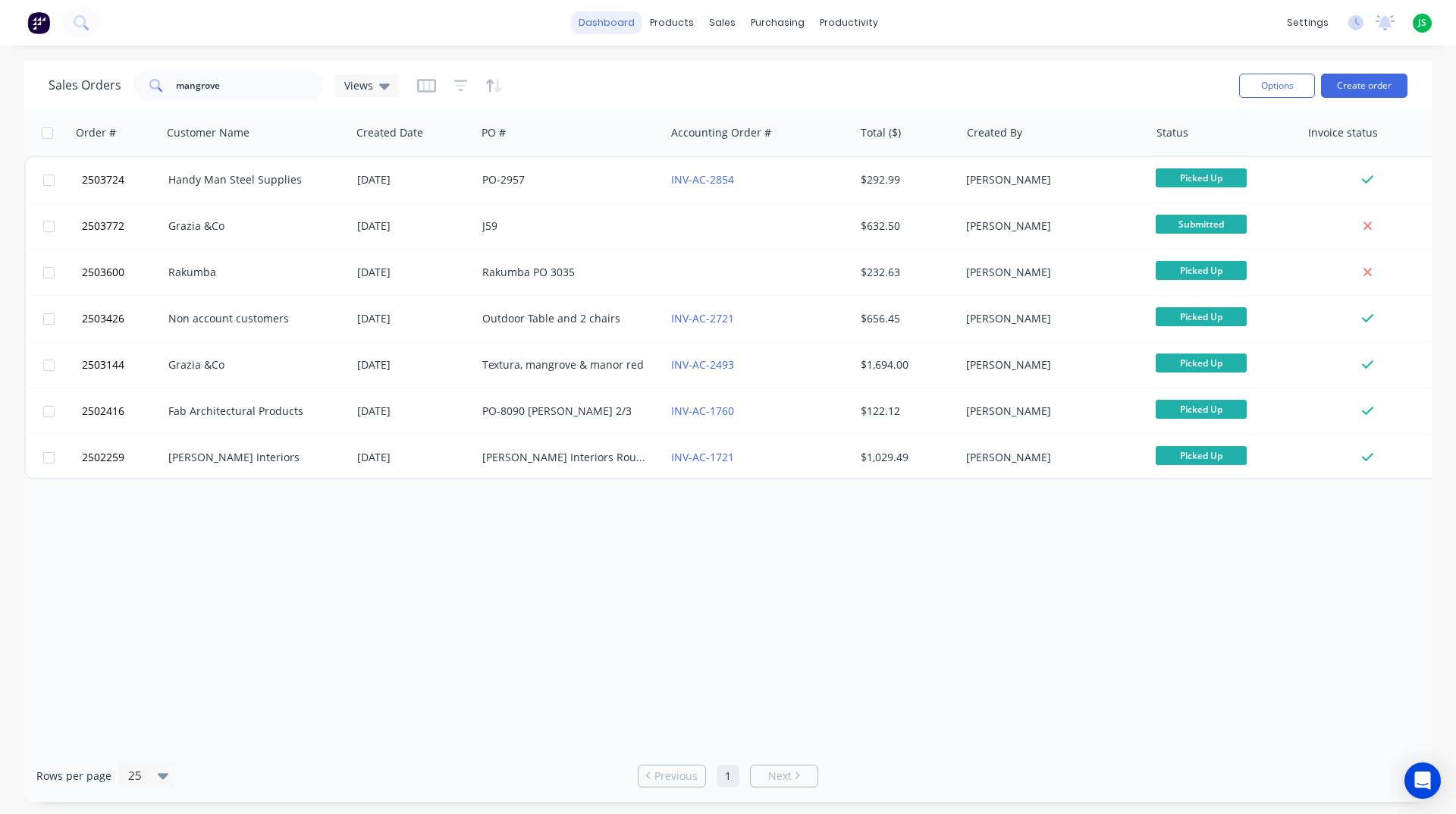
click at [582, 23] on link "dashboard" at bounding box center [606, 22] width 71 height 23
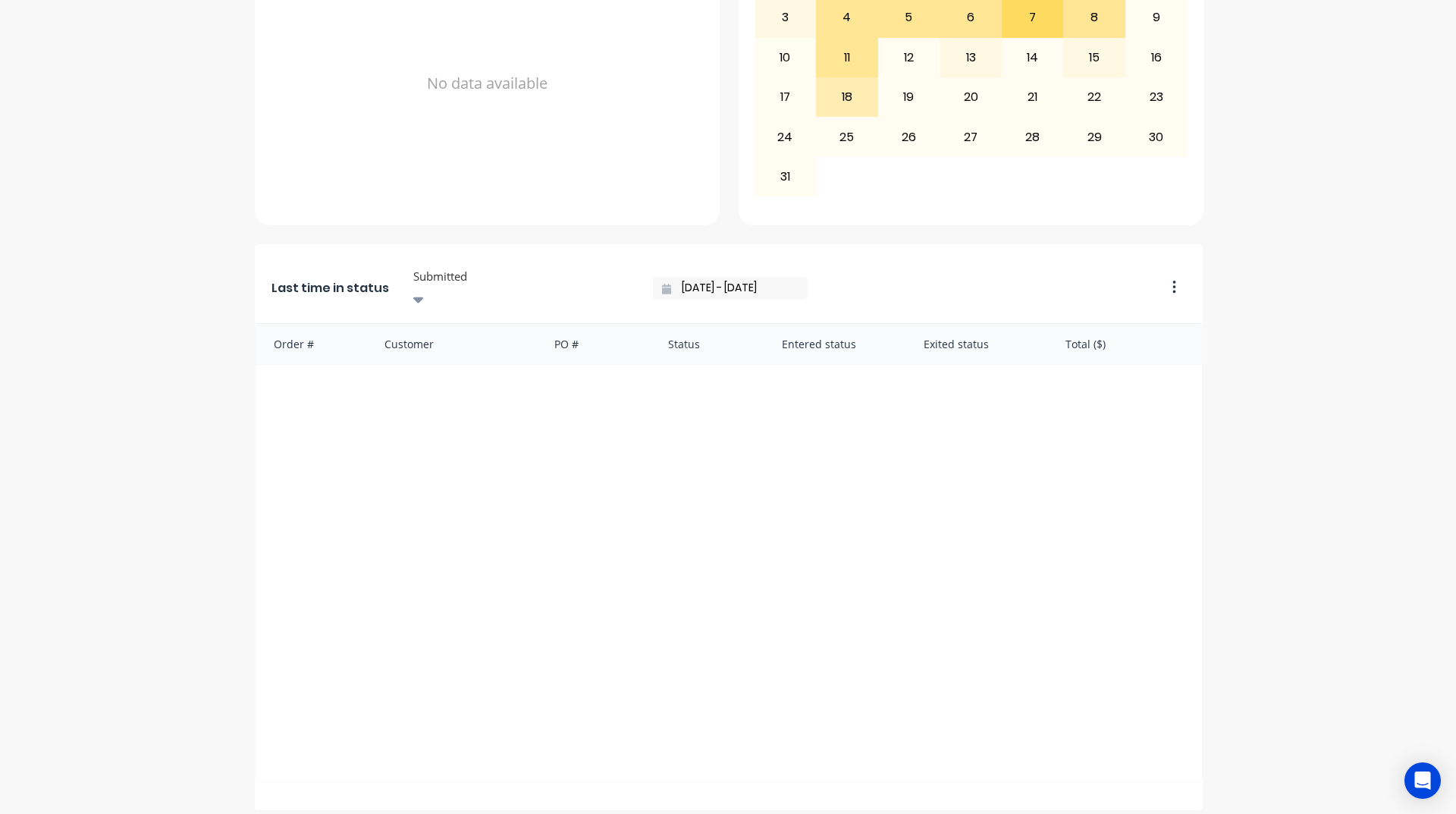
scroll to position [639, 0]
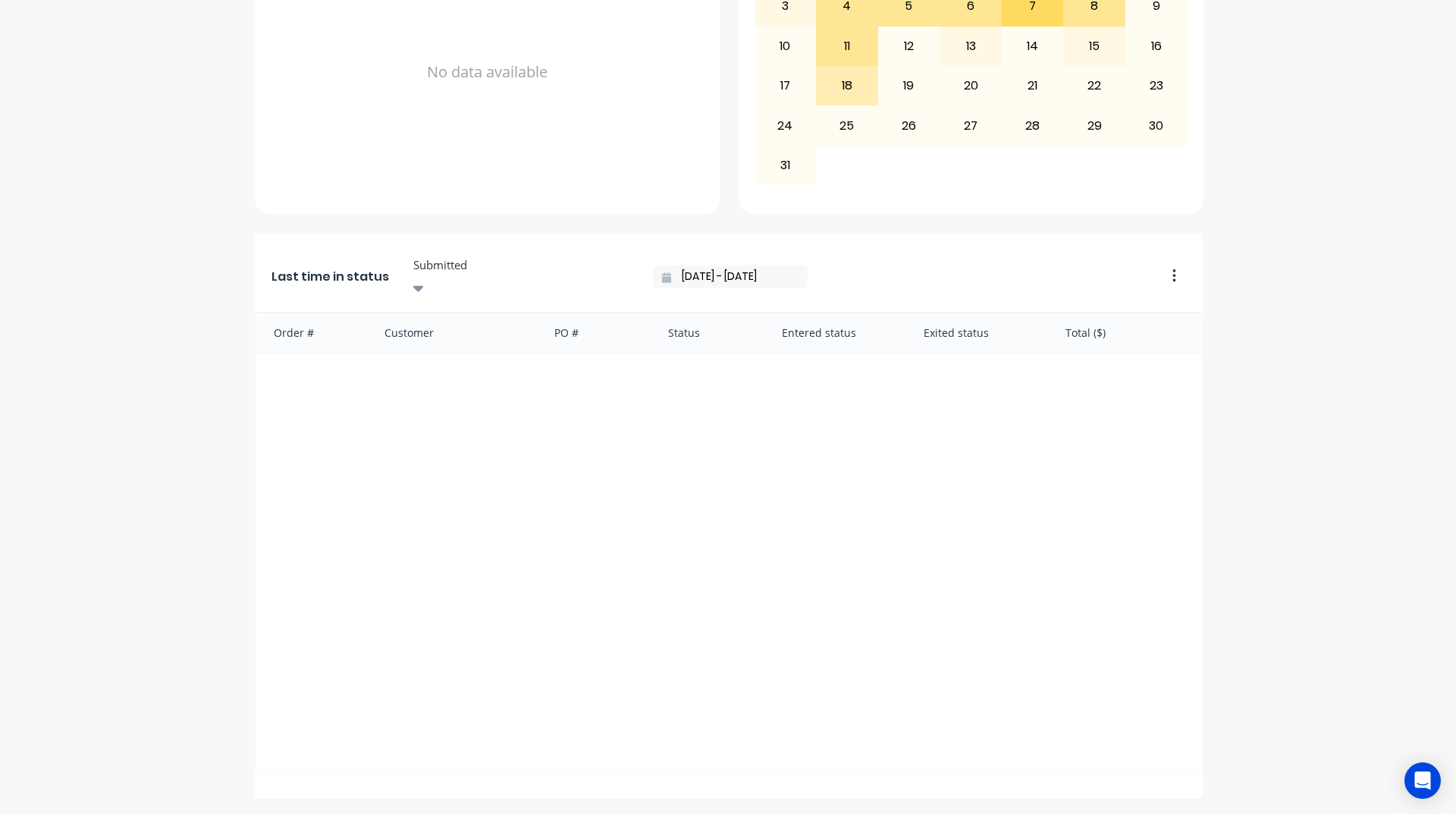
click at [478, 260] on div at bounding box center [521, 265] width 218 height 19
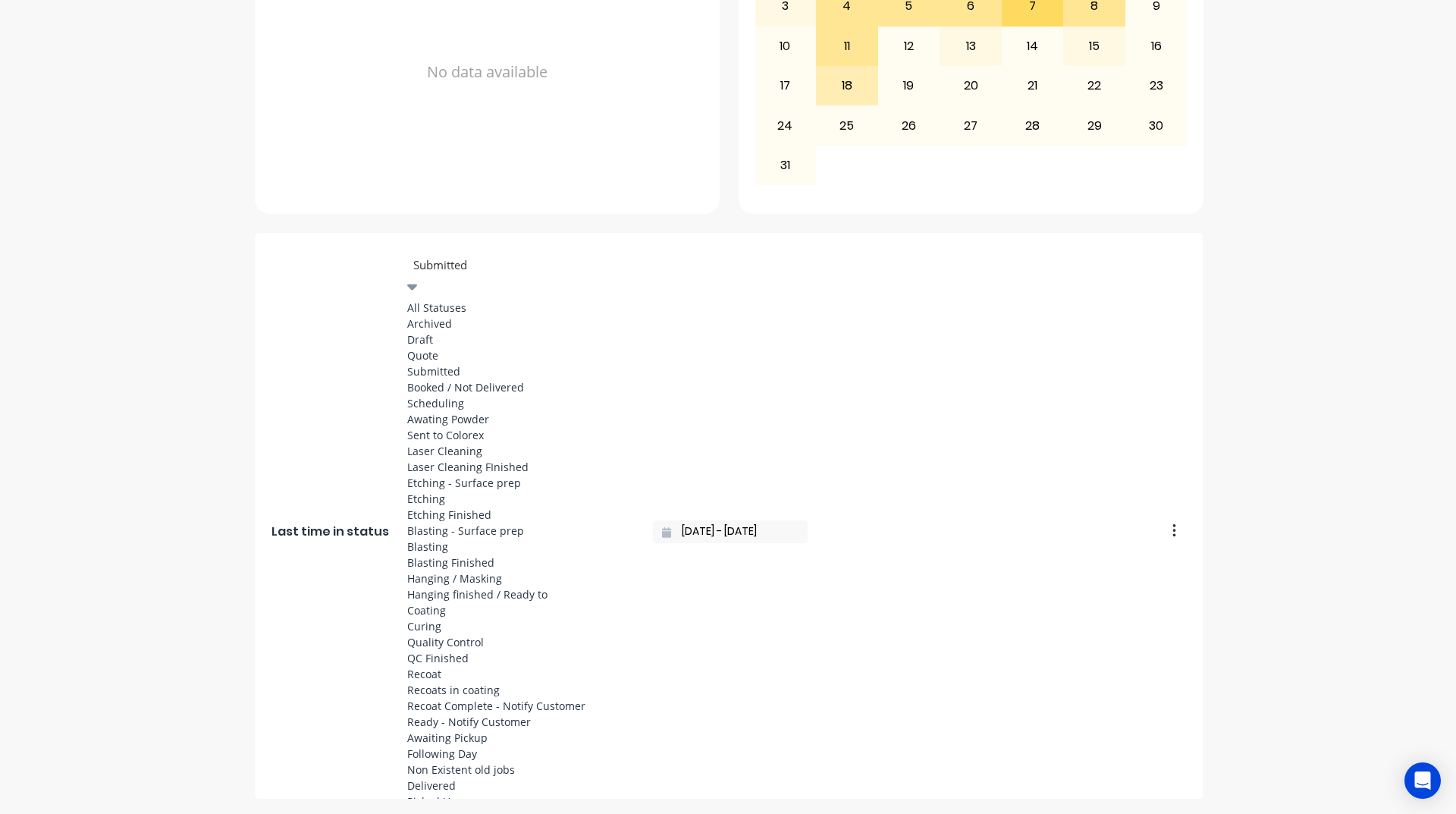
scroll to position [683, 0]
click at [472, 698] on div "Recoat Complete - Notify Customer" at bounding box center [521, 706] width 228 height 16
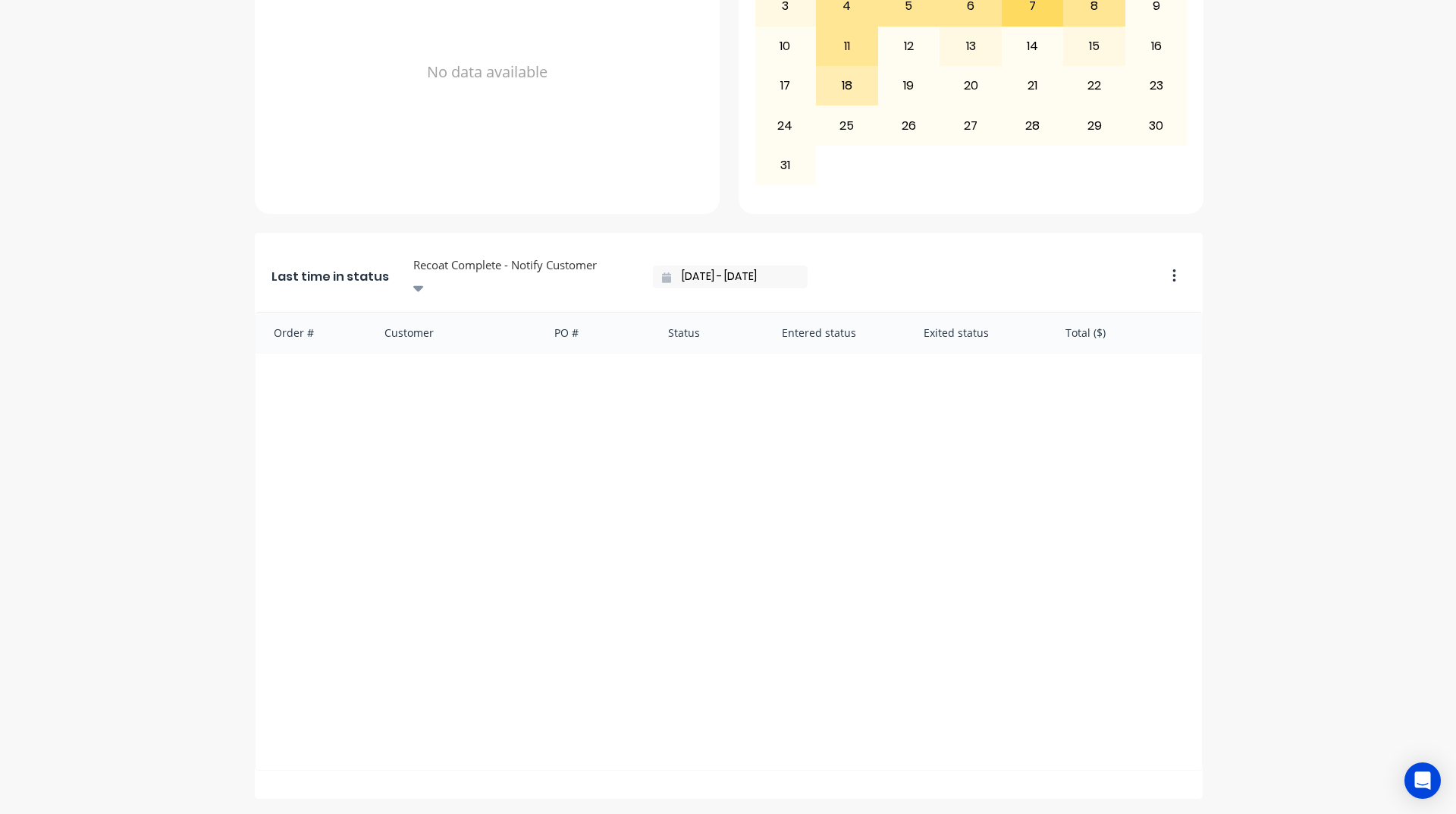
click at [504, 267] on div "Recoat Complete - Notify Customer" at bounding box center [521, 266] width 228 height 23
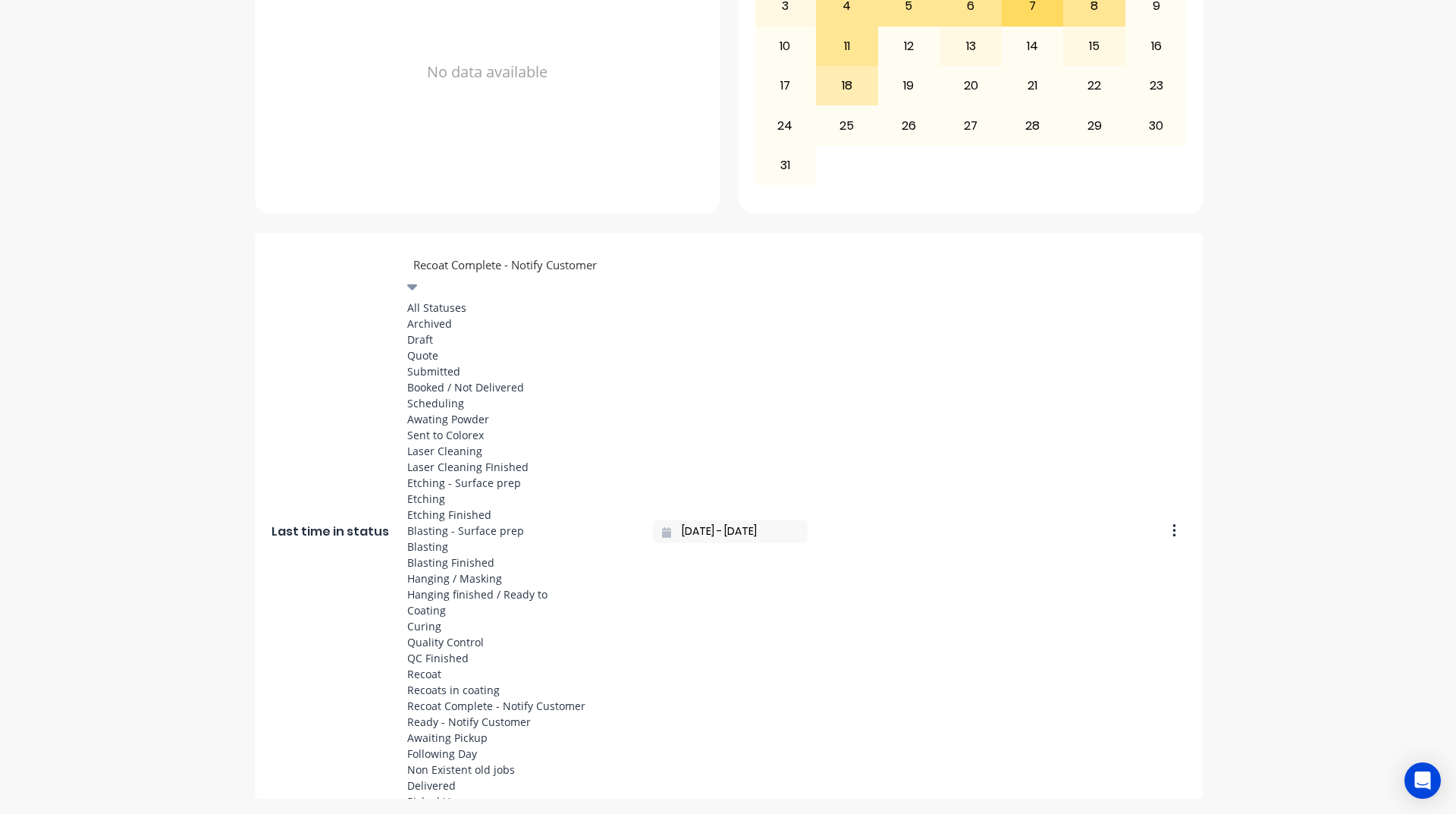
scroll to position [607, 0]
click at [473, 602] on div "Coating" at bounding box center [521, 610] width 228 height 16
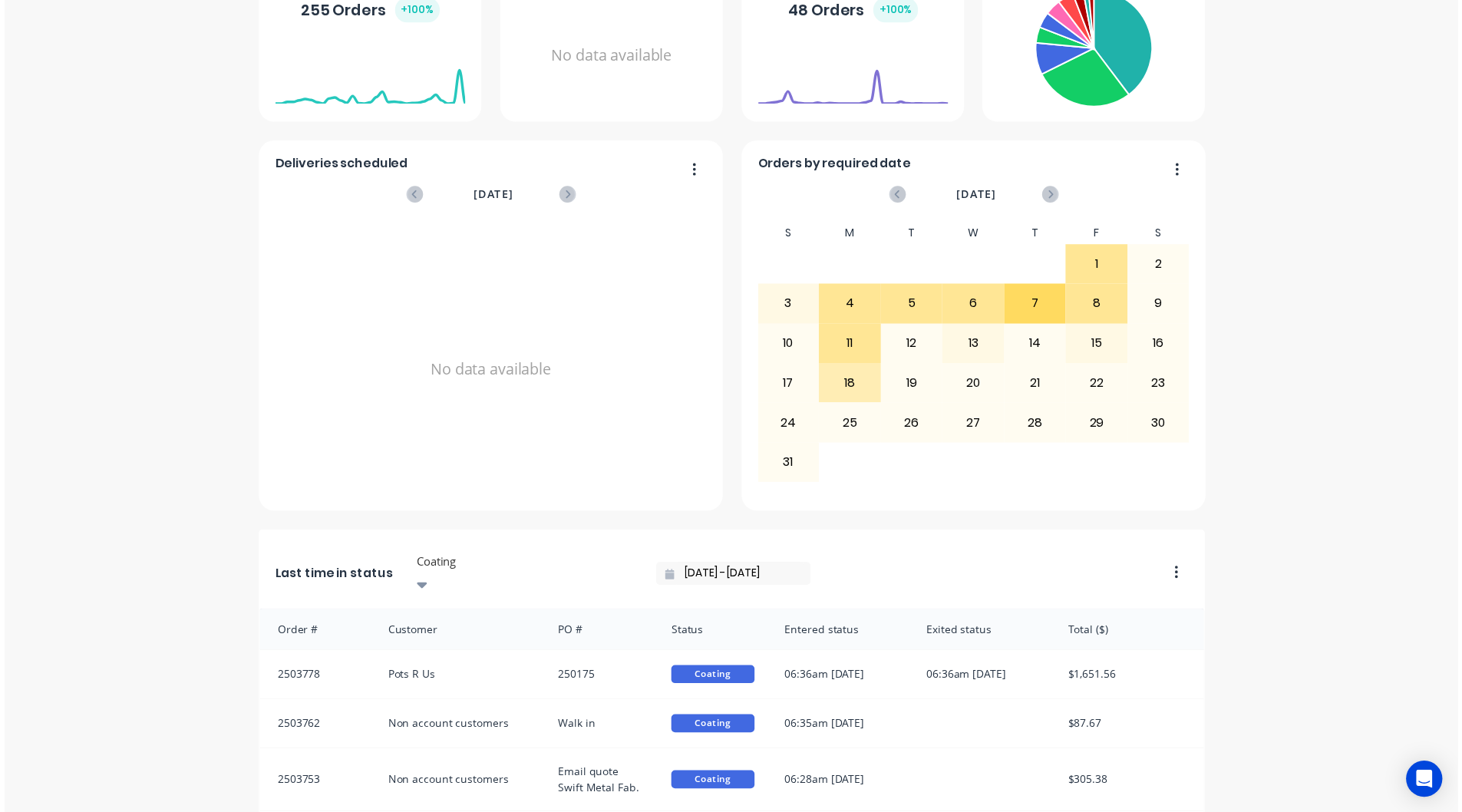
scroll to position [0, 0]
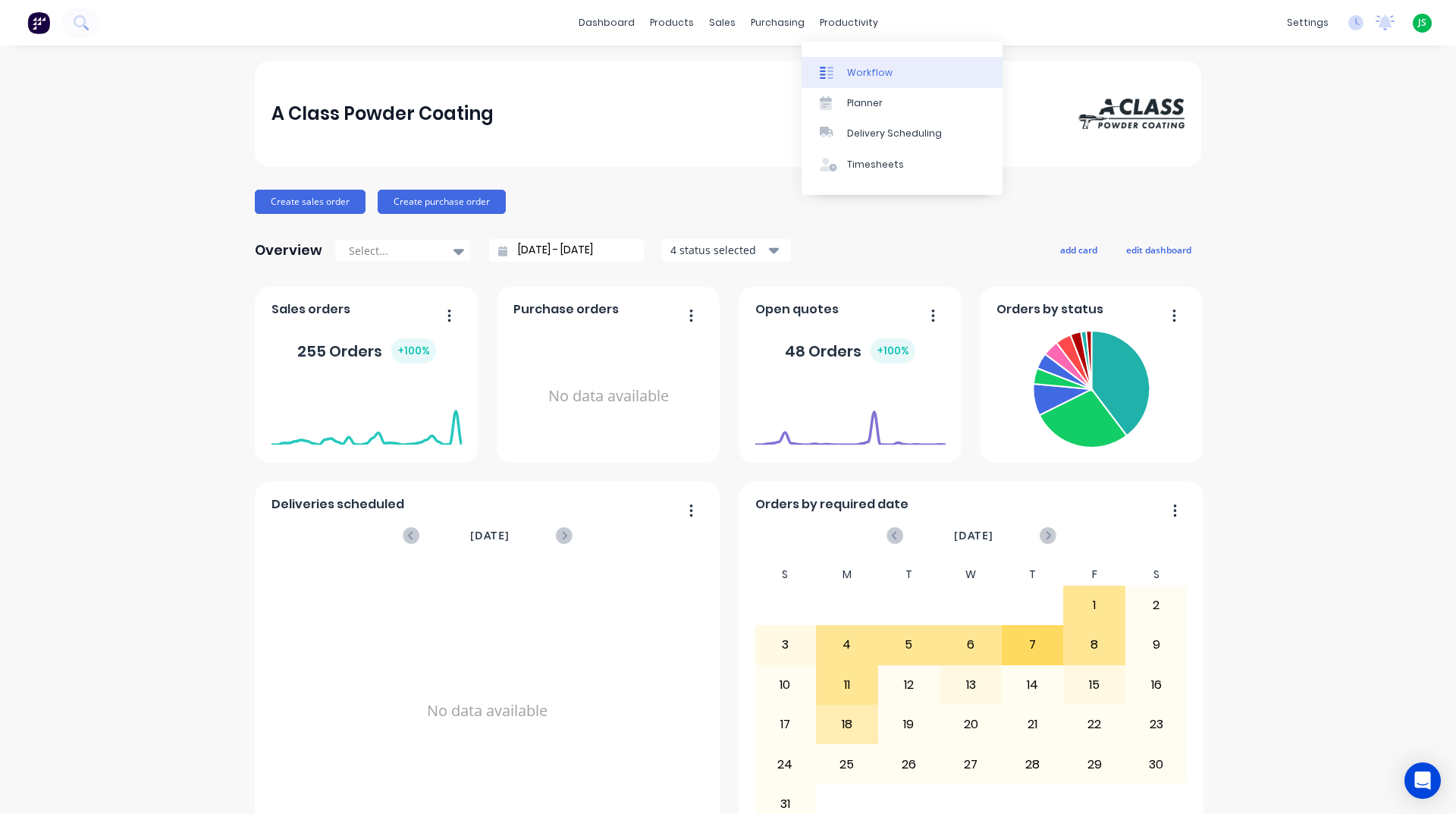
click at [862, 70] on div "Workflow" at bounding box center [869, 73] width 45 height 14
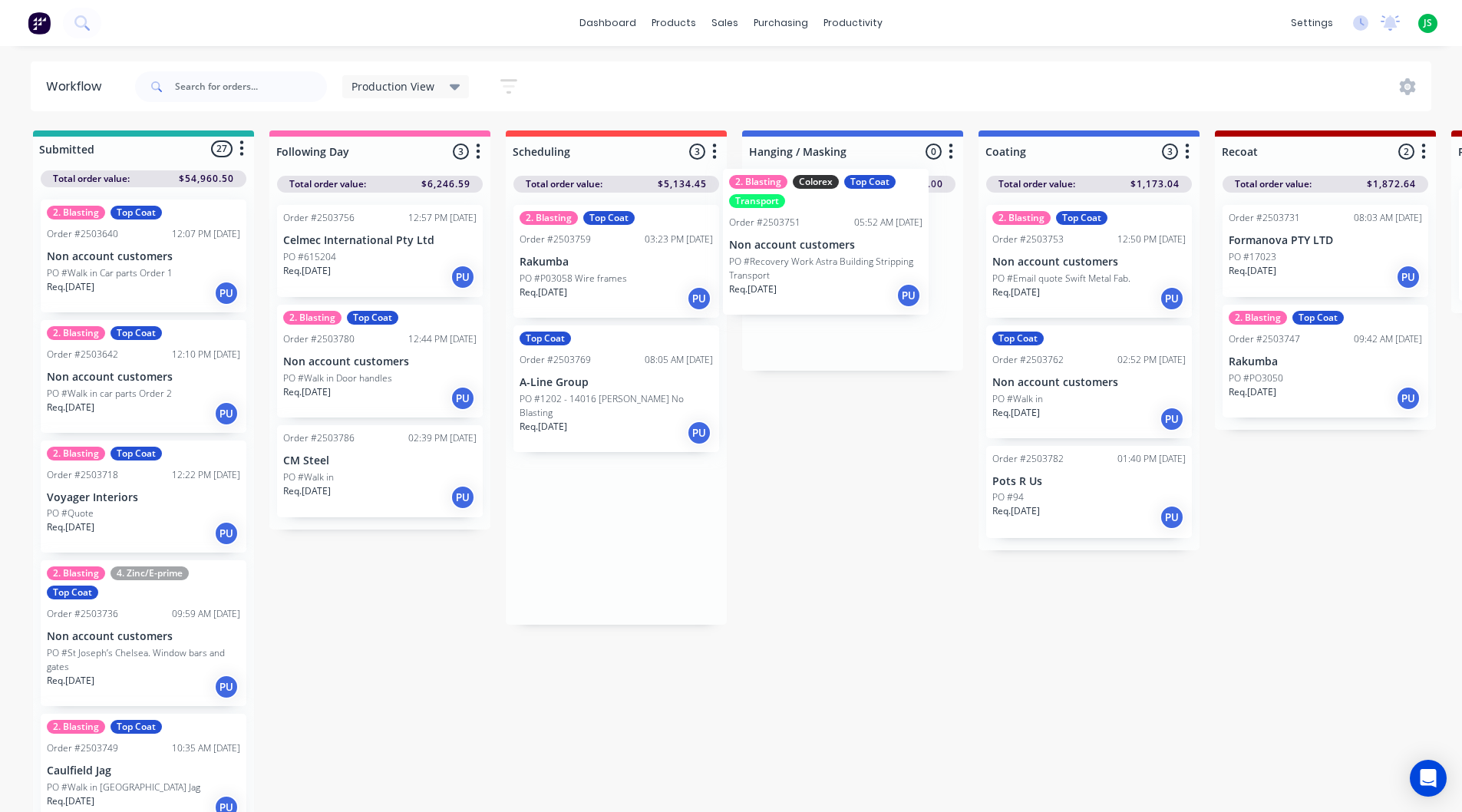
drag, startPoint x: 609, startPoint y: 320, endPoint x: 827, endPoint y: 281, distance: 221.5
